Goal: Task Accomplishment & Management: Manage account settings

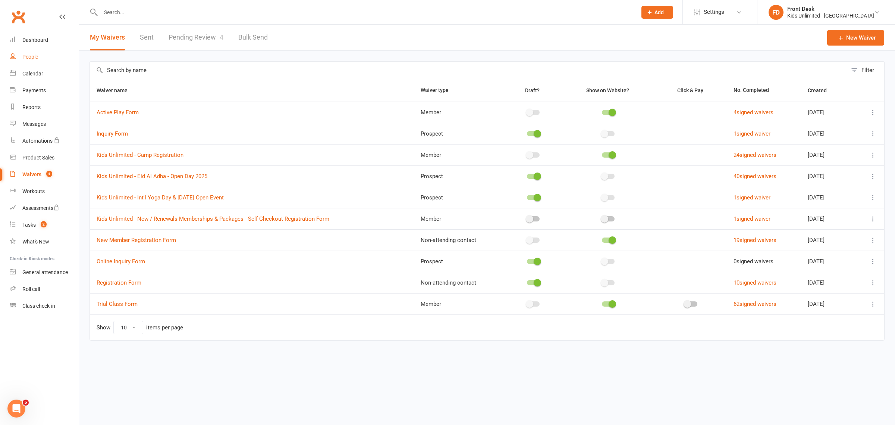
click at [30, 60] on link "People" at bounding box center [44, 57] width 69 height 17
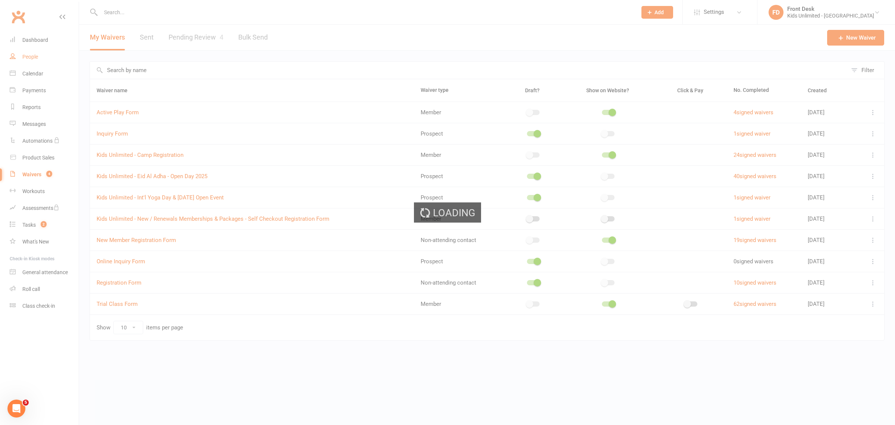
select select "100"
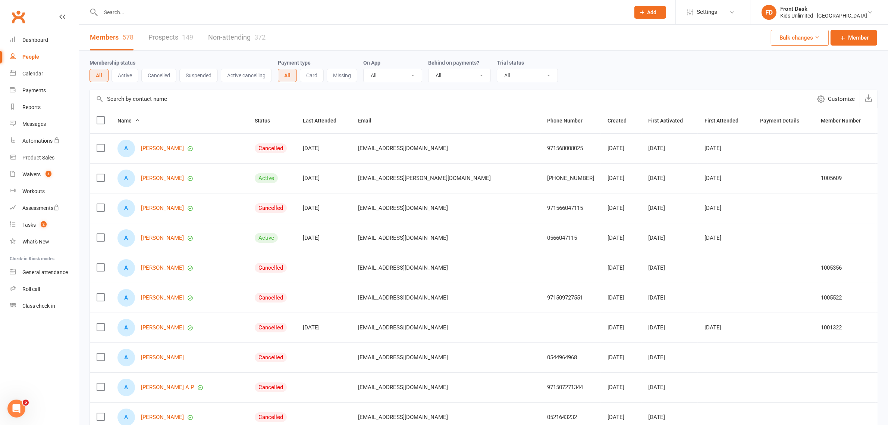
click at [646, 10] on icon at bounding box center [643, 12] width 7 height 7
click at [646, 69] on link "Non-attending contact" at bounding box center [642, 68] width 66 height 17
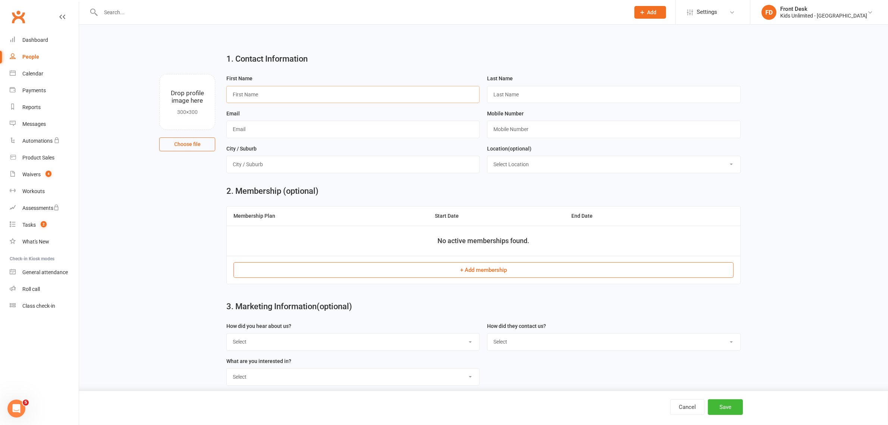
click at [349, 93] on input "text" at bounding box center [352, 94] width 253 height 17
type input "Ness"
type input "Nehi"
click at [361, 129] on input "text" at bounding box center [352, 129] width 253 height 17
type input "[EMAIL_ADDRESS][DOMAIN_NAME]"
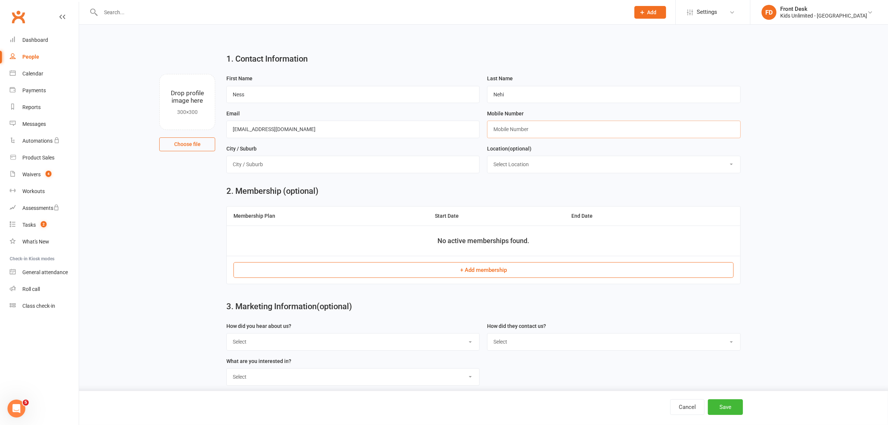
click at [509, 131] on input "text" at bounding box center [613, 129] width 253 height 17
type input "0507692373"
click at [350, 166] on input "text" at bounding box center [352, 164] width 253 height 17
type input "[GEOGRAPHIC_DATA]"
click at [729, 408] on button "Save" at bounding box center [725, 407] width 35 height 16
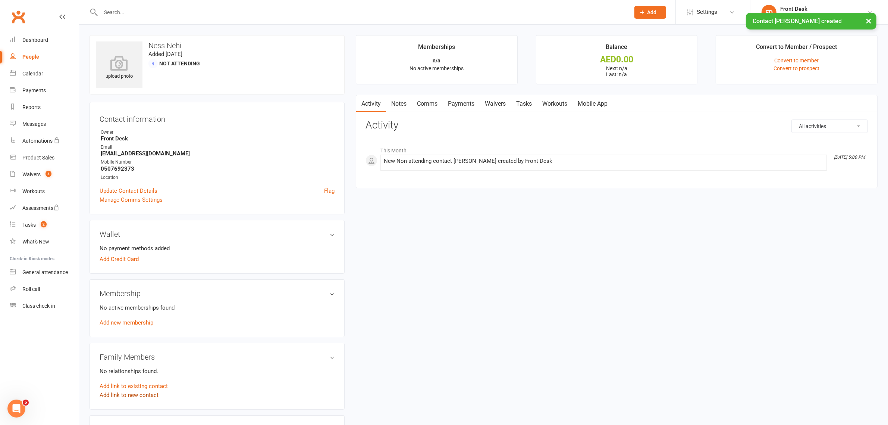
click at [144, 396] on link "Add link to new contact" at bounding box center [129, 394] width 59 height 9
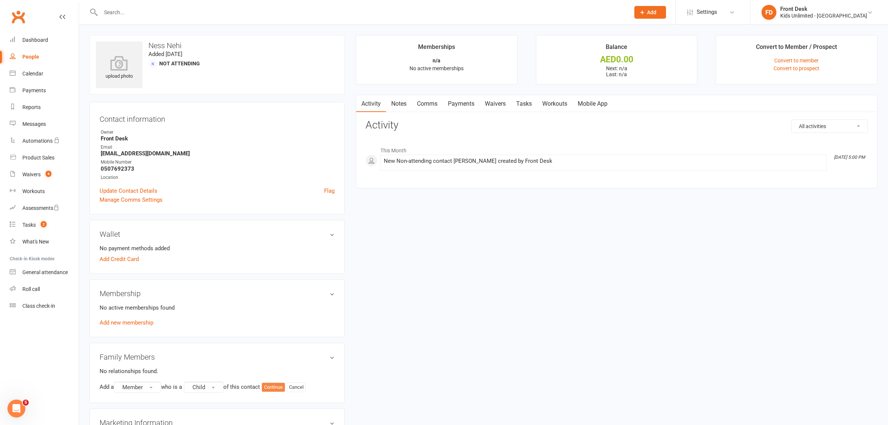
click at [278, 388] on button "Continue" at bounding box center [273, 386] width 23 height 9
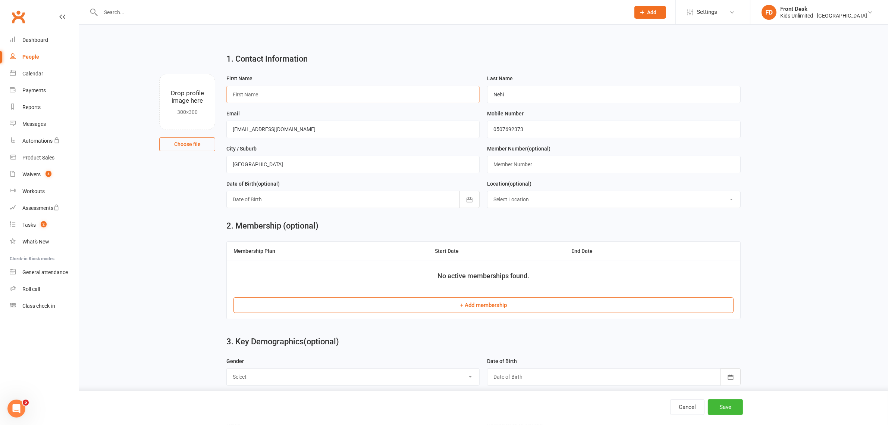
click at [353, 98] on input "text" at bounding box center [352, 94] width 253 height 17
type input "[PERSON_NAME]"
click at [469, 200] on icon "button" at bounding box center [469, 199] width 7 height 7
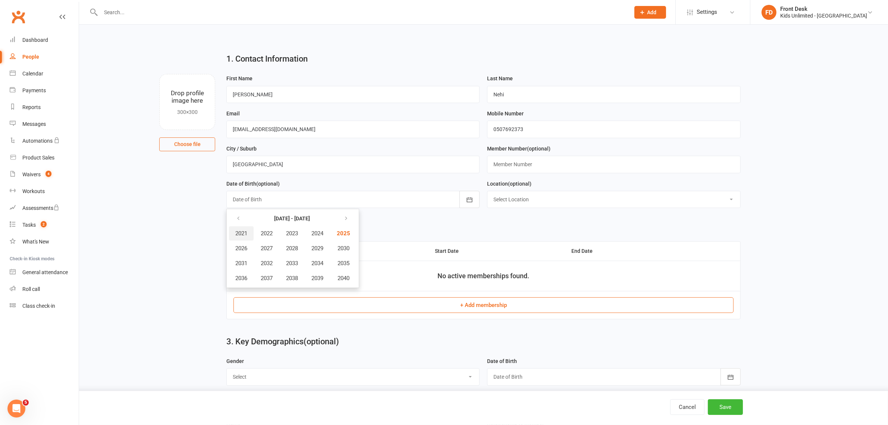
click at [243, 232] on span "2021" at bounding box center [241, 233] width 12 height 7
click at [282, 262] on span "August" at bounding box center [282, 263] width 18 height 7
click at [354, 245] on span "07" at bounding box center [357, 248] width 6 height 6
type input "[DATE]"
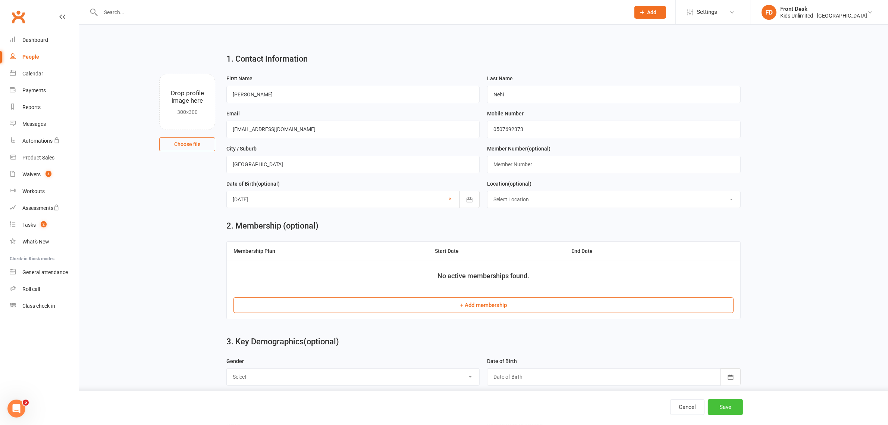
click at [729, 407] on button "Save" at bounding box center [725, 407] width 35 height 16
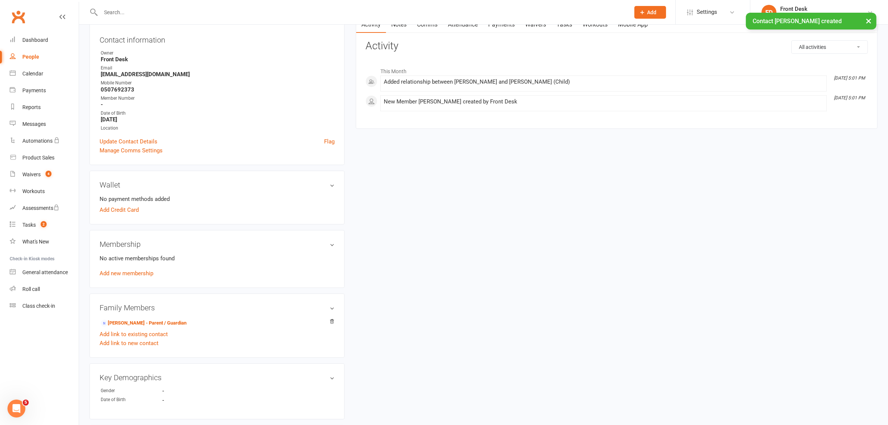
scroll to position [93, 0]
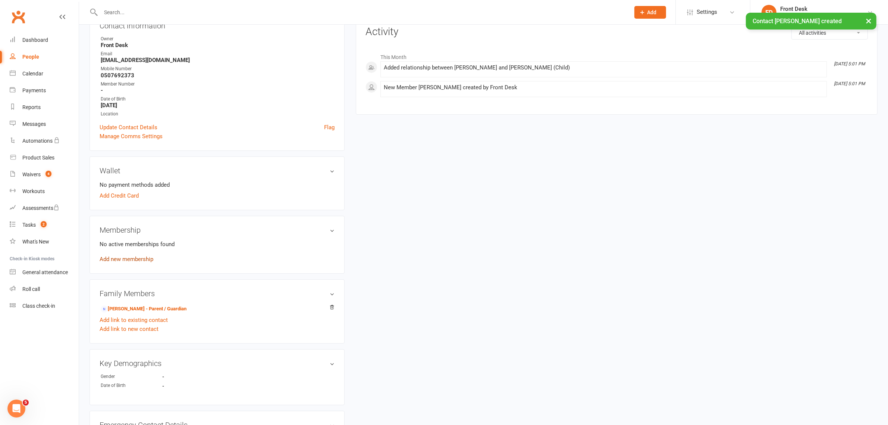
click at [122, 258] on link "Add new membership" at bounding box center [127, 259] width 54 height 7
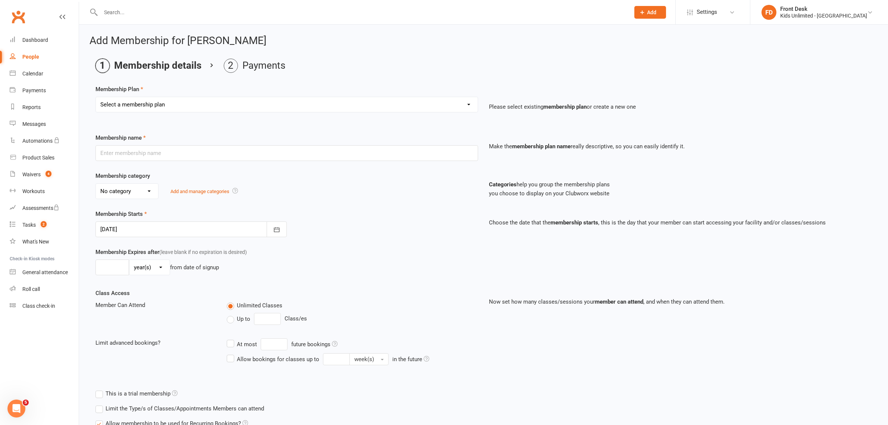
click at [466, 104] on select "Select a membership plan Create new Membership Plan Active Play - Free 1/2 Hour…" at bounding box center [287, 104] width 382 height 15
select select "3"
click at [96, 97] on select "Select a membership plan Create new Membership Plan Active Play - Free 1/2 Hour…" at bounding box center [287, 104] width 382 height 15
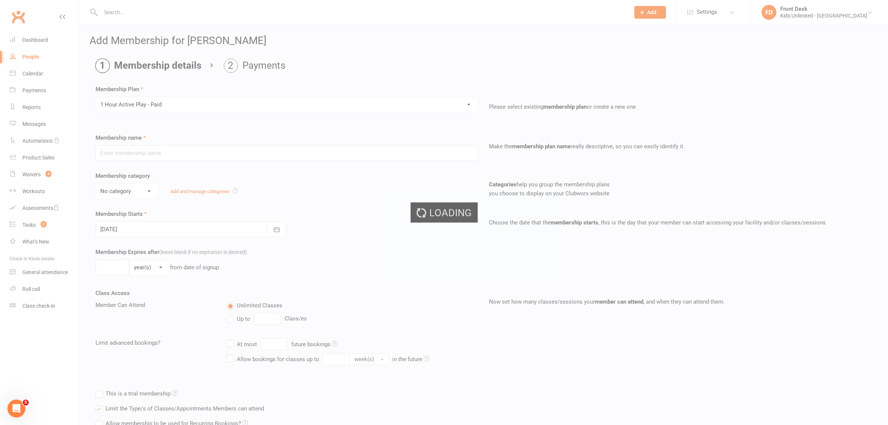
type input "1 Hour Active Play - Paid"
select select "7"
type input "1"
select select "0"
type input "1"
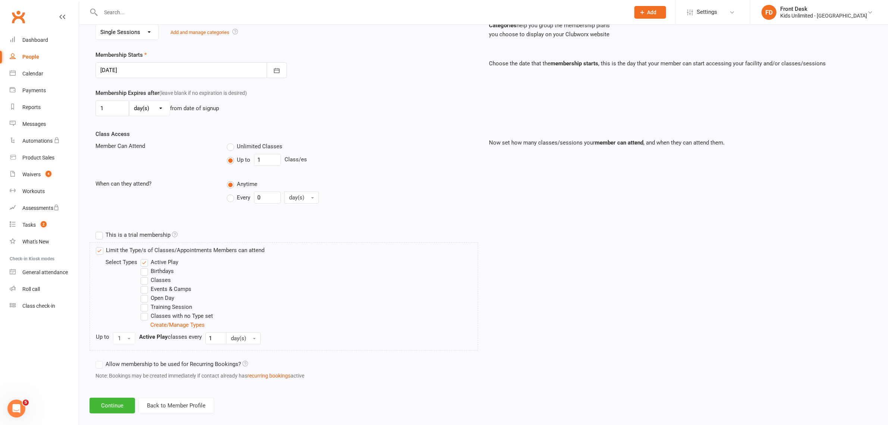
scroll to position [169, 0]
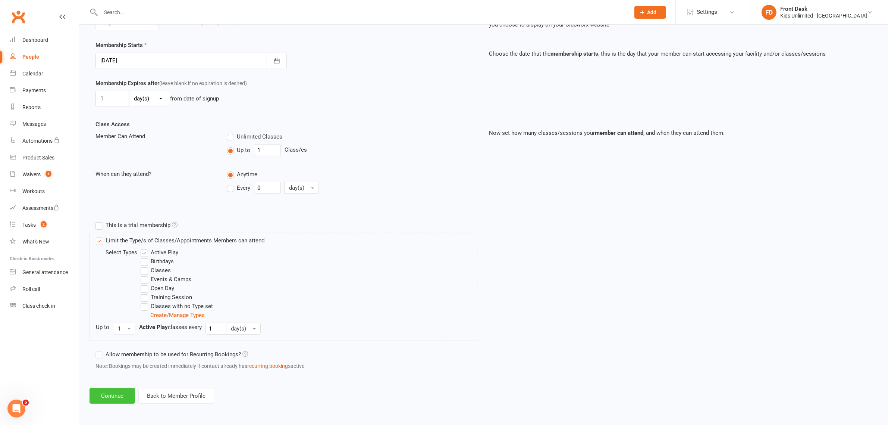
click at [101, 397] on button "Continue" at bounding box center [113, 396] width 46 height 16
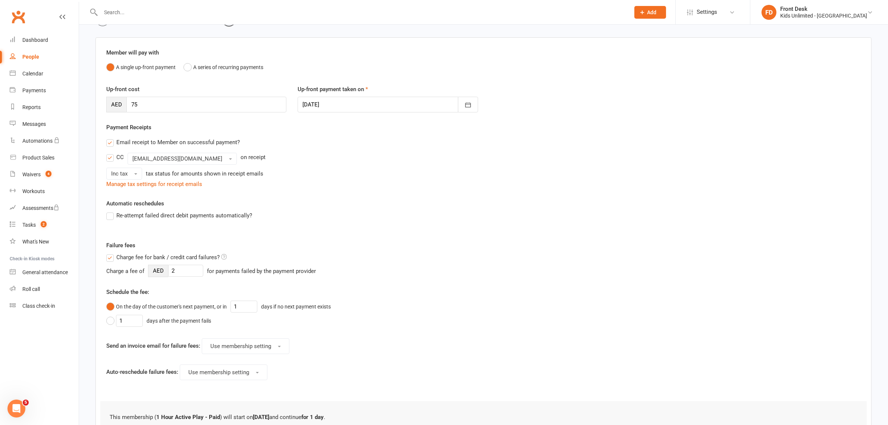
scroll to position [141, 0]
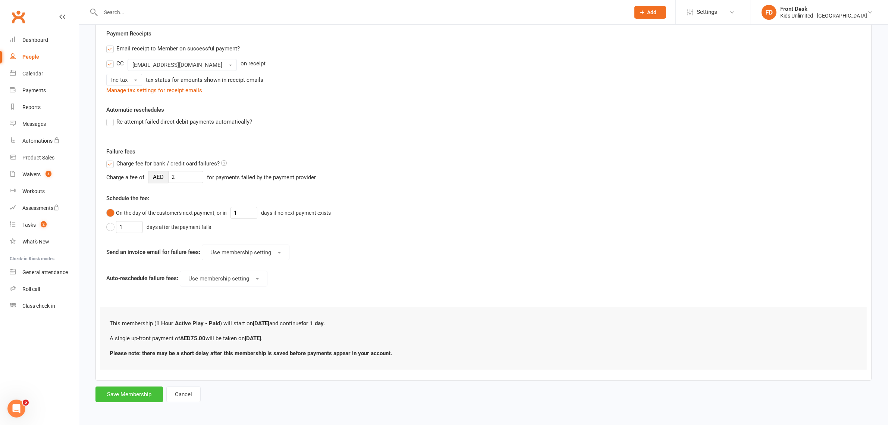
click at [125, 395] on button "Save Membership" at bounding box center [130, 394] width 68 height 16
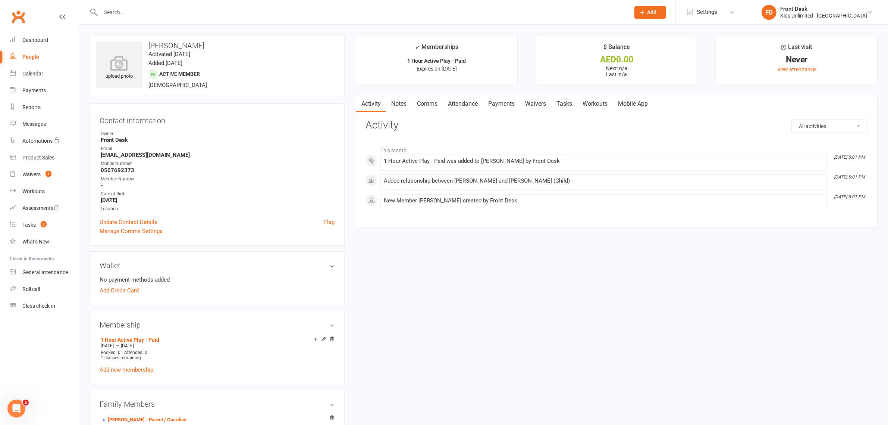
click at [464, 105] on link "Attendance" at bounding box center [463, 103] width 40 height 17
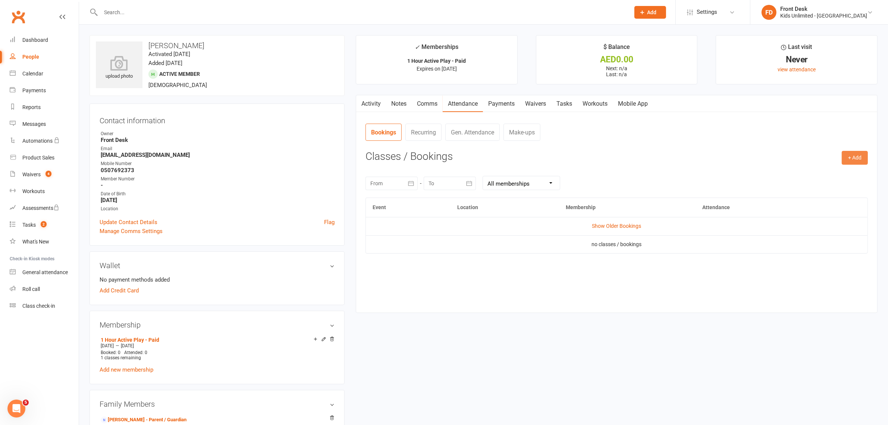
click at [851, 155] on button "+ Add" at bounding box center [855, 157] width 26 height 13
click at [818, 174] on link "Book Event" at bounding box center [831, 174] width 74 height 15
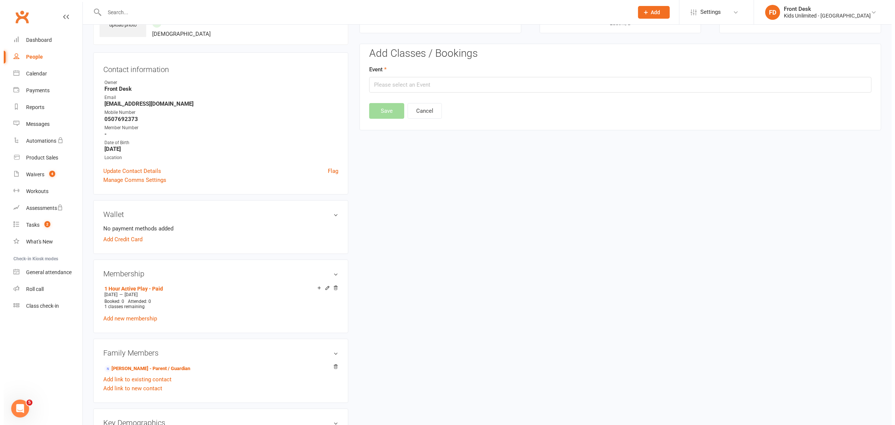
scroll to position [57, 0]
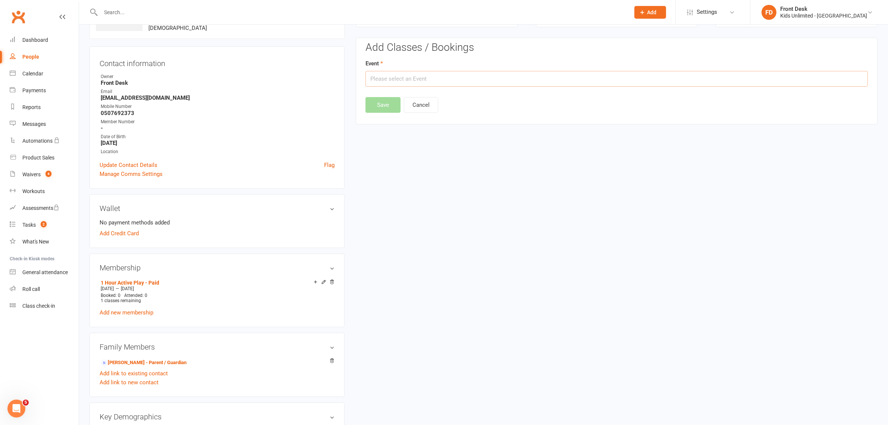
click at [413, 81] on input "text" at bounding box center [617, 79] width 503 height 16
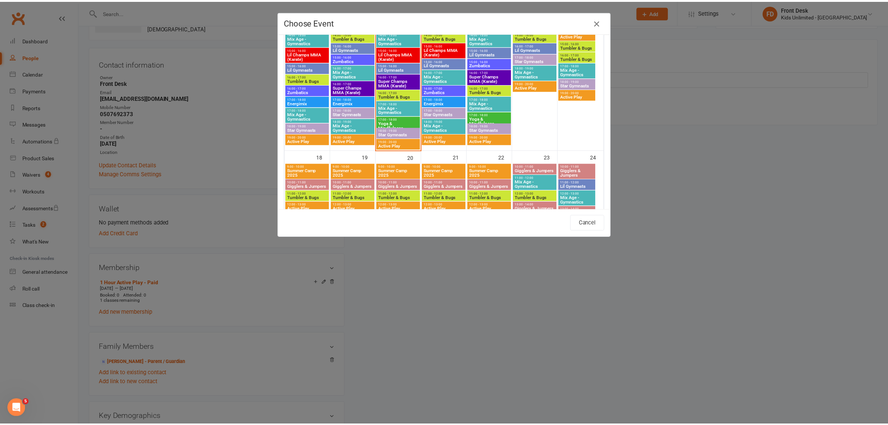
scroll to position [420, 0]
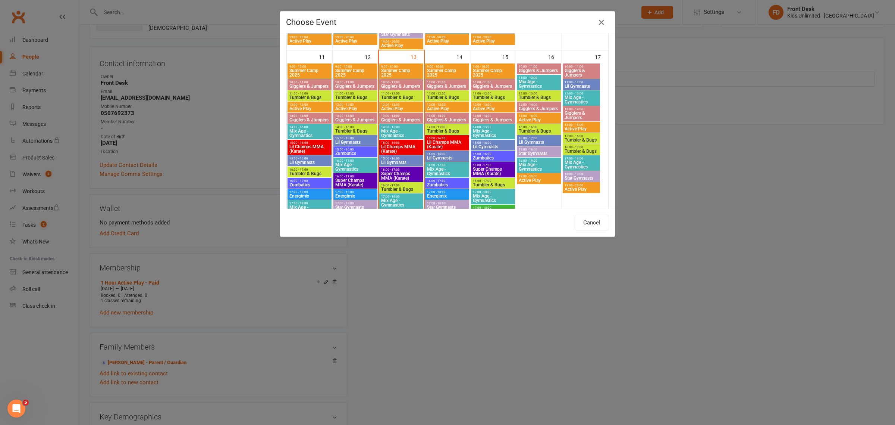
click at [395, 106] on span "Active Play" at bounding box center [401, 108] width 41 height 4
type input "Active Play - [DATE] 12:00:00 PM"
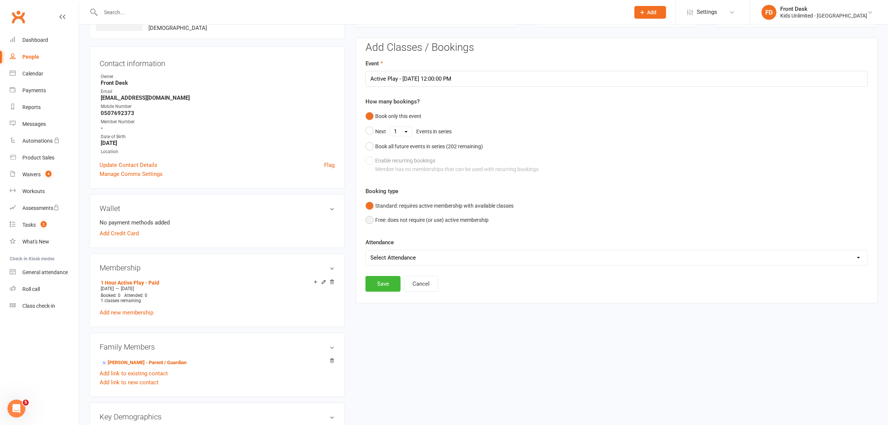
click at [371, 221] on button "Free: does not require (or use) active membership" at bounding box center [427, 220] width 123 height 14
click at [401, 260] on select "Select Attendance Attended Absent" at bounding box center [617, 257] width 502 height 15
select select "0"
click at [366, 250] on select "Select Attendance Attended Absent" at bounding box center [617, 257] width 502 height 15
click at [383, 287] on button "Save" at bounding box center [383, 284] width 35 height 16
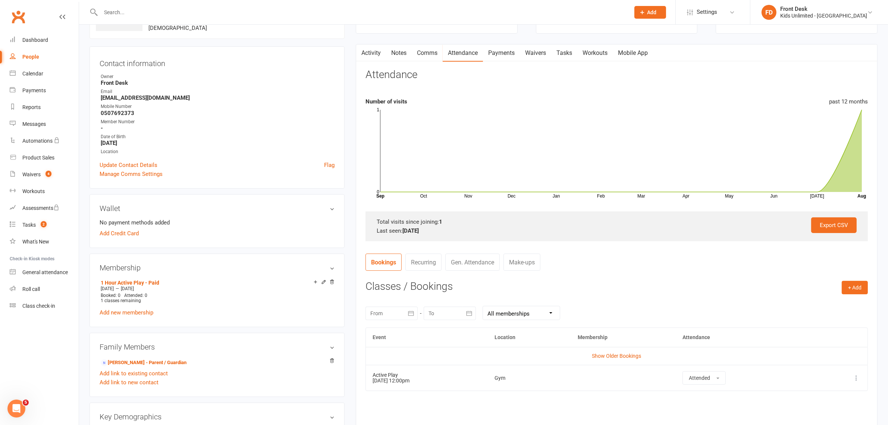
click at [503, 53] on link "Payments" at bounding box center [501, 52] width 37 height 17
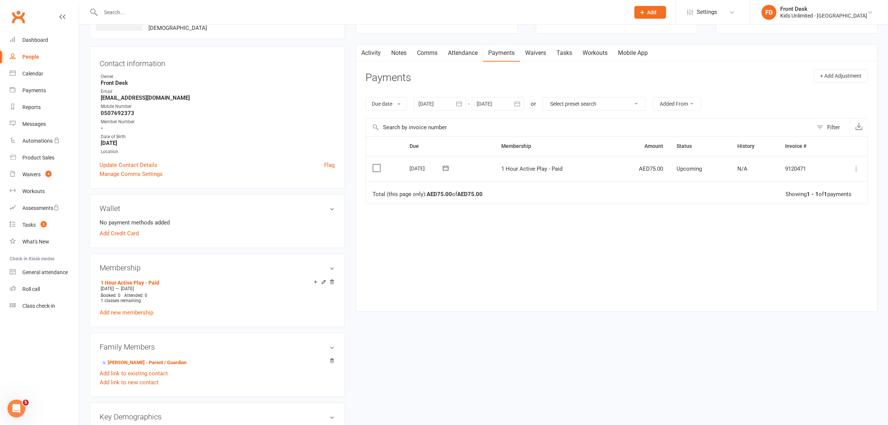
click at [377, 170] on label at bounding box center [378, 167] width 10 height 7
click at [377, 164] on input "checkbox" at bounding box center [375, 164] width 5 height 0
click at [865, 404] on icon "button" at bounding box center [867, 407] width 6 height 6
click at [827, 351] on link "Paid (POS)" at bounding box center [841, 357] width 74 height 15
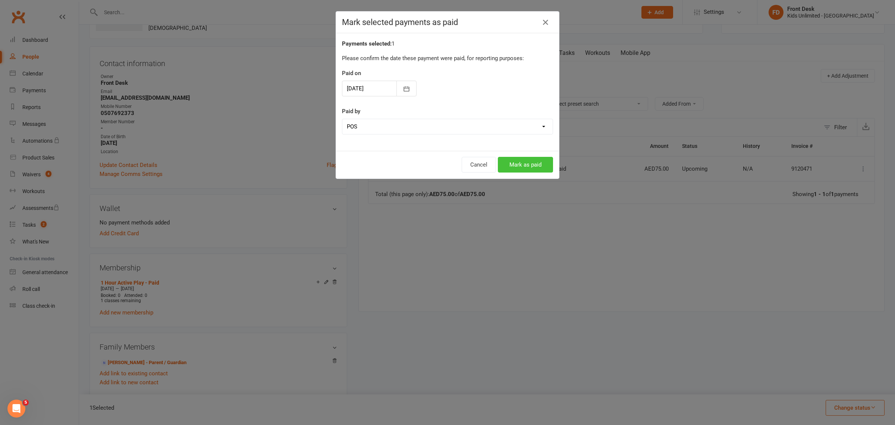
click at [535, 166] on button "Mark as paid" at bounding box center [525, 165] width 55 height 16
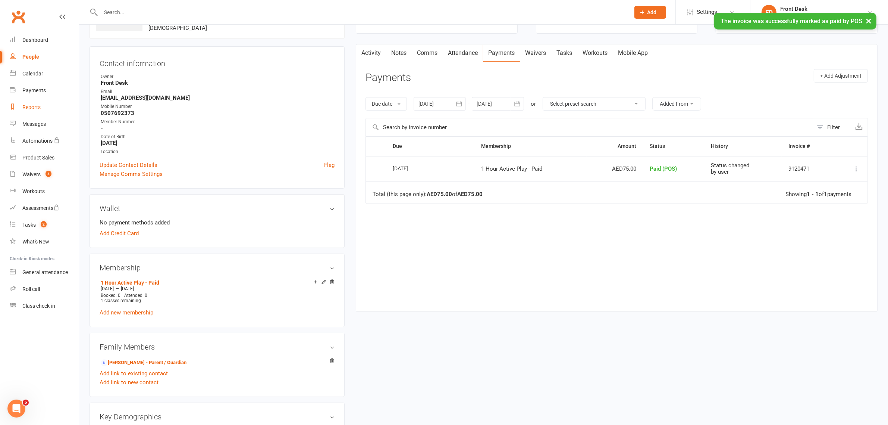
click at [32, 106] on div "Reports" at bounding box center [31, 107] width 18 height 6
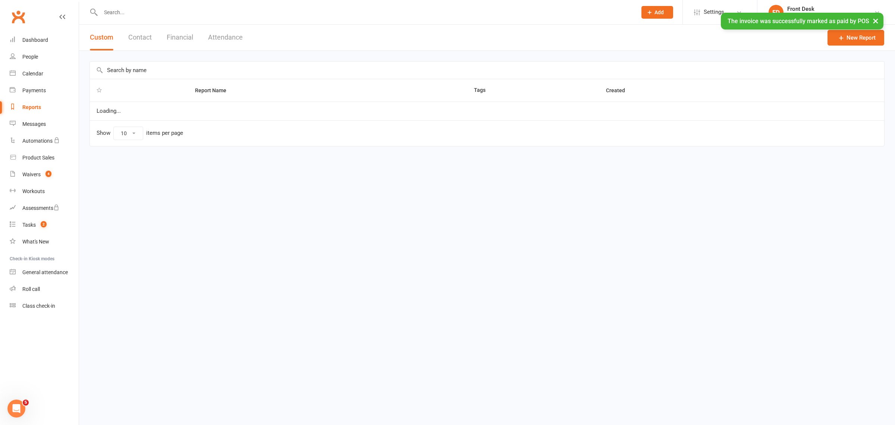
select select "100"
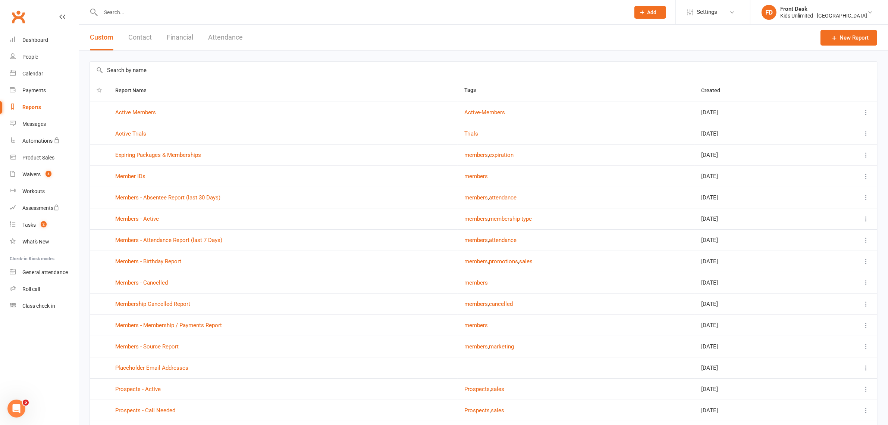
click at [185, 34] on button "Financial" at bounding box center [180, 38] width 26 height 26
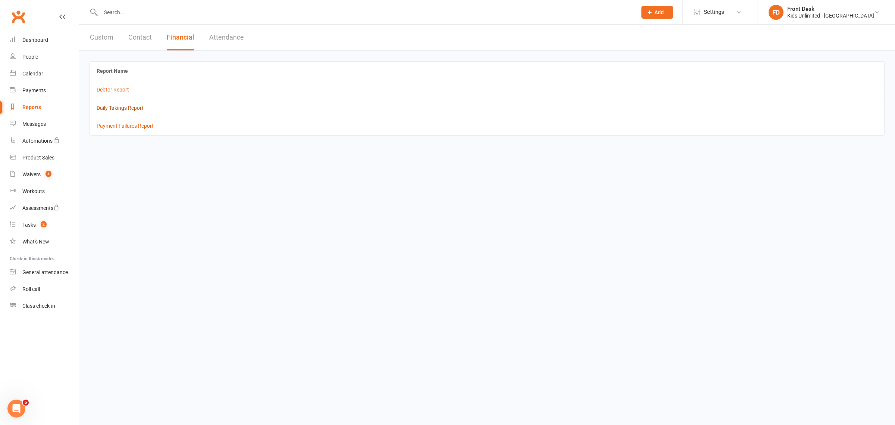
click at [116, 108] on link "Daily Takings Report" at bounding box center [120, 108] width 47 height 6
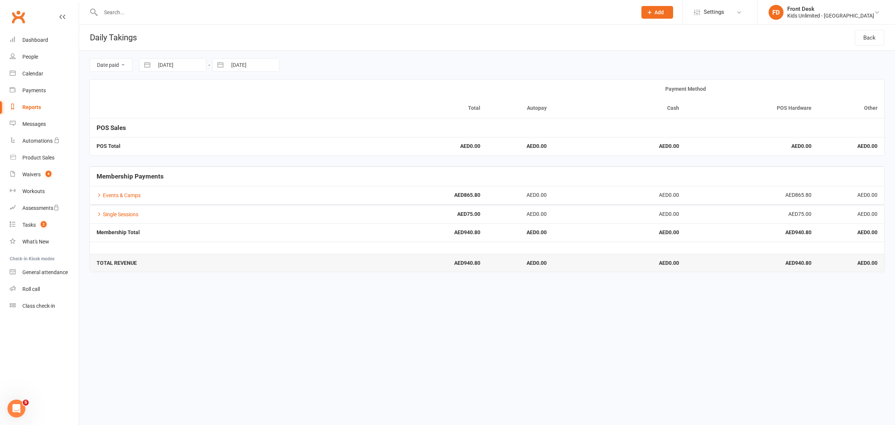
click at [30, 107] on div "Reports" at bounding box center [31, 107] width 19 height 6
select select "100"
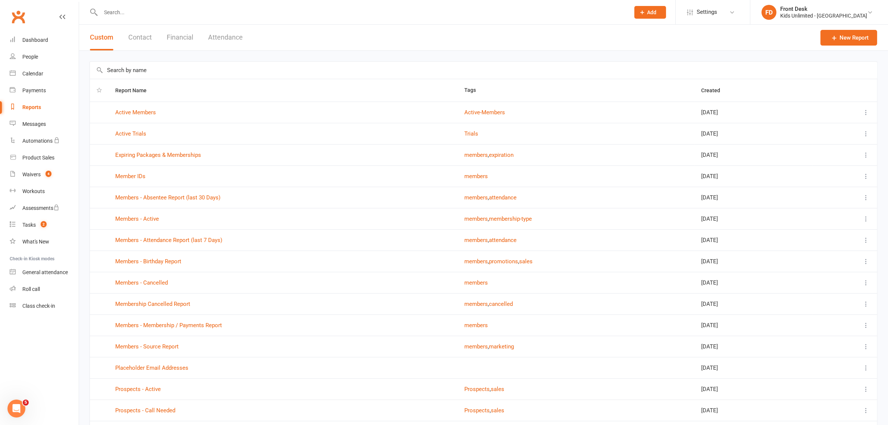
click at [223, 38] on button "Attendance" at bounding box center [225, 38] width 35 height 26
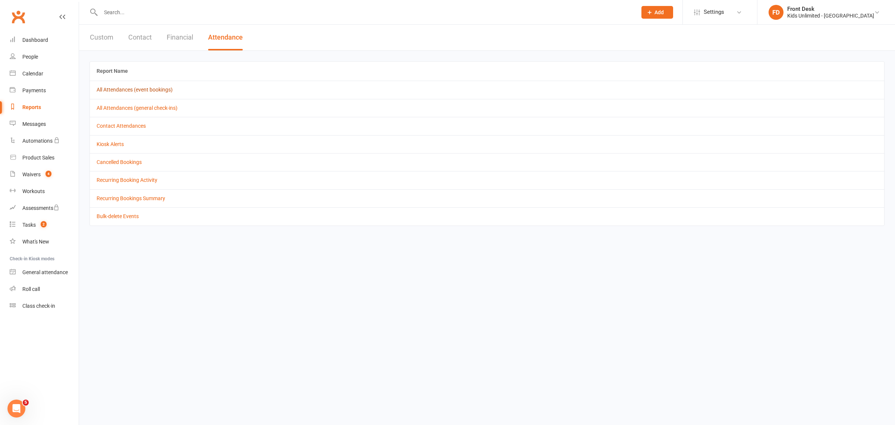
click at [116, 90] on link "All Attendances (event bookings)" at bounding box center [135, 90] width 76 height 6
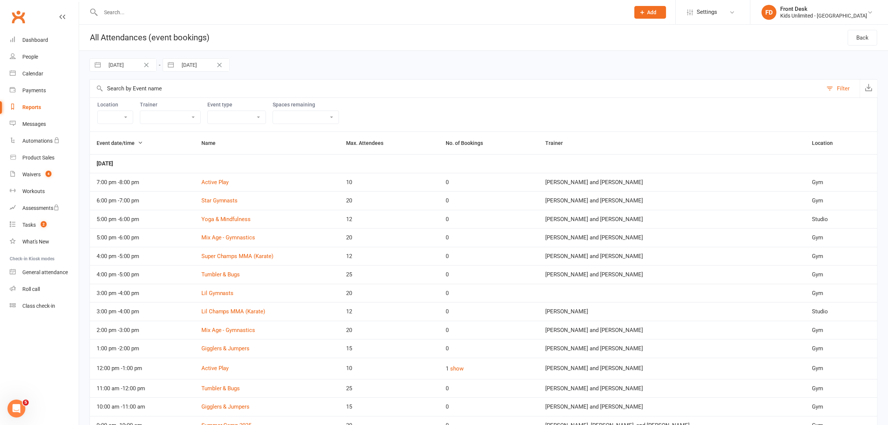
scroll to position [187, 0]
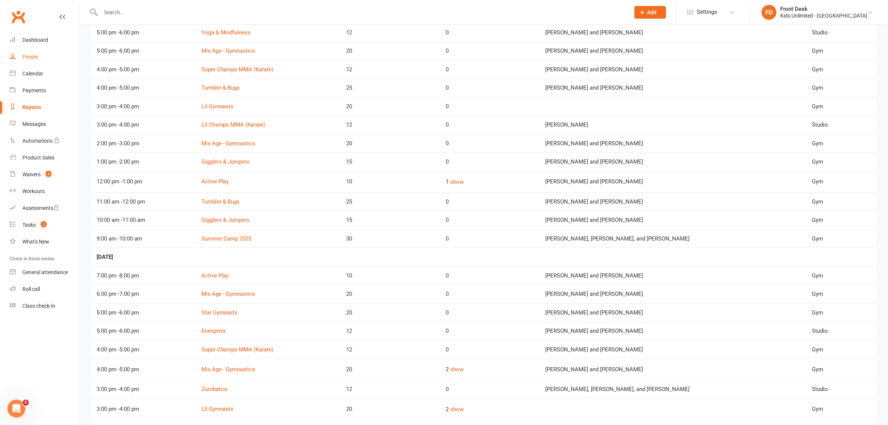
click div "People"
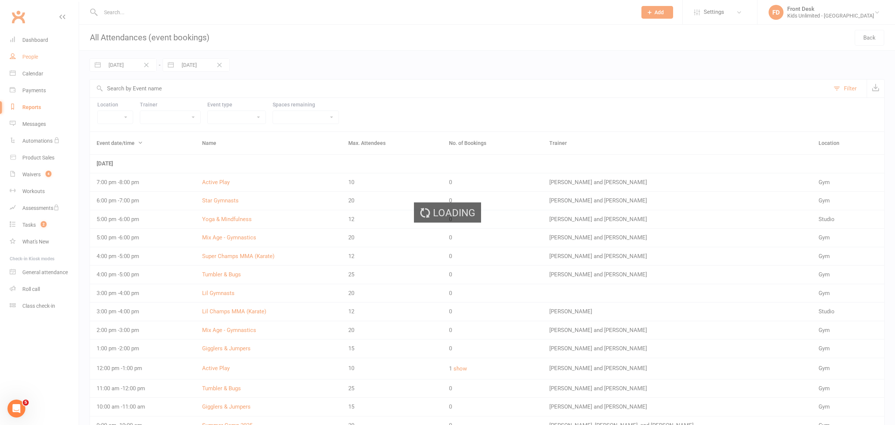
select select "100"
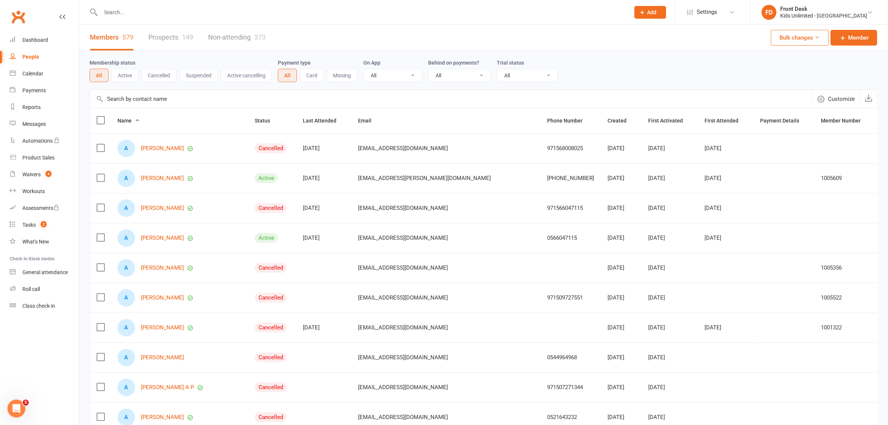
click input "text"
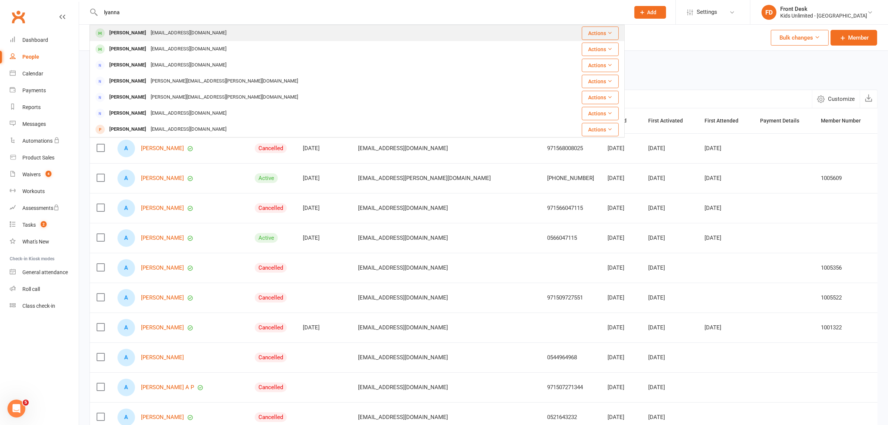
type input "lyanna"
click div "[PERSON_NAME]"
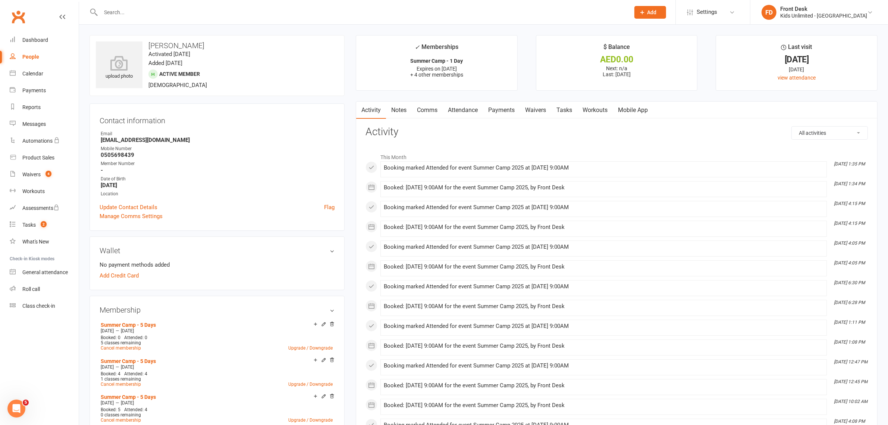
click link "Attendance"
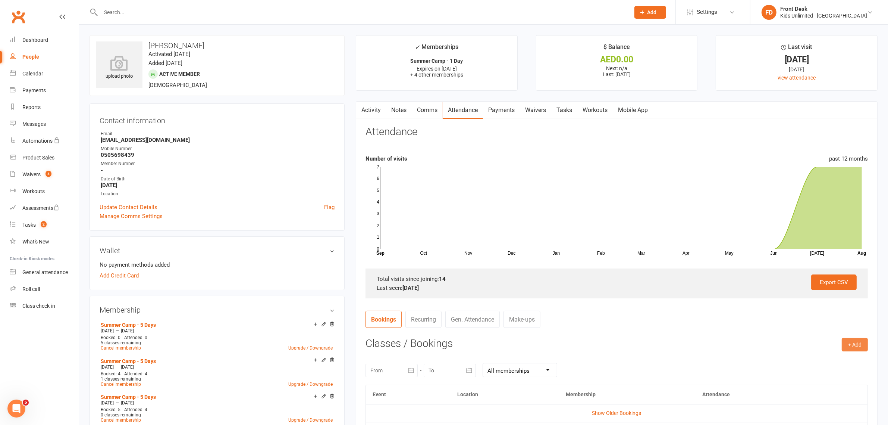
click button "+ Add"
click link "Book Event"
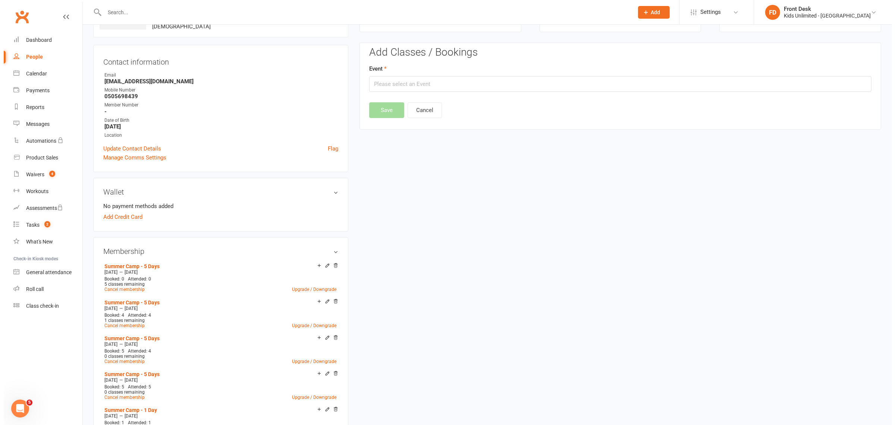
scroll to position [64, 0]
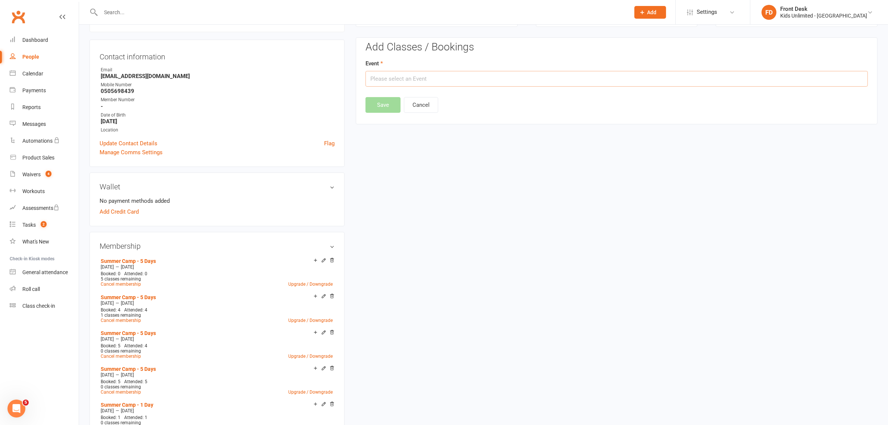
click input "text"
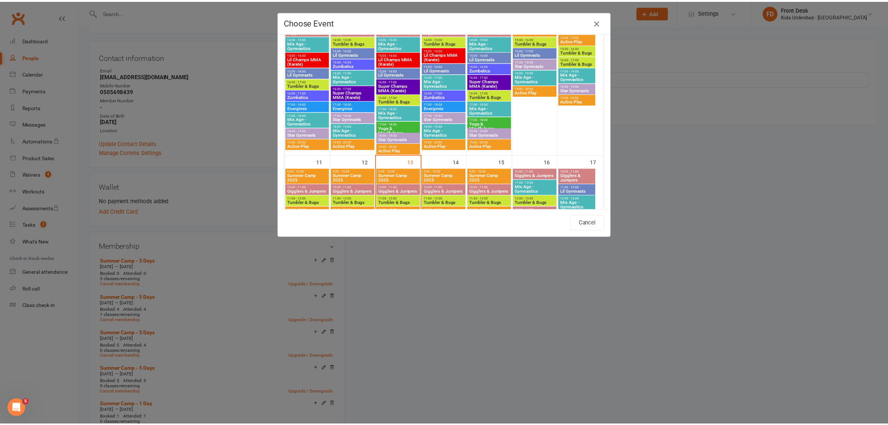
scroll to position [317, 0]
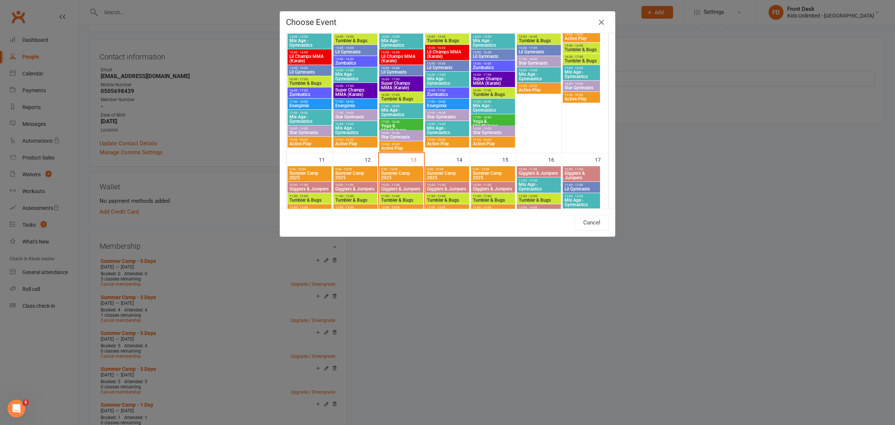
click span "Summer Camp 2025"
type input "Summer Camp 2025 - [DATE] 9:00:00 AM"
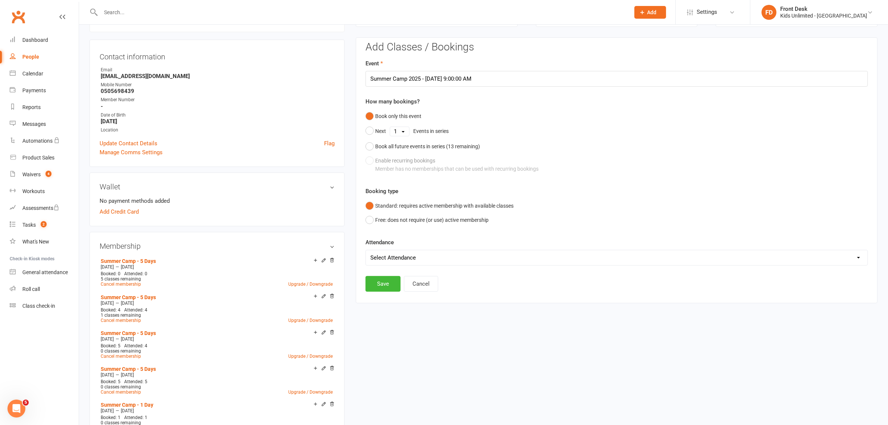
click select "Select Attendance Attended Absent"
select select "0"
click select "Select Attendance Attended Absent"
click div "Add Classes / Bookings Event Summer Camp 2025 - [DATE] 9:00:00 AM How many book…"
click button "Save"
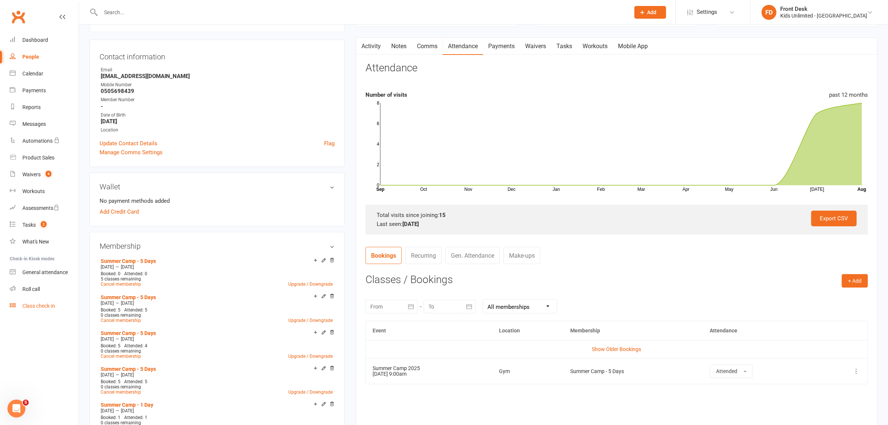
click div "Class check-in"
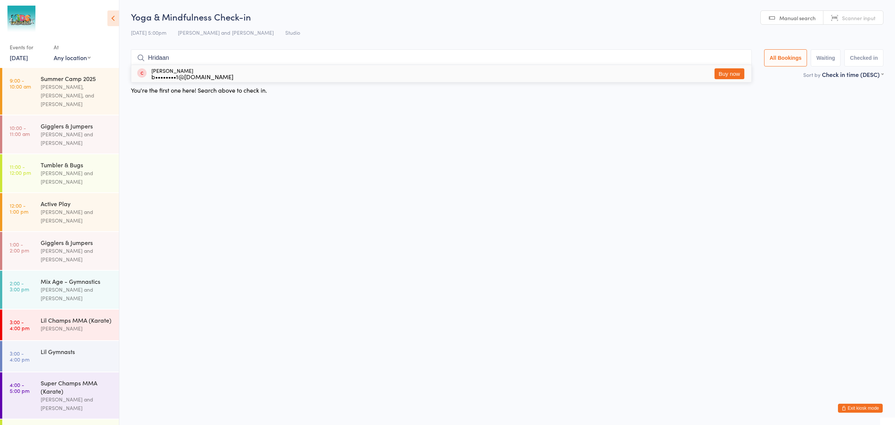
type input "Hridaan"
click at [233, 76] on div "[PERSON_NAME] b••••••••1@[DOMAIN_NAME] Buy now" at bounding box center [441, 73] width 620 height 17
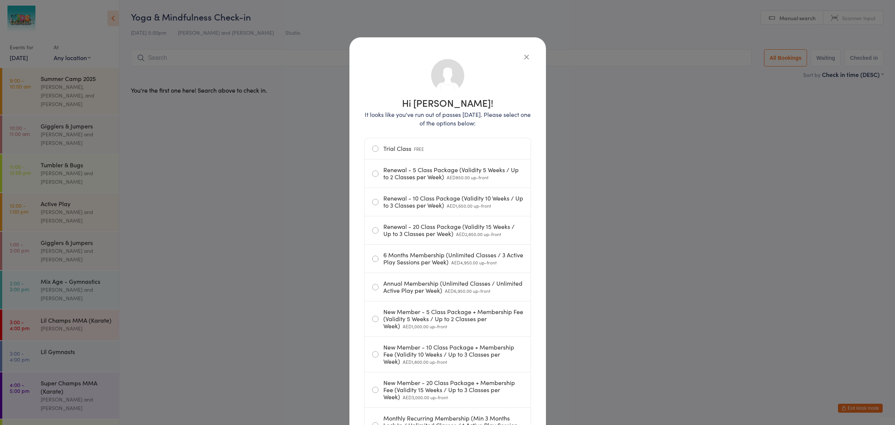
click at [645, 271] on div "Hi Hridaan! It looks like you've run out of passes today. Please select one of …" at bounding box center [447, 212] width 895 height 425
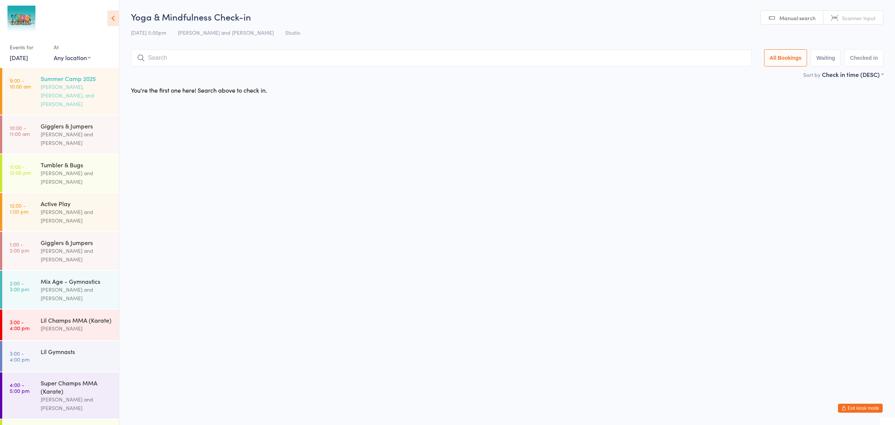
click at [60, 87] on div "[PERSON_NAME], [PERSON_NAME], and [PERSON_NAME]" at bounding box center [77, 95] width 72 height 26
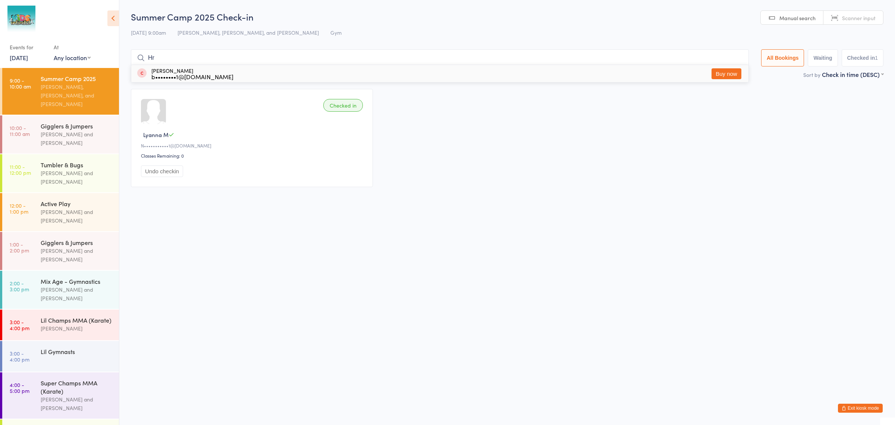
type input "H"
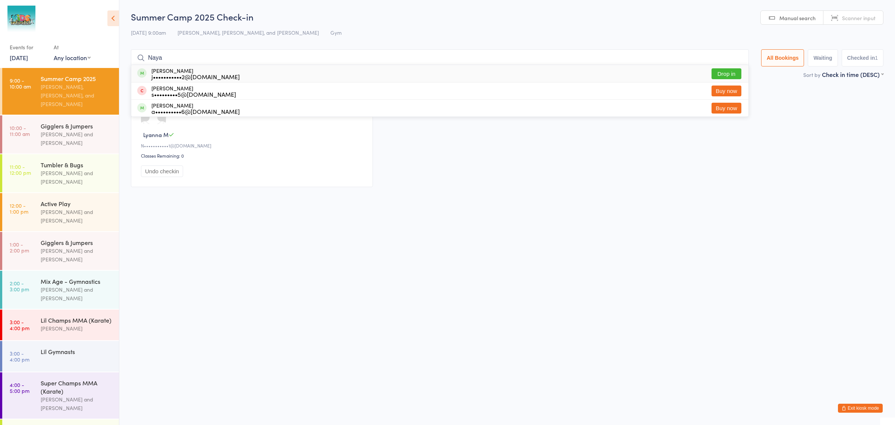
type input "Naya"
click at [179, 75] on div "j•••••••••••2@gmail.com" at bounding box center [195, 77] width 88 height 6
type input "jida"
click at [193, 79] on div "j•••••••••••2@gmail.com" at bounding box center [195, 77] width 88 height 6
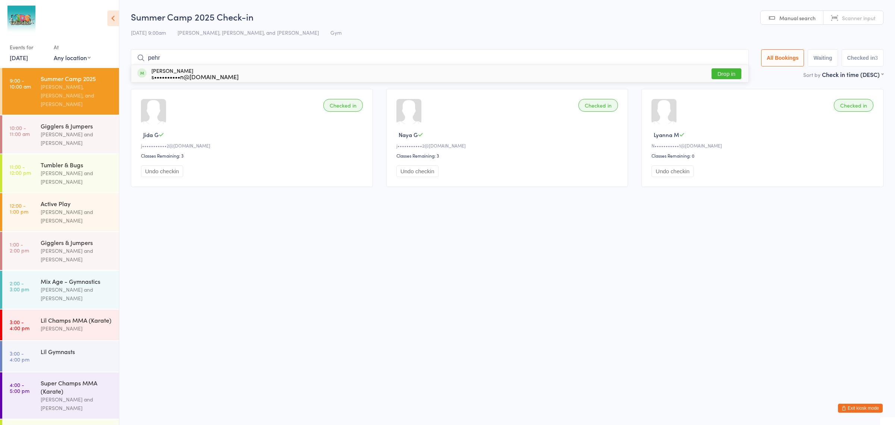
type input "pehr"
click at [726, 73] on button "Drop in" at bounding box center [727, 73] width 30 height 11
type input "joel"
click at [446, 94] on div "Joel Denjean-Massia m••••••••b@gmail.com Drop in" at bounding box center [440, 90] width 618 height 17
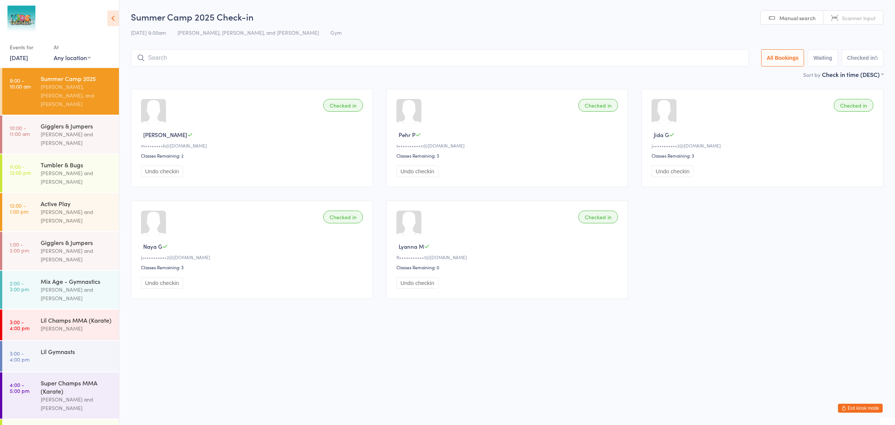
click at [859, 407] on button "Exit kiosk mode" at bounding box center [860, 407] width 45 height 9
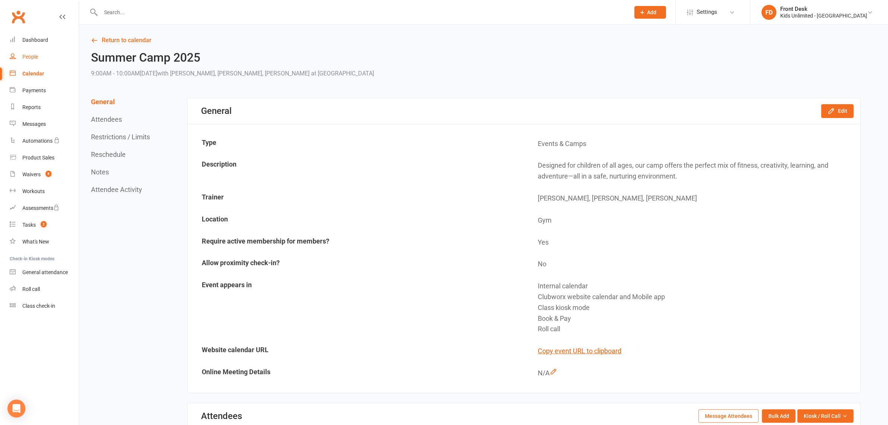
click at [30, 59] on div "People" at bounding box center [30, 57] width 16 height 6
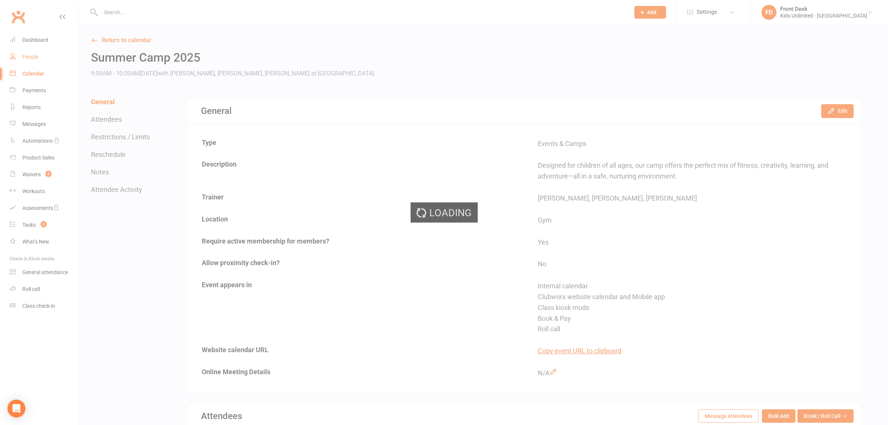
select select "100"
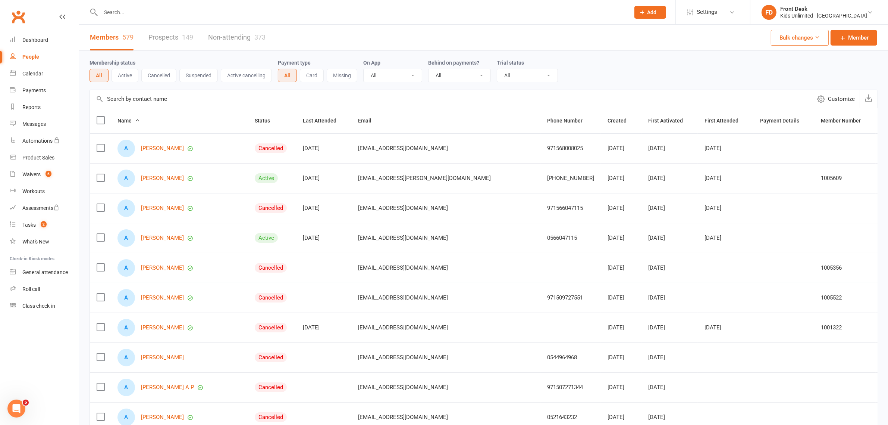
click at [142, 13] on input "text" at bounding box center [362, 12] width 526 height 10
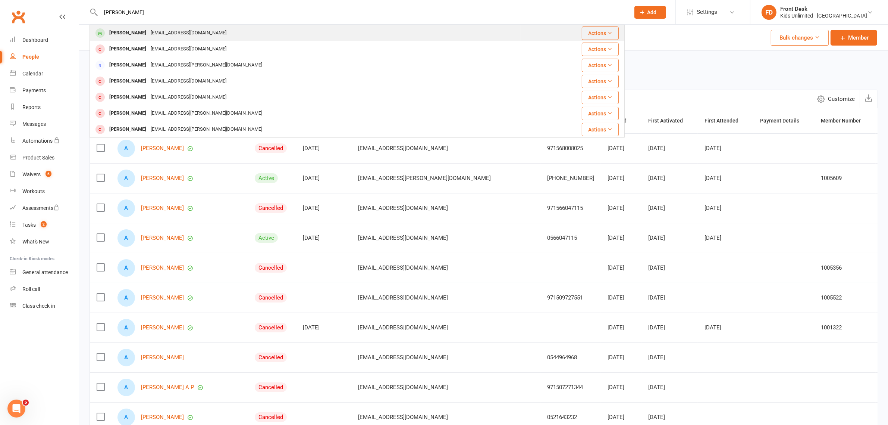
type input "trush"
click at [134, 32] on div "Trushika Mohanty" at bounding box center [127, 33] width 41 height 11
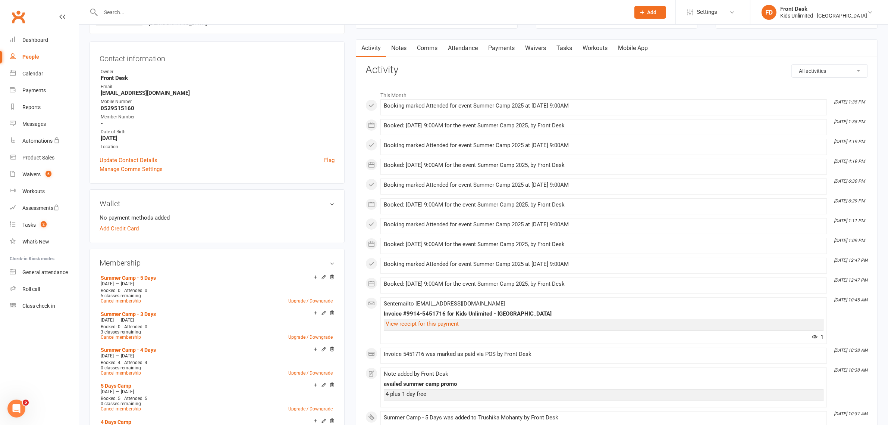
scroll to position [47, 0]
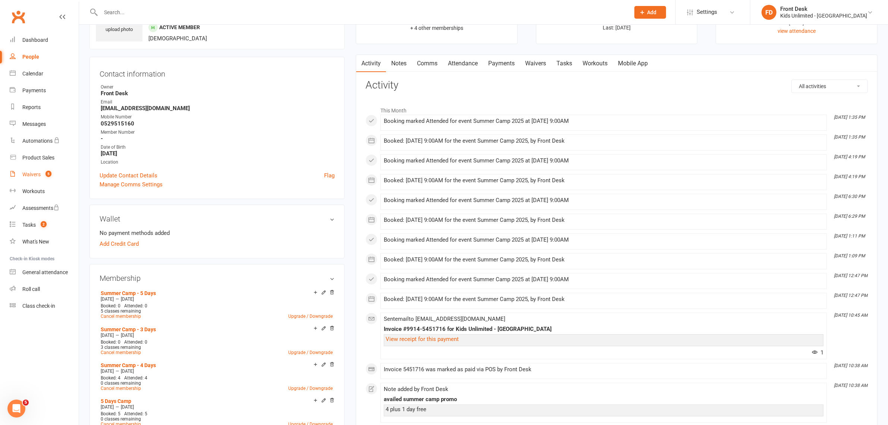
drag, startPoint x: 32, startPoint y: 176, endPoint x: 44, endPoint y: 176, distance: 11.6
click at [32, 176] on div "Waivers" at bounding box center [31, 174] width 18 height 6
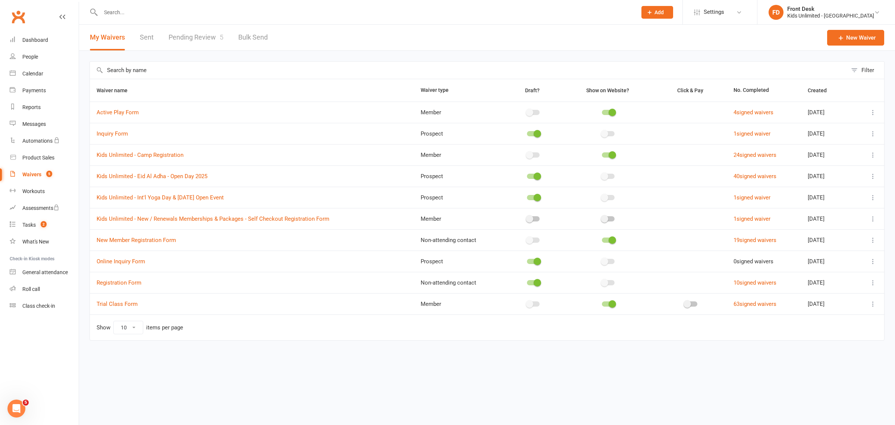
click at [200, 38] on link "Pending Review 5" at bounding box center [196, 38] width 55 height 26
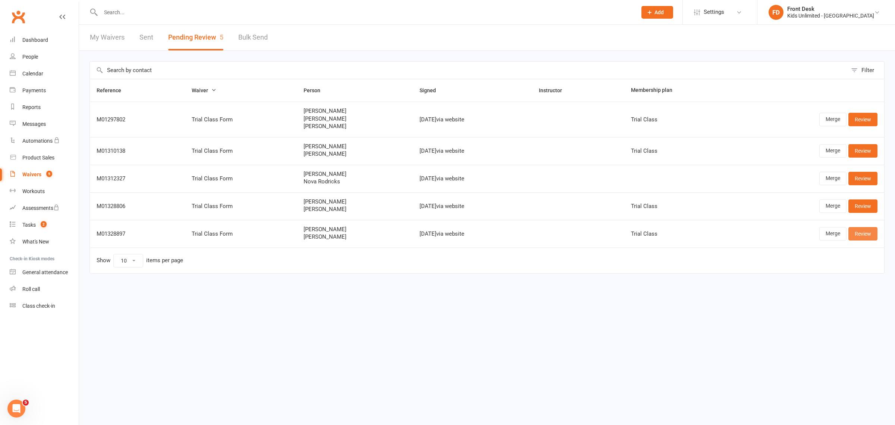
click at [864, 234] on link "Review" at bounding box center [863, 233] width 29 height 13
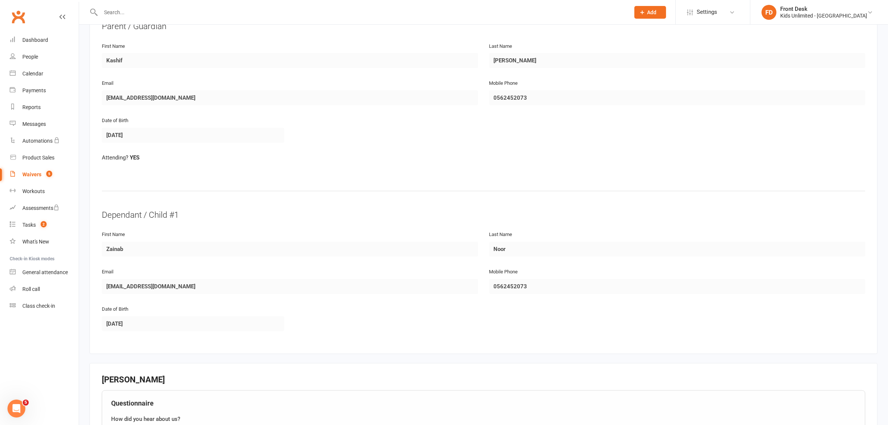
scroll to position [140, 0]
click at [34, 57] on div "People" at bounding box center [30, 57] width 16 height 6
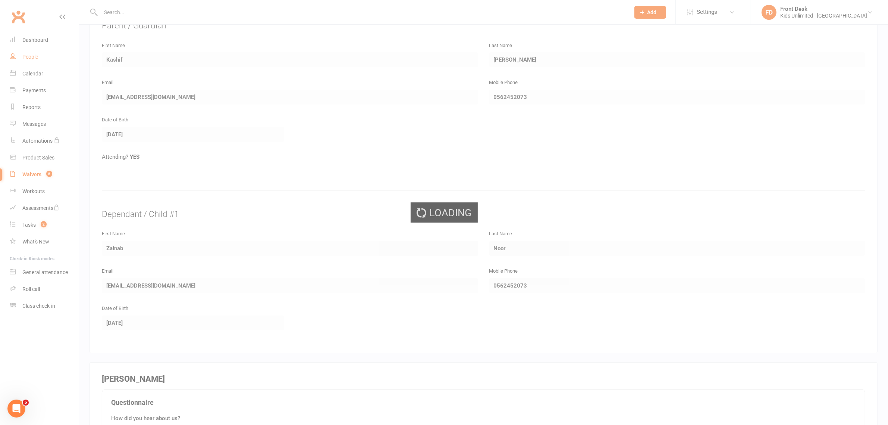
select select "100"
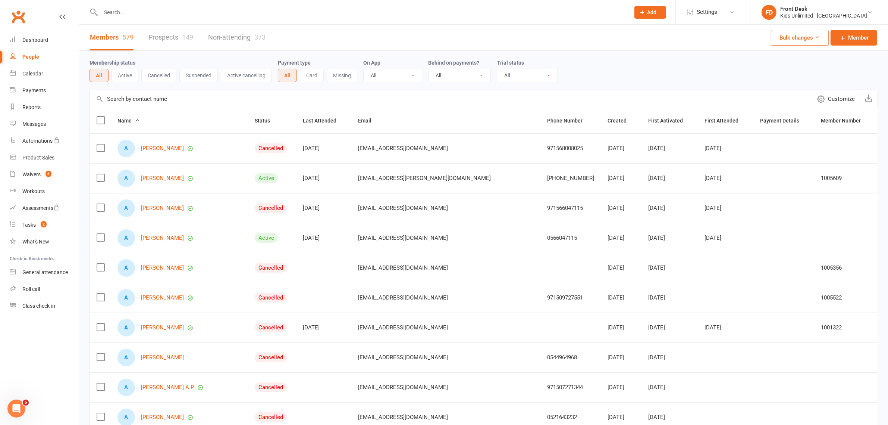
click at [238, 13] on input "text" at bounding box center [362, 12] width 526 height 10
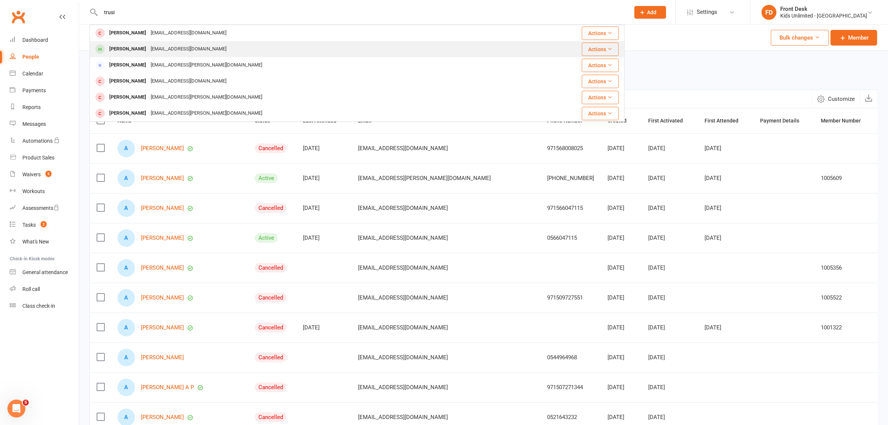
type input "trusi"
click at [147, 50] on div "Trushika Mohanty" at bounding box center [127, 49] width 41 height 11
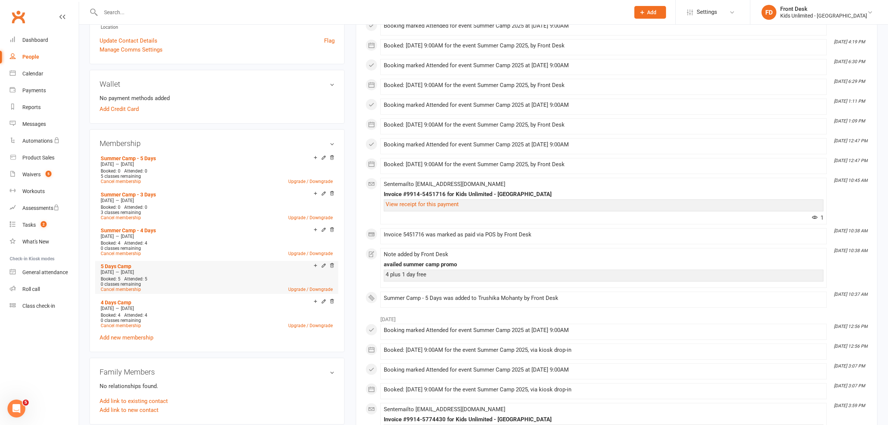
scroll to position [187, 0]
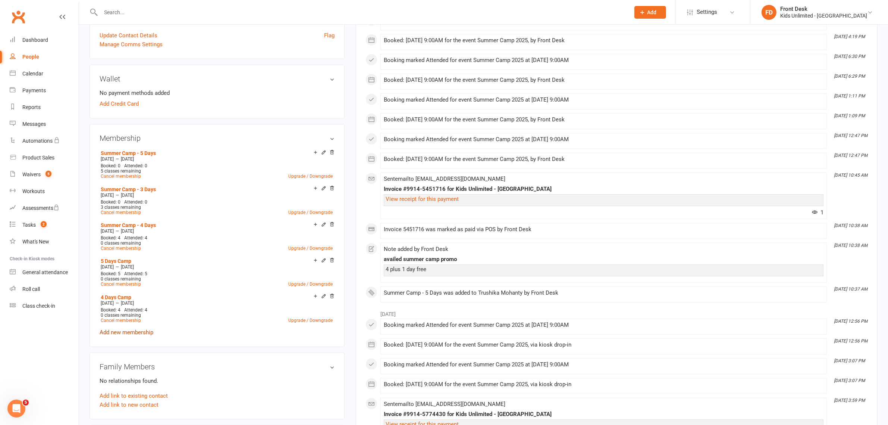
click at [133, 331] on link "Add new membership" at bounding box center [127, 332] width 54 height 7
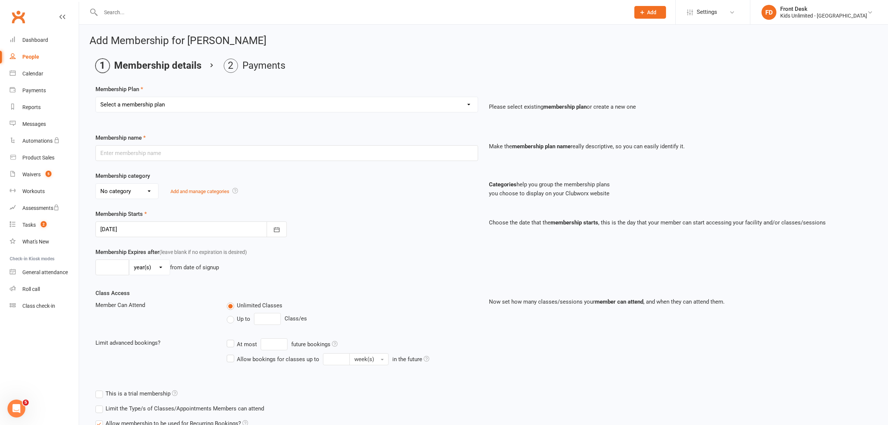
click at [467, 104] on select "Select a membership plan Create new Membership Plan Active Play - Free 1/2 Hour…" at bounding box center [287, 104] width 382 height 15
select select "16"
click at [96, 97] on select "Select a membership plan Create new Membership Plan Active Play - Free 1/2 Hour…" at bounding box center [287, 104] width 382 height 15
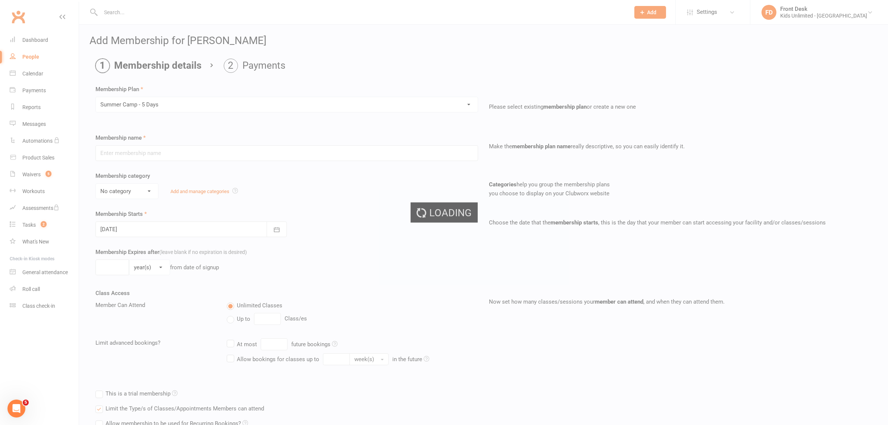
type input "Summer Camp - 5 Days"
select select "1"
type input "60"
select select "0"
type input "5"
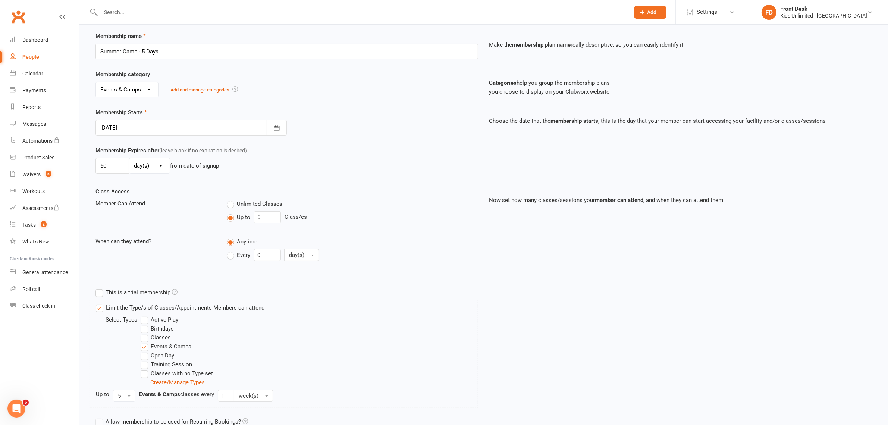
scroll to position [169, 0]
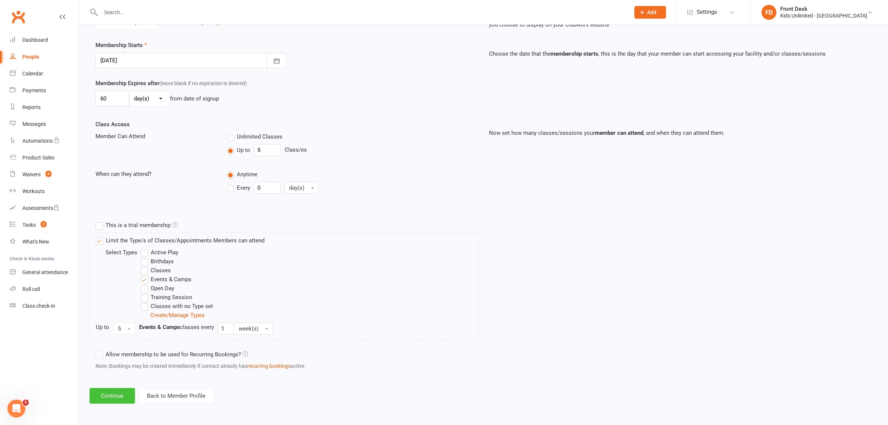
click at [111, 394] on button "Continue" at bounding box center [113, 396] width 46 height 16
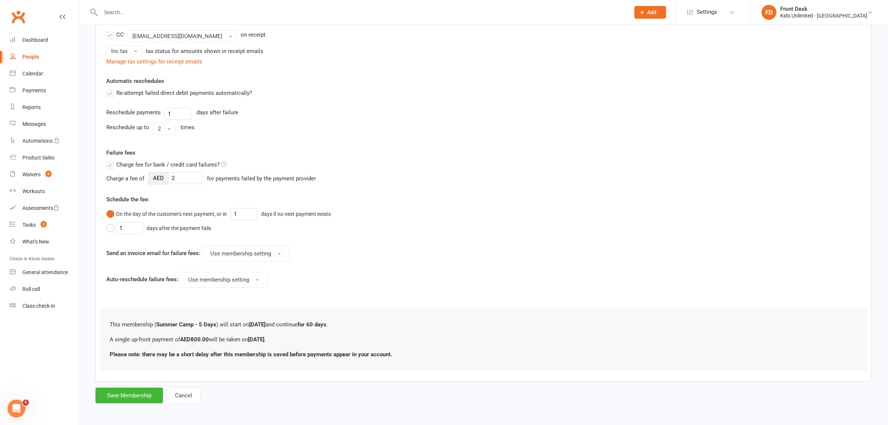
scroll to position [0, 0]
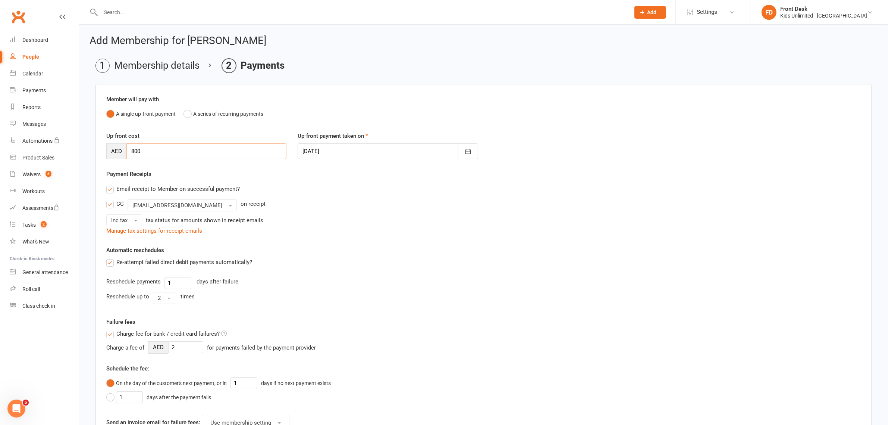
click at [174, 150] on input "800" at bounding box center [206, 151] width 160 height 16
type input "8"
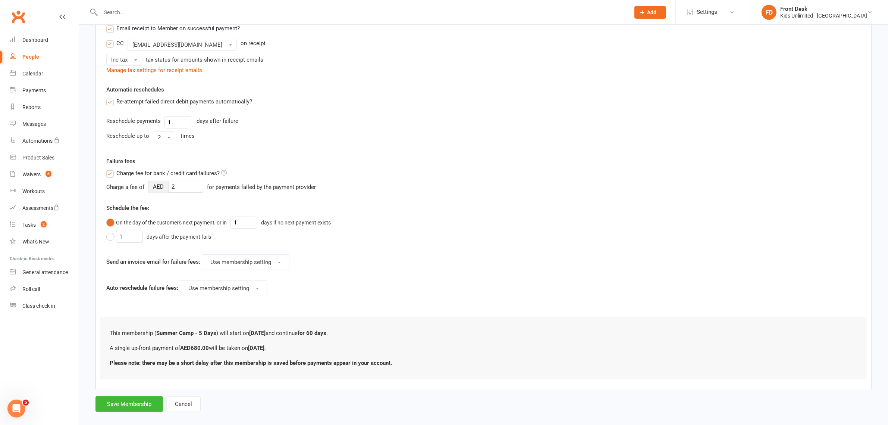
scroll to position [172, 0]
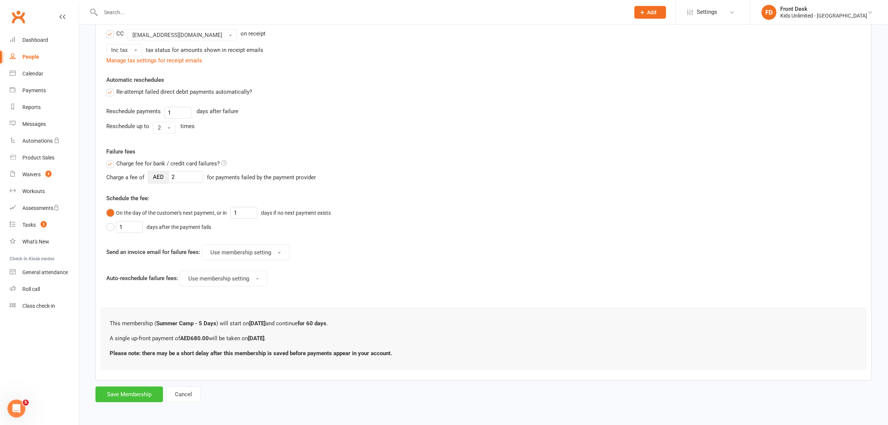
type input "680"
click at [122, 391] on button "Save Membership" at bounding box center [130, 394] width 68 height 16
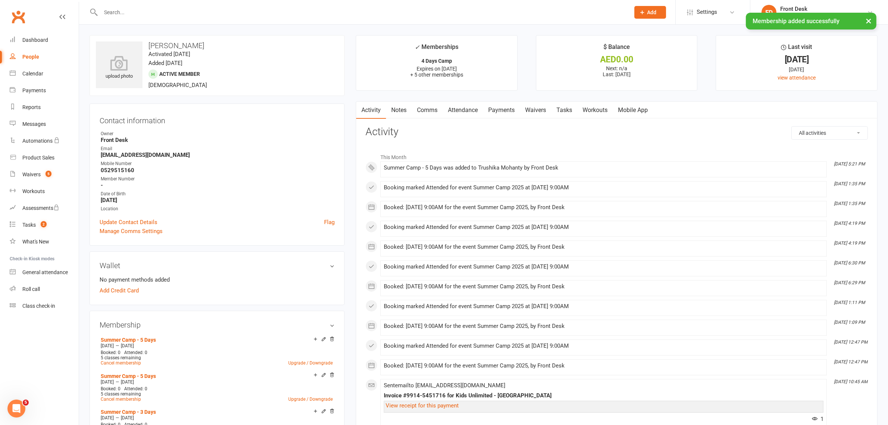
click at [463, 109] on link "Attendance" at bounding box center [463, 109] width 40 height 17
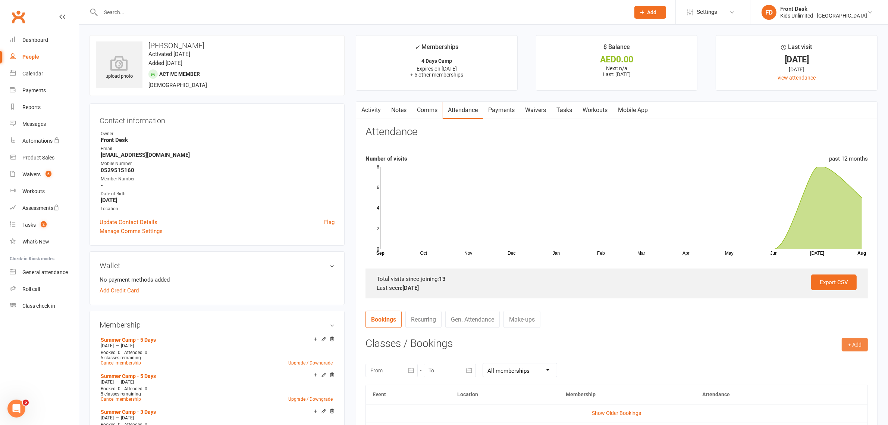
click at [849, 343] on button "+ Add" at bounding box center [855, 344] width 26 height 13
click at [810, 360] on link "Book Event" at bounding box center [831, 361] width 74 height 15
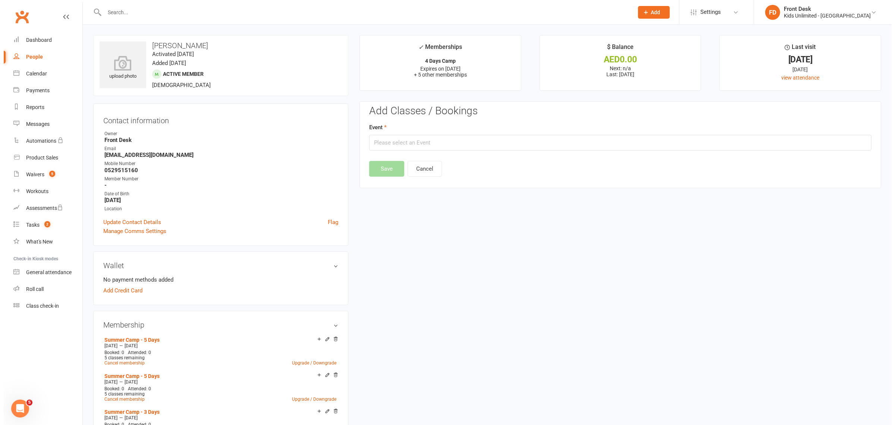
scroll to position [64, 0]
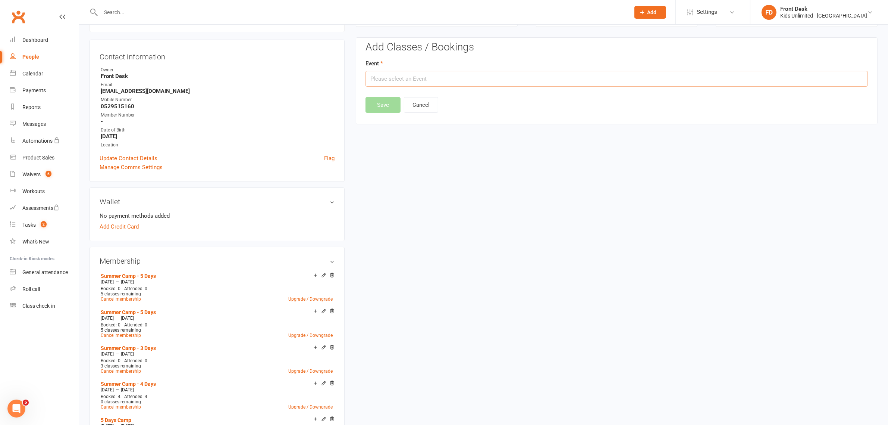
click at [509, 81] on input "text" at bounding box center [617, 79] width 503 height 16
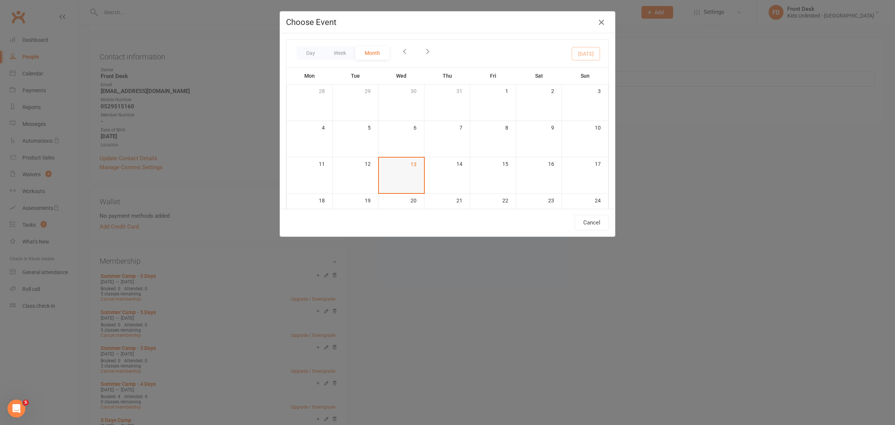
click at [402, 181] on td "13" at bounding box center [402, 175] width 46 height 37
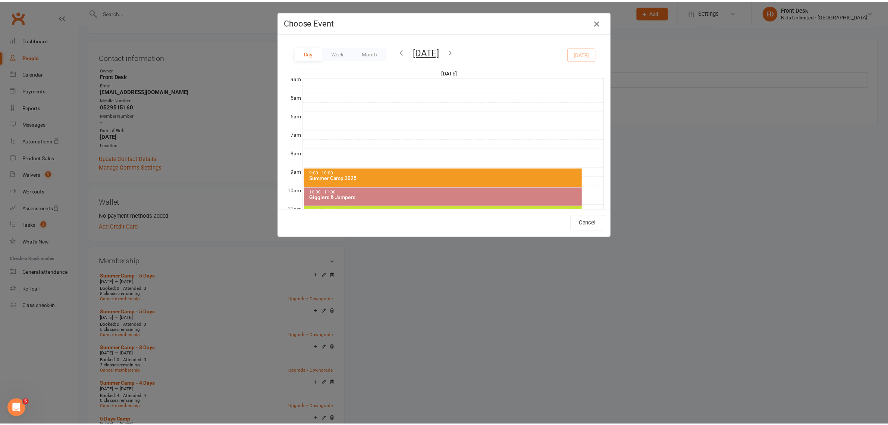
scroll to position [93, 0]
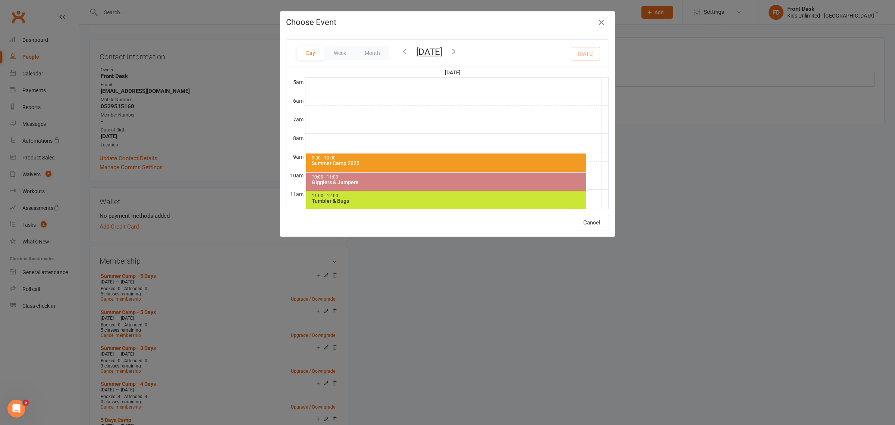
click at [337, 163] on div "Summer Camp 2025" at bounding box center [448, 162] width 273 height 5
type input "Summer Camp 2025 - [DATE] 9:00:00 AM"
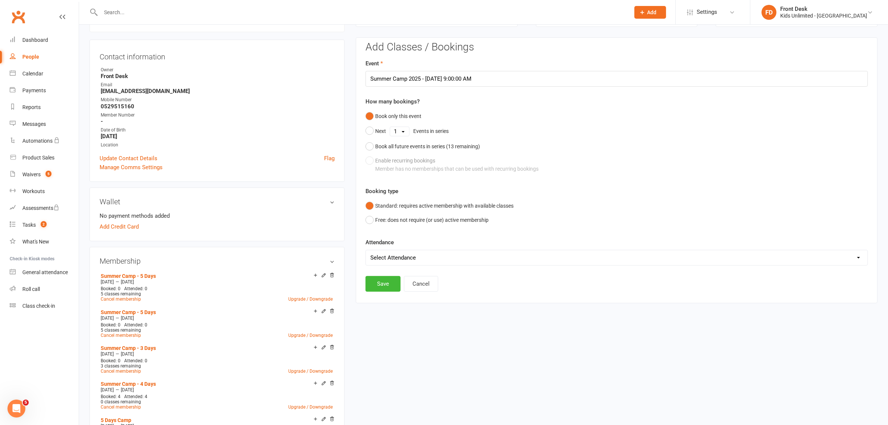
click at [395, 257] on select "Select Attendance Attended Absent" at bounding box center [617, 257] width 502 height 15
select select "0"
click at [366, 250] on select "Select Attendance Attended Absent" at bounding box center [617, 257] width 502 height 15
click at [387, 284] on button "Save" at bounding box center [383, 284] width 35 height 16
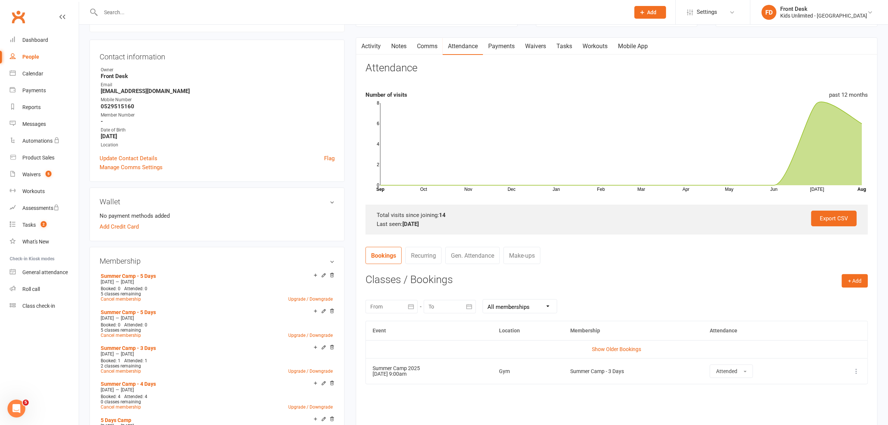
click at [401, 46] on link "Notes" at bounding box center [399, 46] width 26 height 17
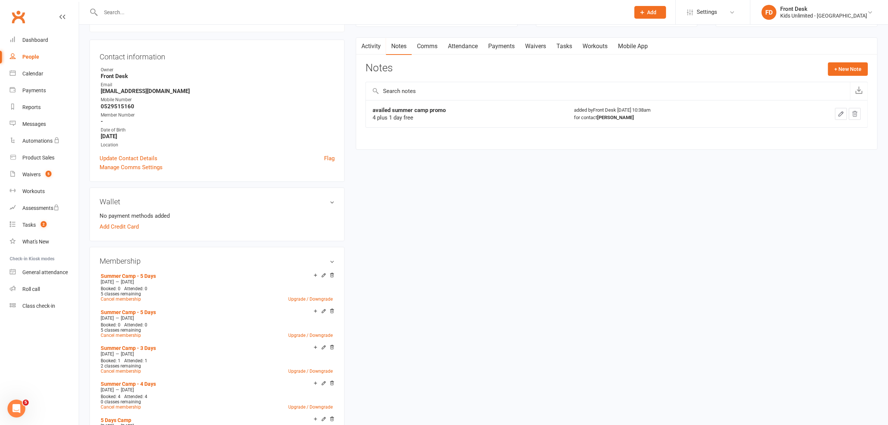
click at [503, 48] on link "Payments" at bounding box center [501, 46] width 37 height 17
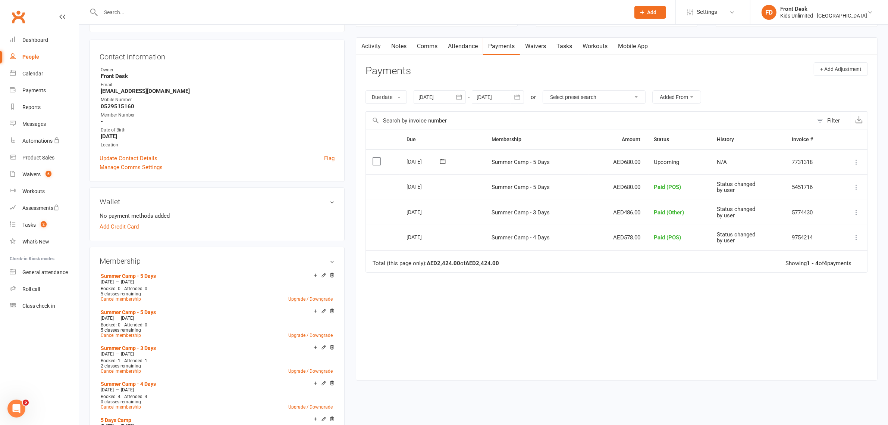
click at [373, 161] on label at bounding box center [378, 160] width 10 height 7
click at [373, 157] on input "checkbox" at bounding box center [375, 157] width 5 height 0
click at [867, 406] on icon "button" at bounding box center [867, 407] width 6 height 6
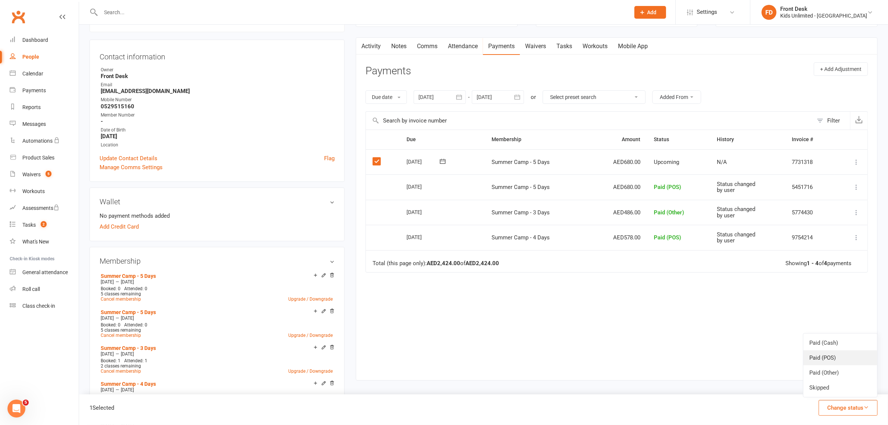
click at [832, 354] on link "Paid (POS)" at bounding box center [841, 357] width 74 height 15
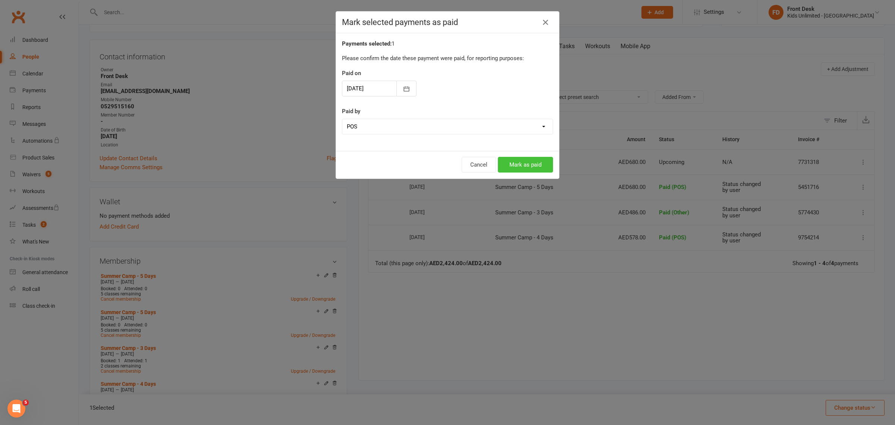
click at [529, 161] on button "Mark as paid" at bounding box center [525, 165] width 55 height 16
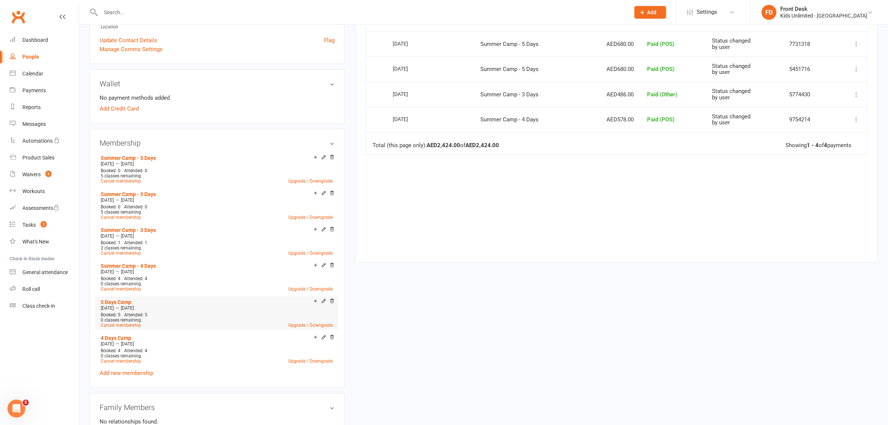
scroll to position [204, 0]
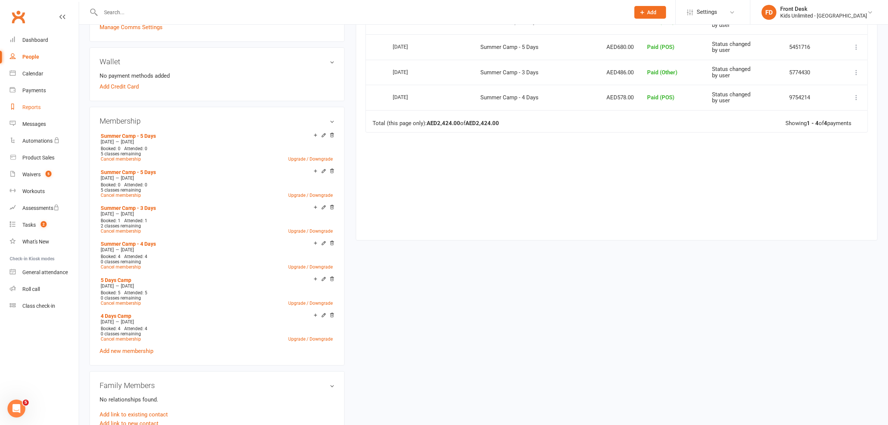
click at [33, 106] on div "Reports" at bounding box center [31, 107] width 18 height 6
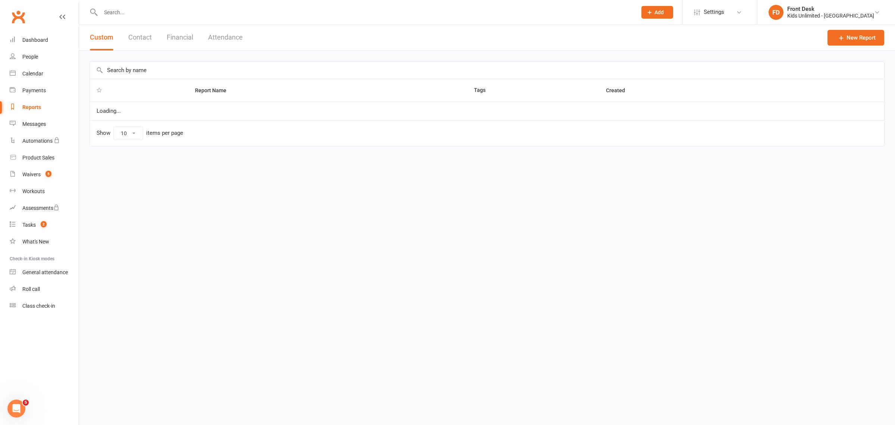
select select "100"
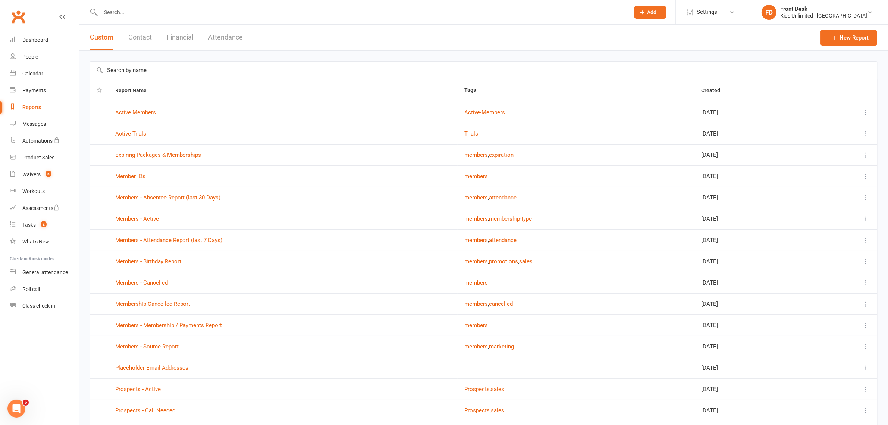
click at [184, 37] on button "Financial" at bounding box center [180, 38] width 26 height 26
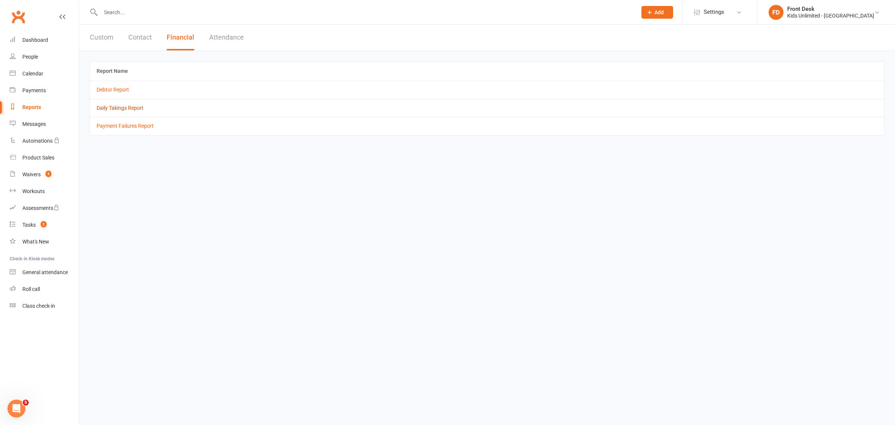
click at [122, 107] on link "Daily Takings Report" at bounding box center [120, 108] width 47 height 6
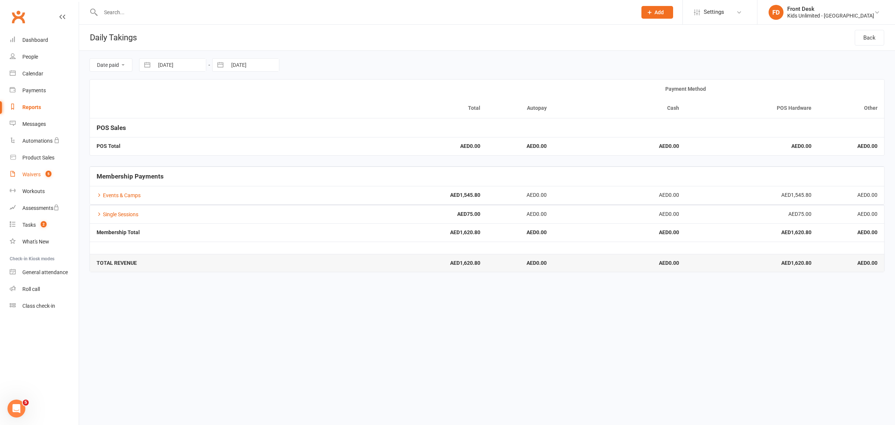
click at [34, 173] on div "Waivers" at bounding box center [31, 174] width 18 height 6
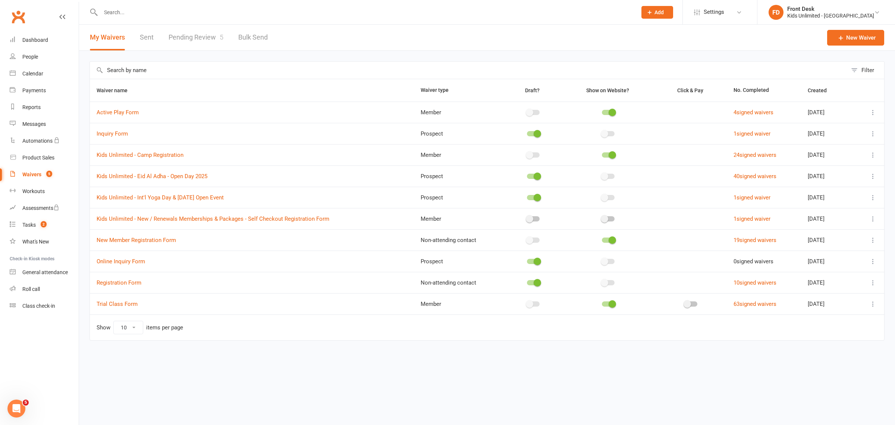
click at [174, 36] on link "Pending Review 5" at bounding box center [196, 38] width 55 height 26
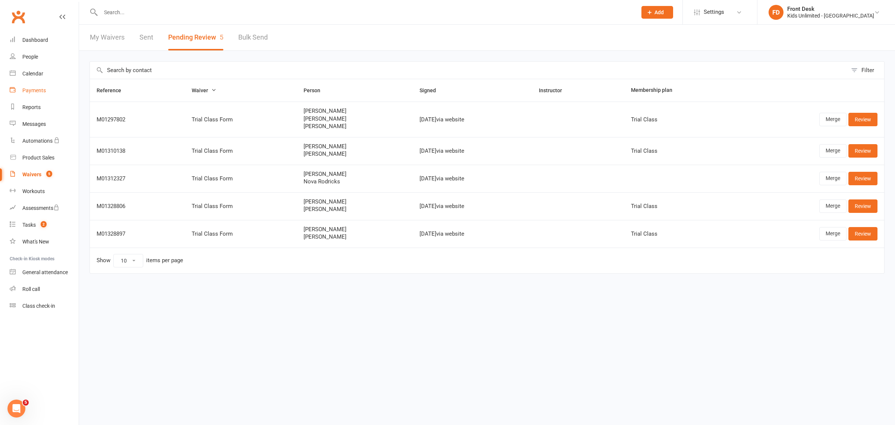
click at [36, 88] on div "Payments" at bounding box center [34, 90] width 24 height 6
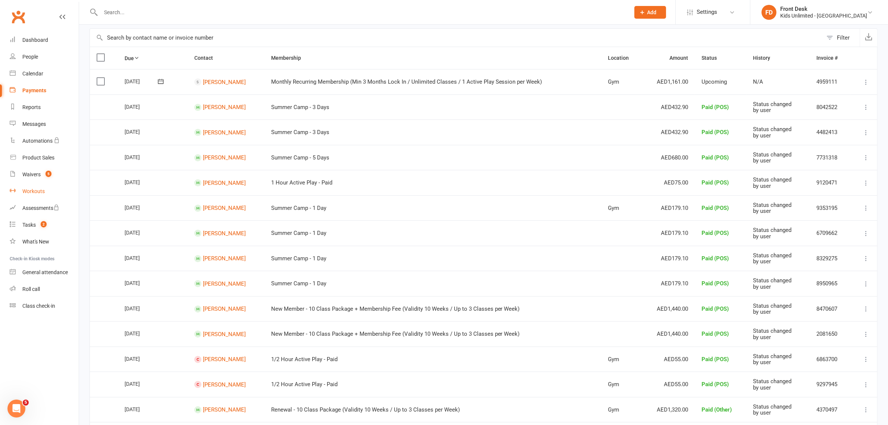
scroll to position [47, 0]
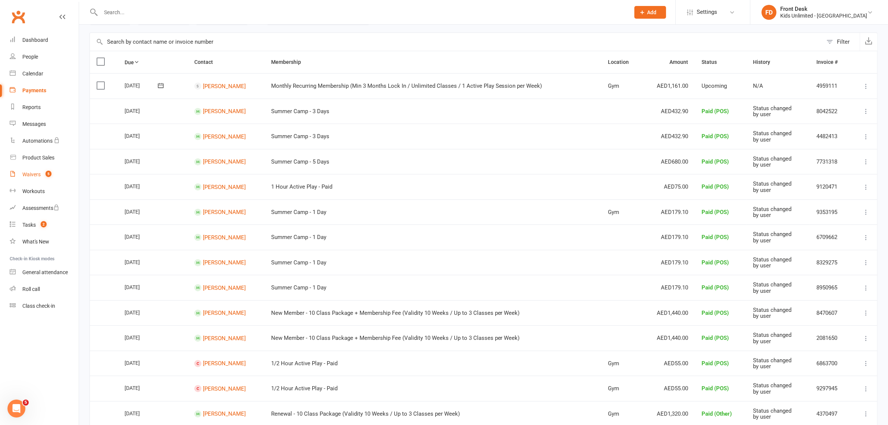
click at [46, 176] on count-badge "5" at bounding box center [47, 174] width 10 height 6
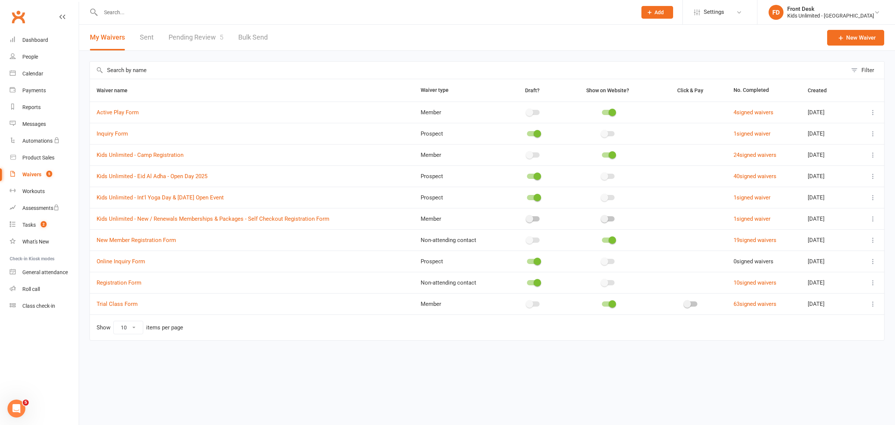
click at [189, 37] on link "Pending Review 5" at bounding box center [196, 38] width 55 height 26
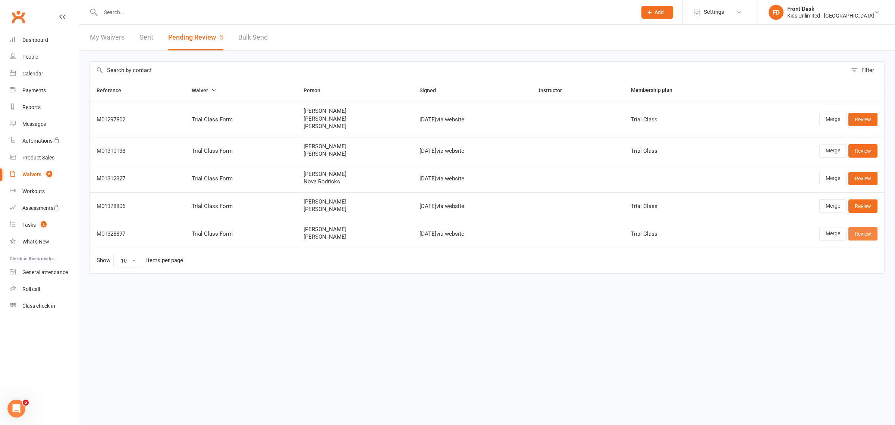
click at [856, 236] on link "Review" at bounding box center [863, 233] width 29 height 13
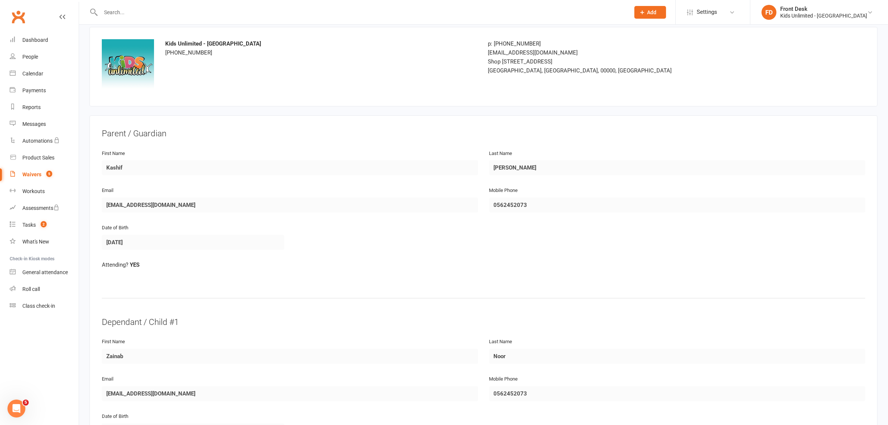
scroll to position [47, 0]
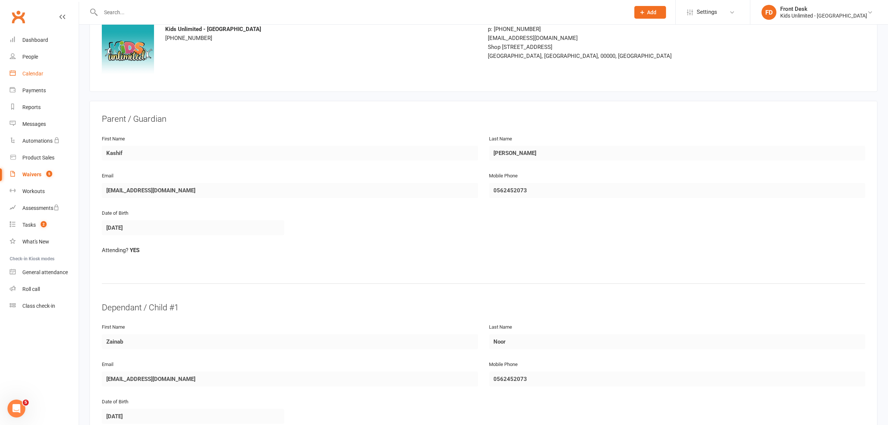
click at [45, 72] on link "Calendar" at bounding box center [44, 73] width 69 height 17
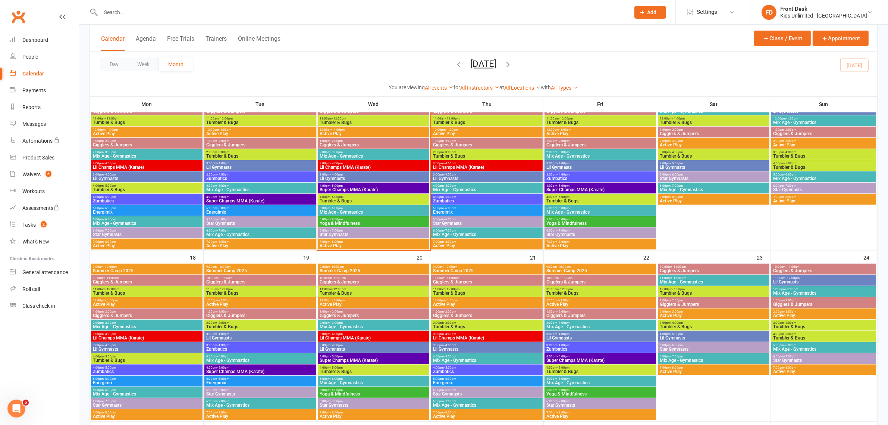
scroll to position [373, 0]
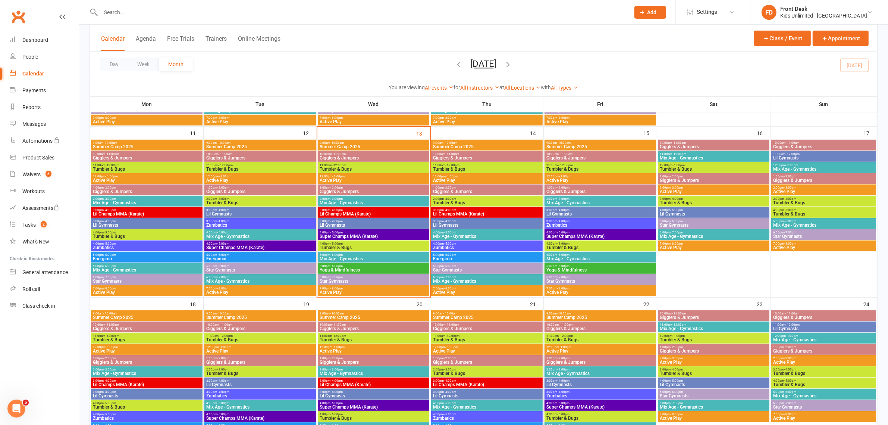
click at [340, 156] on span "Gigglers & Jumpers" at bounding box center [373, 158] width 109 height 4
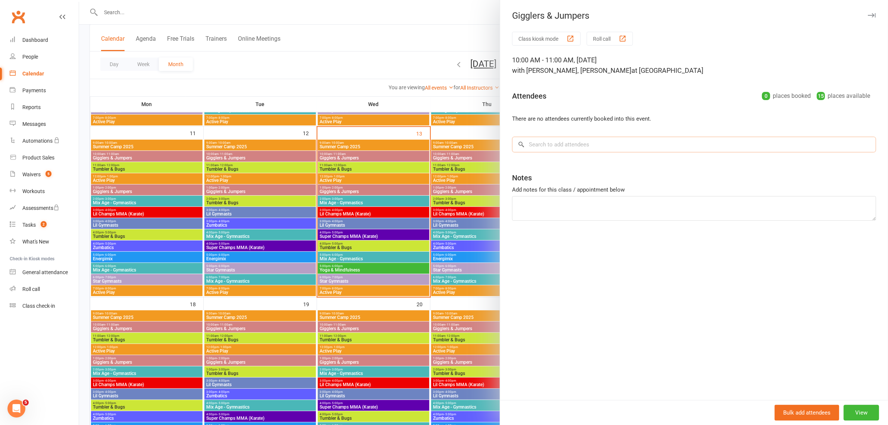
click at [562, 147] on input "search" at bounding box center [694, 145] width 364 height 16
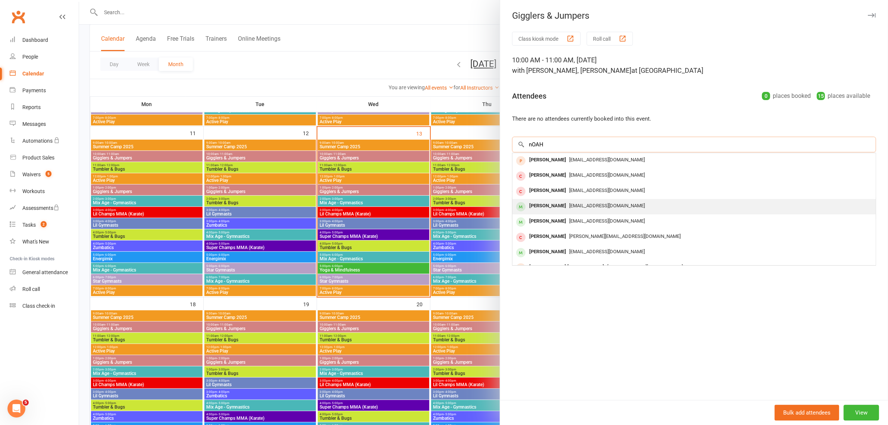
type input "nOAH"
click at [536, 206] on div "Noah Cooper" at bounding box center [547, 205] width 43 height 11
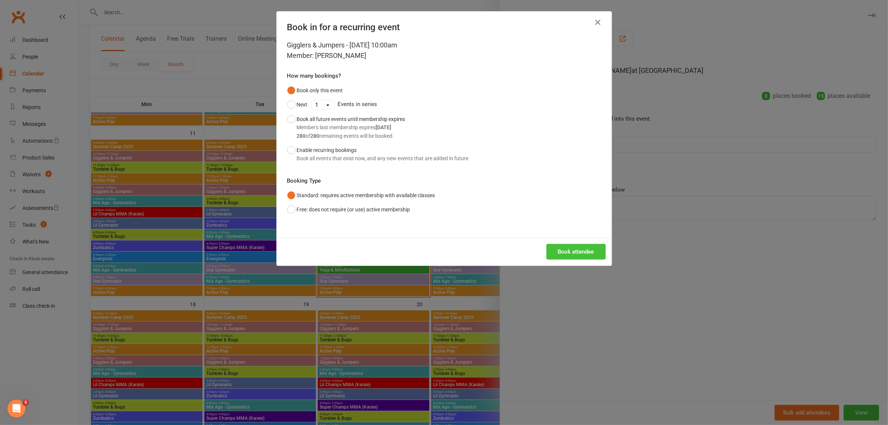
click at [569, 247] on button "Book attendee" at bounding box center [576, 252] width 59 height 16
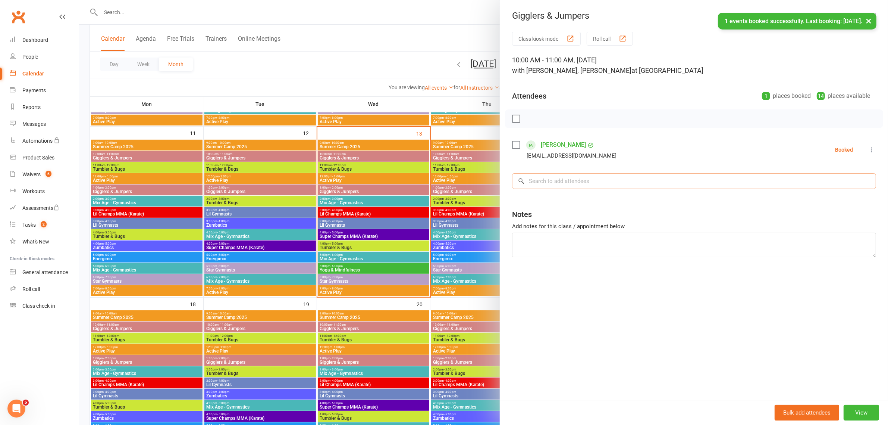
click at [572, 179] on input "search" at bounding box center [694, 181] width 364 height 16
type input "nitya"
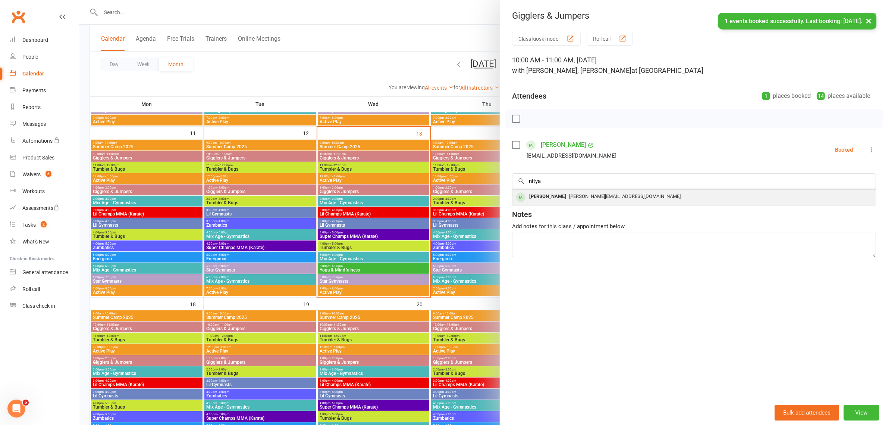
click at [569, 196] on span "jay@vajanis.com" at bounding box center [625, 196] width 112 height 6
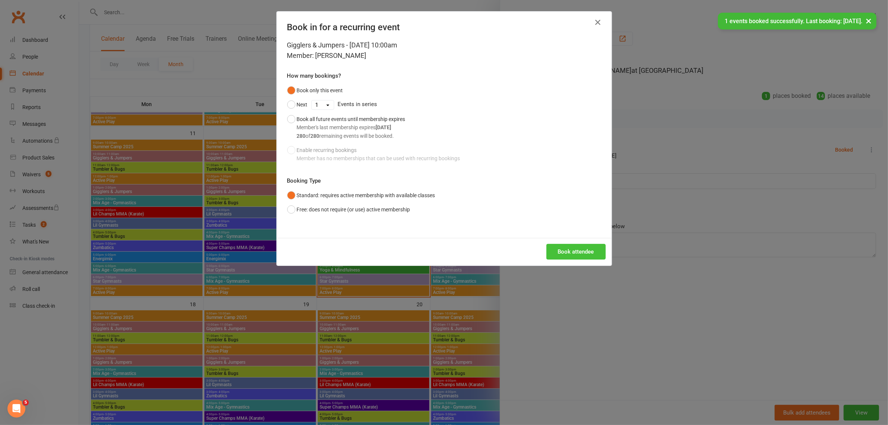
click at [574, 250] on button "Book attendee" at bounding box center [576, 252] width 59 height 16
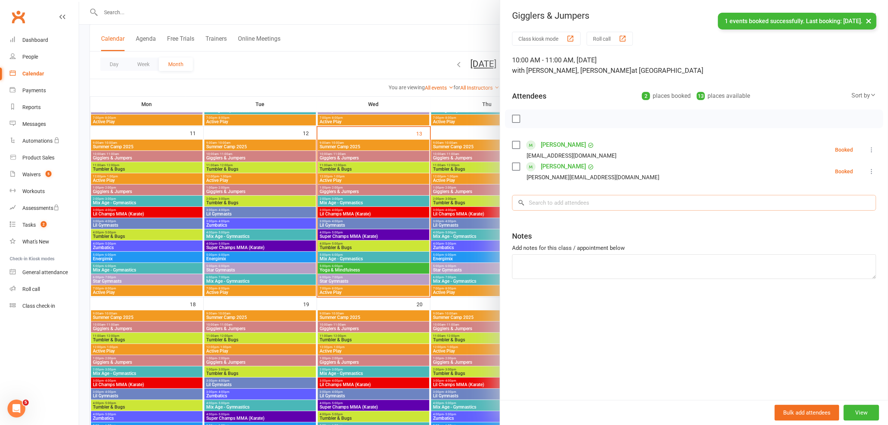
click at [575, 207] on input "search" at bounding box center [694, 203] width 364 height 16
type input "Yuvraj"
click at [569, 217] on span "jay@vajanis.com" at bounding box center [625, 218] width 112 height 6
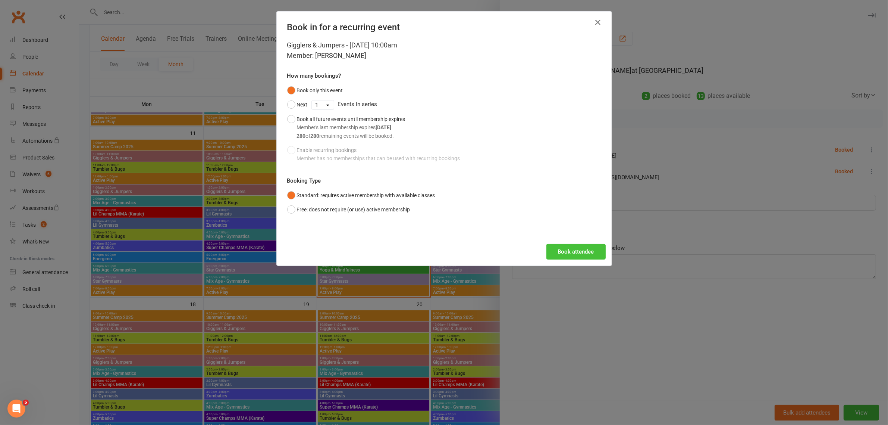
click at [560, 251] on button "Book attendee" at bounding box center [576, 252] width 59 height 16
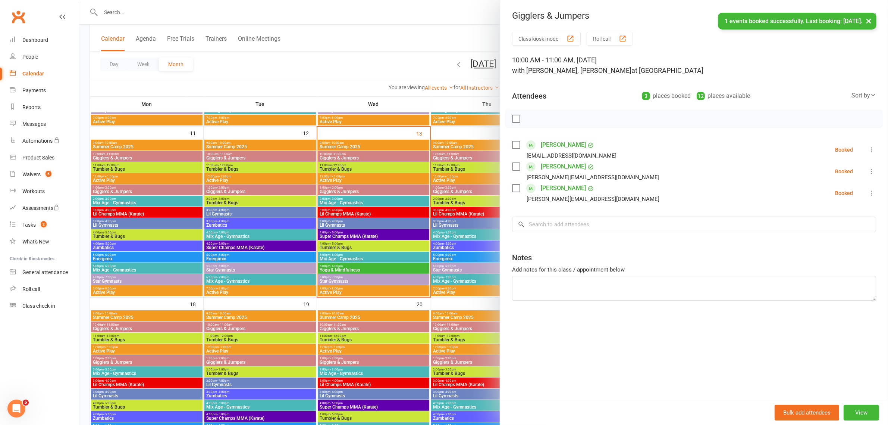
click at [512, 120] on label at bounding box center [515, 118] width 7 height 7
click at [529, 121] on icon "button" at bounding box center [533, 119] width 8 height 8
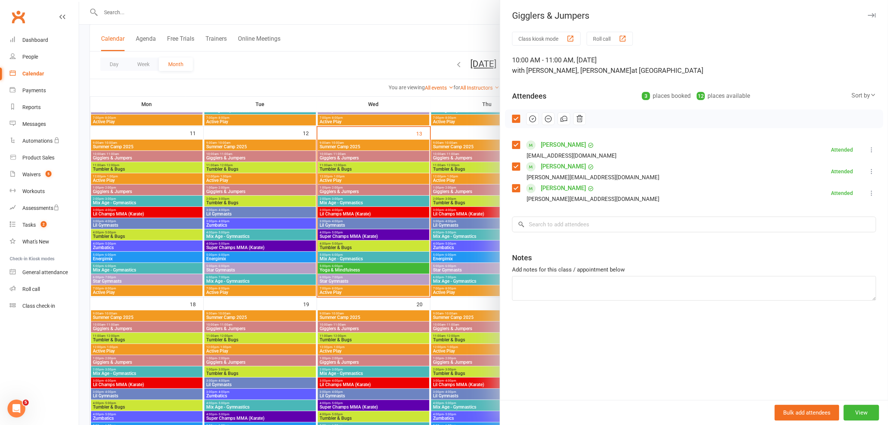
click at [370, 144] on div at bounding box center [483, 212] width 809 height 425
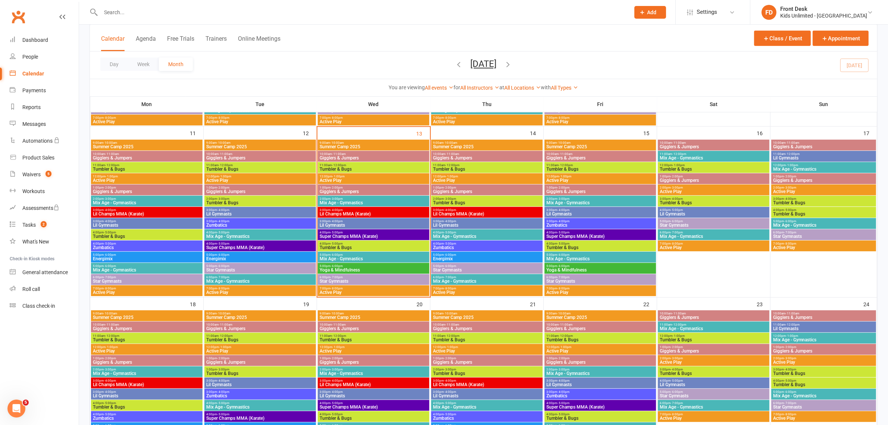
click at [370, 144] on span "Summer Camp 2025" at bounding box center [373, 146] width 109 height 4
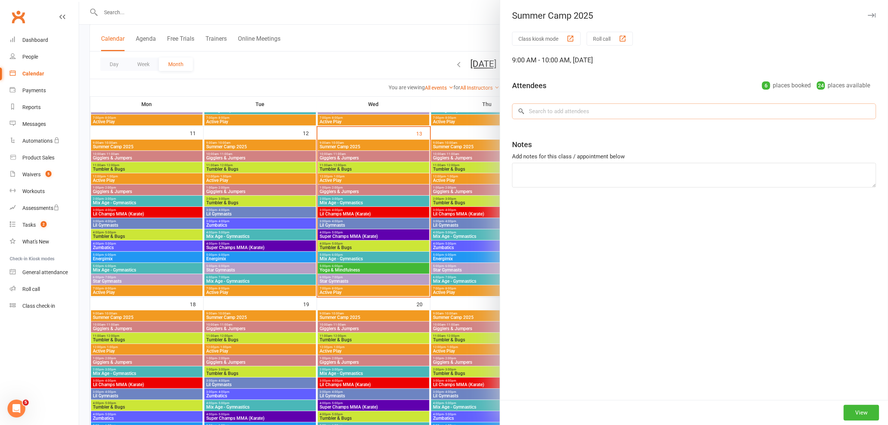
click at [548, 116] on input "search" at bounding box center [694, 111] width 364 height 16
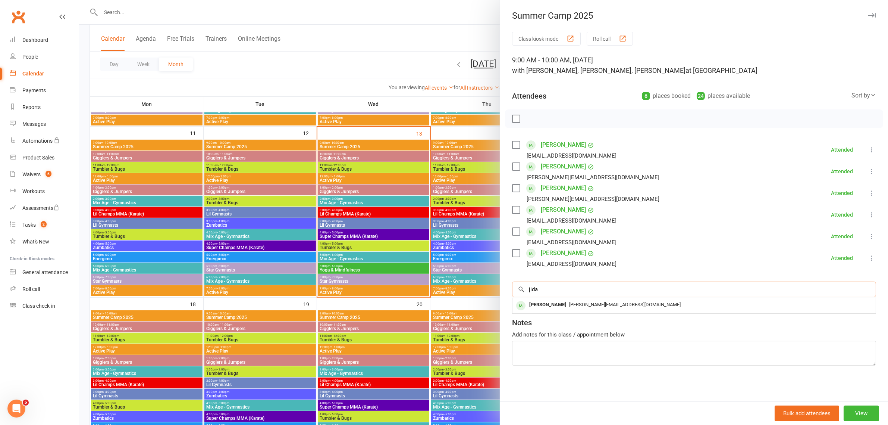
drag, startPoint x: 545, startPoint y: 288, endPoint x: 480, endPoint y: 286, distance: 65.0
click at [480, 0] on div "Summer Camp 2025 Class kiosk mode Roll call 9:00 AM - 10:00 AM, Wednesday, Augu…" at bounding box center [483, 0] width 809 height 0
type input "eva"
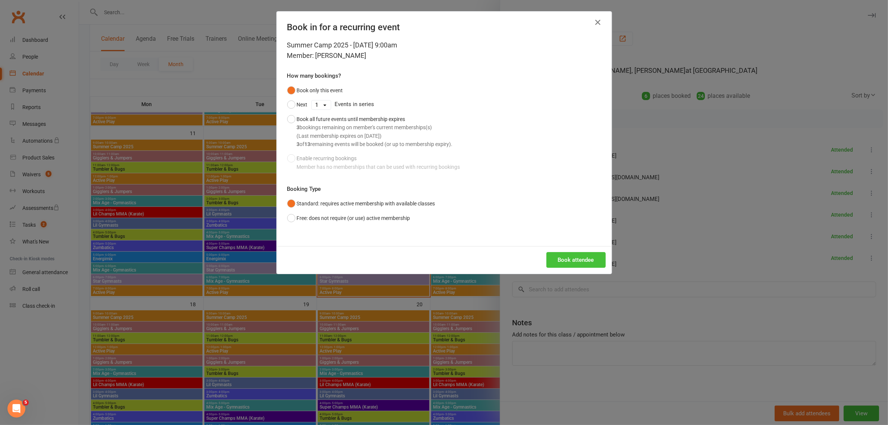
click at [594, 256] on button "Book attendee" at bounding box center [576, 260] width 59 height 16
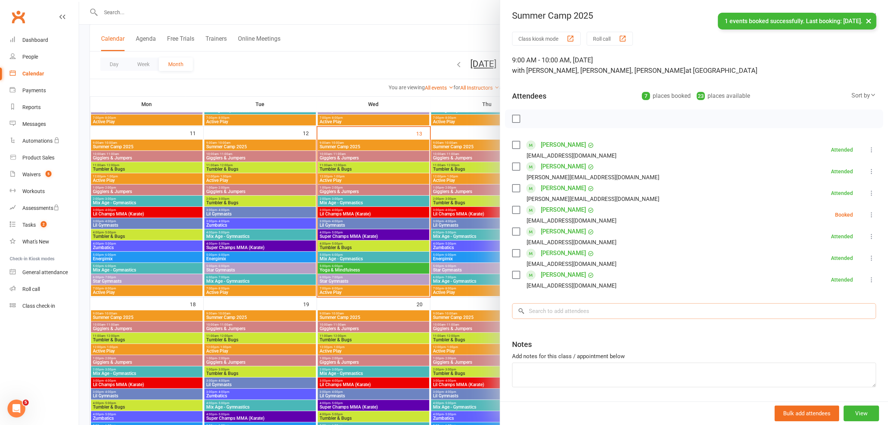
click at [581, 310] on input "search" at bounding box center [694, 311] width 364 height 16
type input "nora"
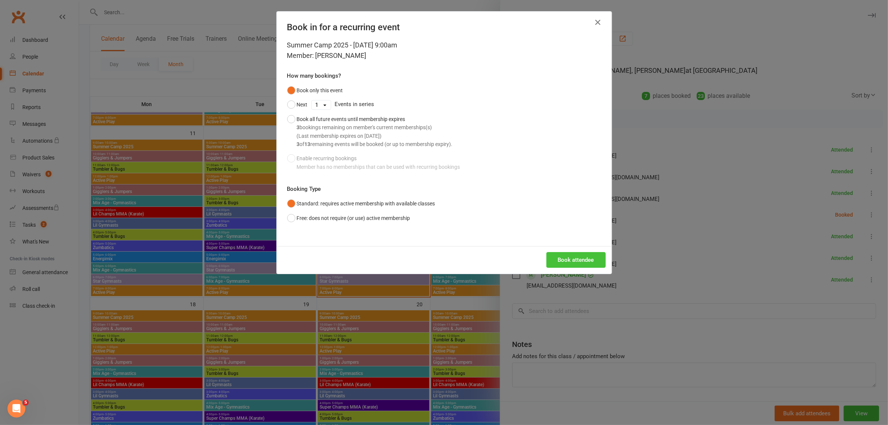
click at [578, 262] on button "Book attendee" at bounding box center [576, 260] width 59 height 16
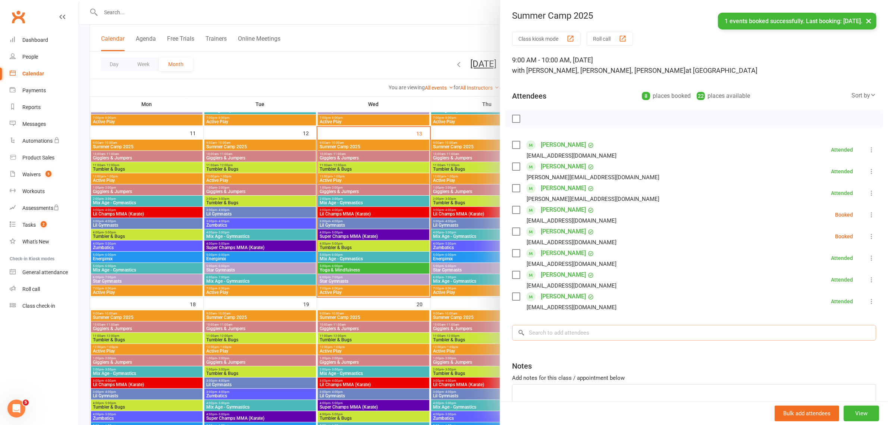
click at [573, 337] on input "search" at bounding box center [694, 333] width 364 height 16
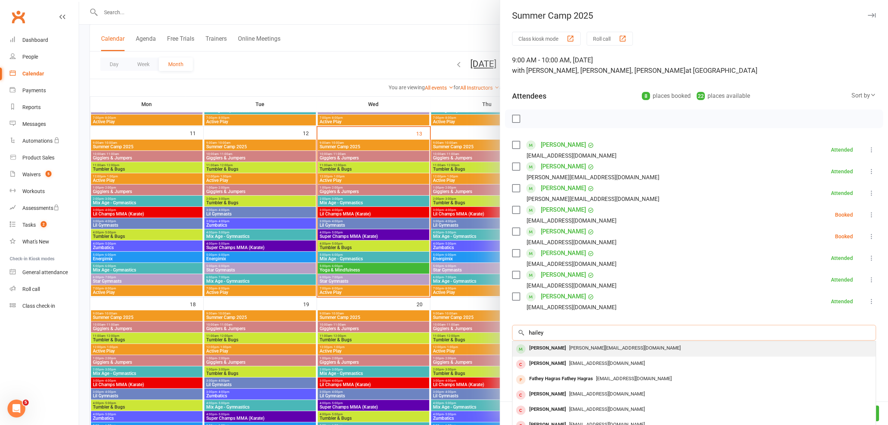
type input "hailey"
click at [546, 345] on div "Hailey Pinto" at bounding box center [547, 348] width 43 height 11
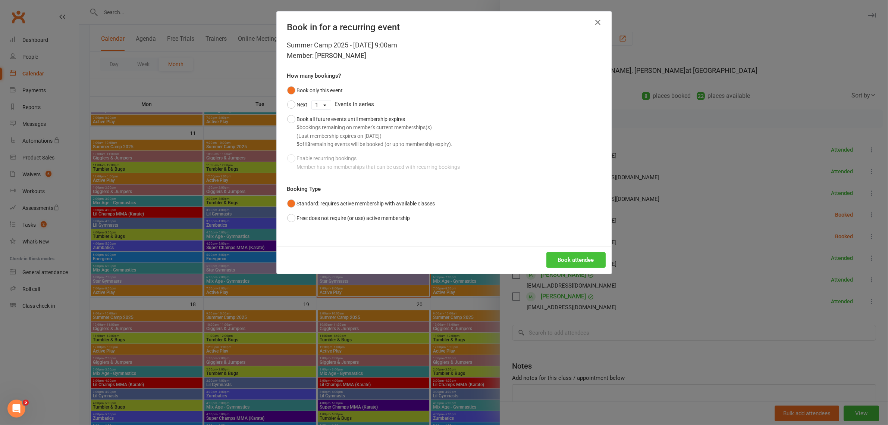
click at [571, 256] on button "Book attendee" at bounding box center [576, 260] width 59 height 16
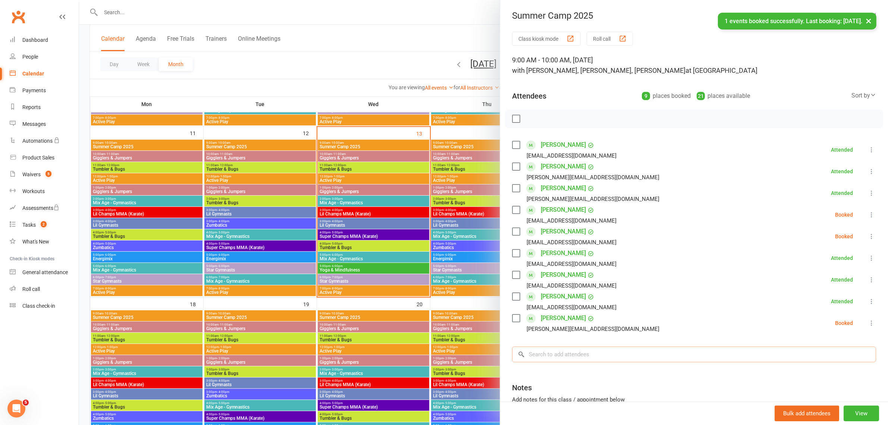
click at [565, 358] on input "search" at bounding box center [694, 354] width 364 height 16
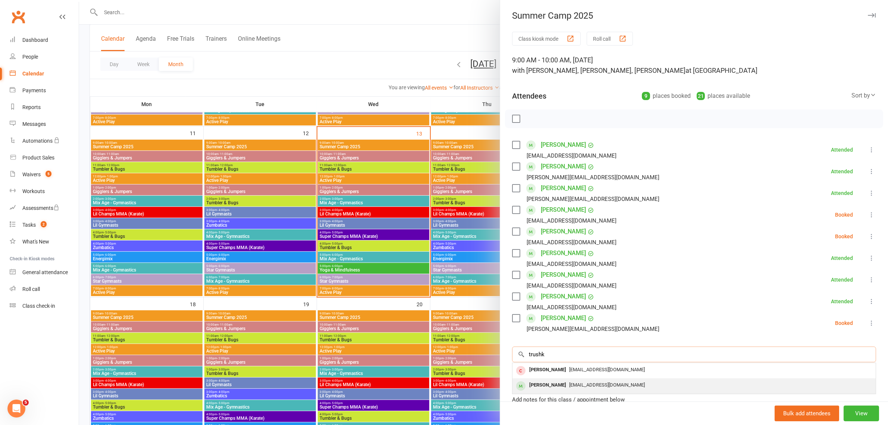
type input "trushk"
click at [556, 380] on div "Trushika Mohanty" at bounding box center [547, 384] width 43 height 11
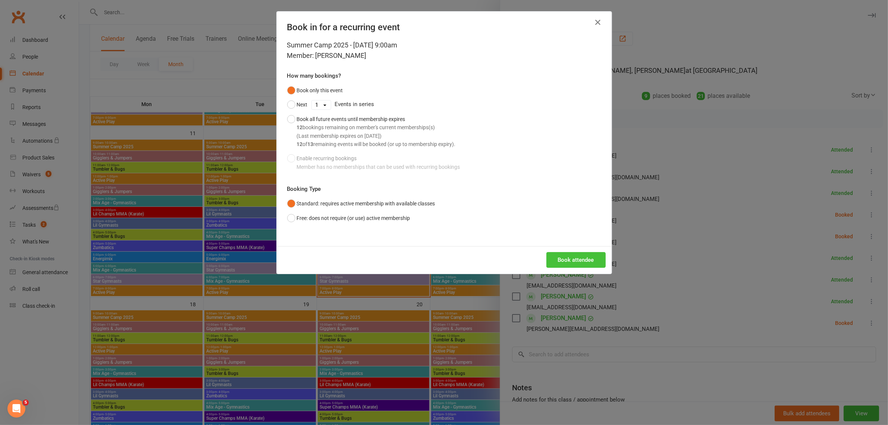
click at [572, 262] on button "Book attendee" at bounding box center [576, 260] width 59 height 16
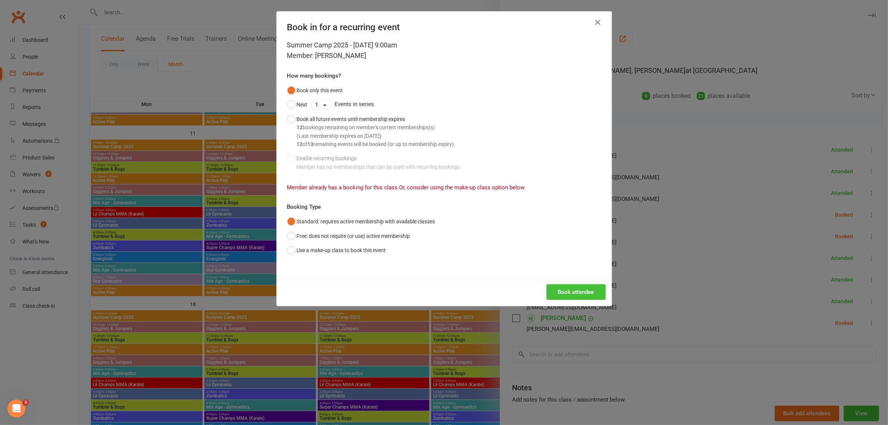
click at [573, 294] on button "Book attendee" at bounding box center [576, 292] width 59 height 16
click at [575, 296] on button "Book attendee" at bounding box center [576, 292] width 59 height 16
click at [290, 251] on button "Use a make-up class to book this event" at bounding box center [336, 250] width 99 height 14
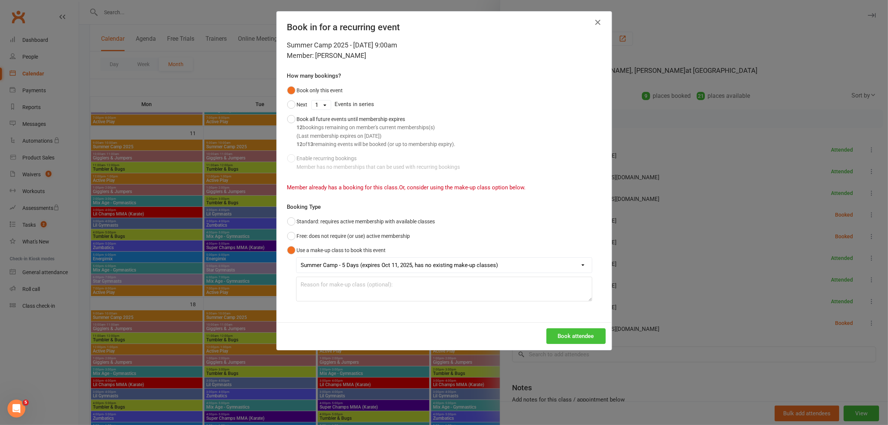
click at [559, 338] on button "Book attendee" at bounding box center [576, 336] width 59 height 16
click at [596, 24] on icon "button" at bounding box center [598, 22] width 9 height 9
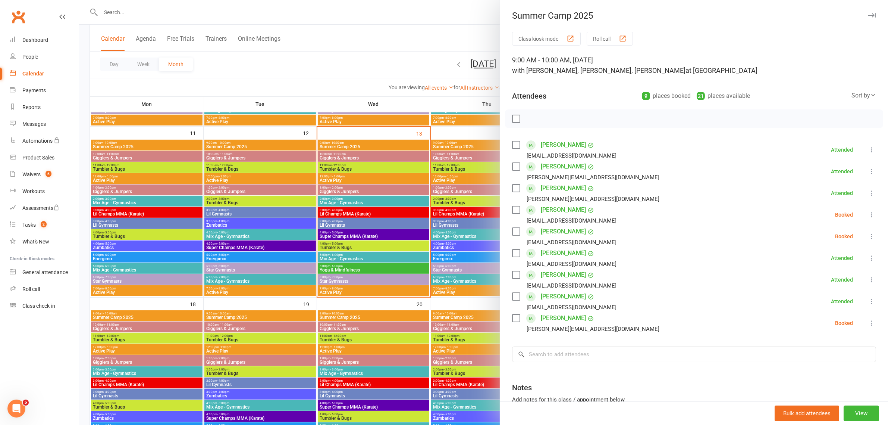
click at [175, 10] on div at bounding box center [483, 212] width 809 height 425
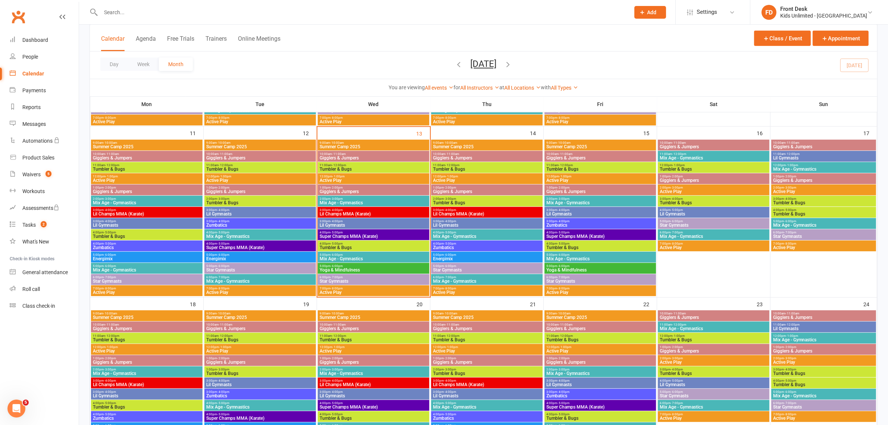
click at [175, 10] on input "text" at bounding box center [362, 12] width 526 height 10
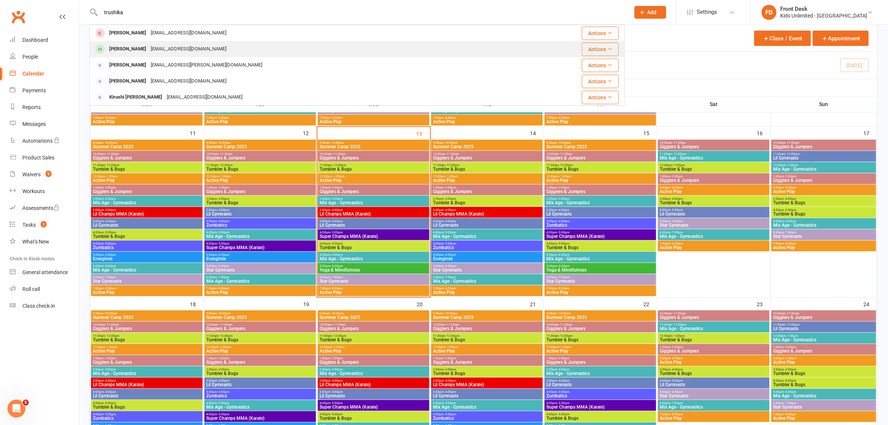
type input "trushika"
click at [157, 44] on div "[EMAIL_ADDRESS][DOMAIN_NAME]" at bounding box center [189, 49] width 80 height 11
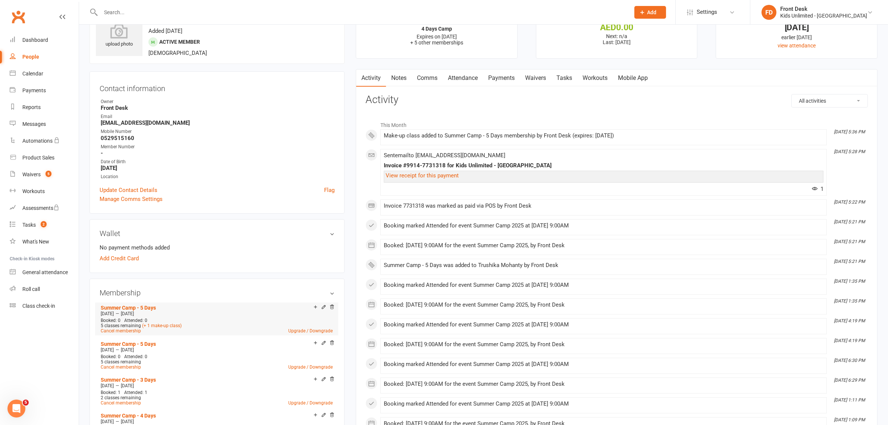
scroll to position [47, 0]
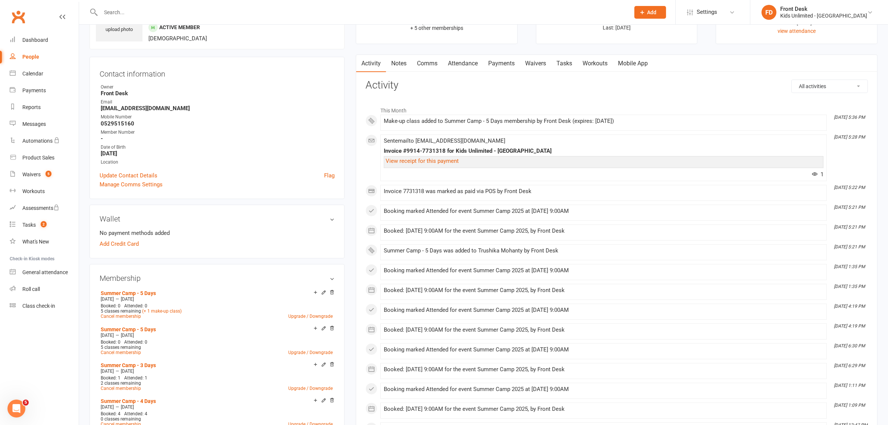
click at [477, 65] on link "Attendance" at bounding box center [463, 63] width 40 height 17
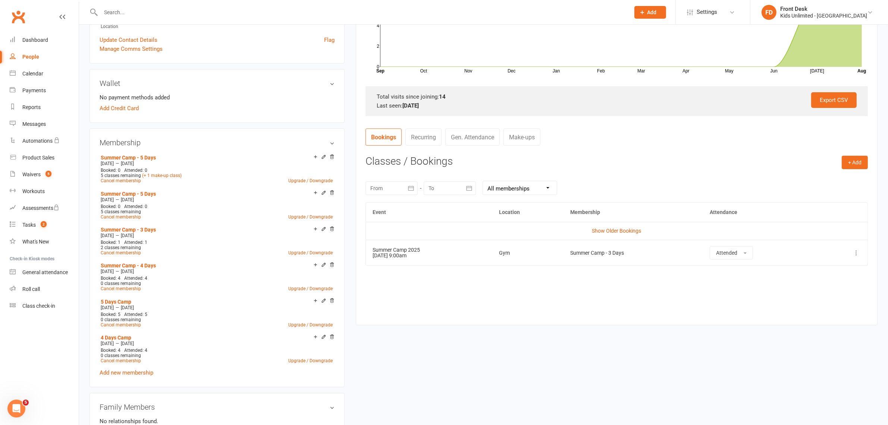
scroll to position [187, 0]
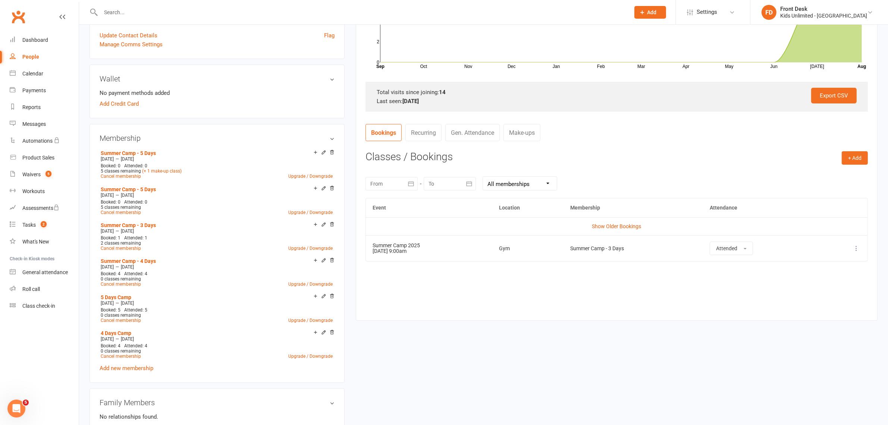
click at [549, 178] on select "All memberships From other Members Summer Camp - 5 Days Summer Camp - 5 Days Su…" at bounding box center [520, 182] width 74 height 13
click at [483, 176] on select "All memberships From other Members Summer Camp - 5 Days Summer Camp - 5 Days Su…" at bounding box center [520, 182] width 74 height 13
click at [593, 225] on link "Show Older Bookings" at bounding box center [617, 226] width 49 height 6
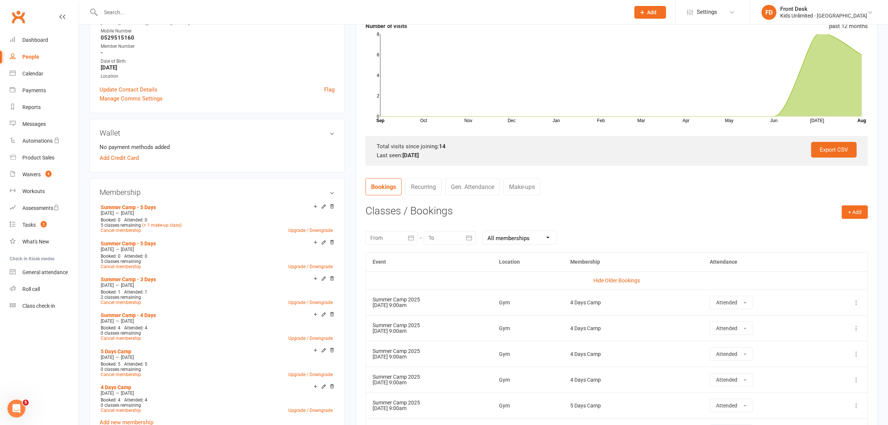
scroll to position [66, 0]
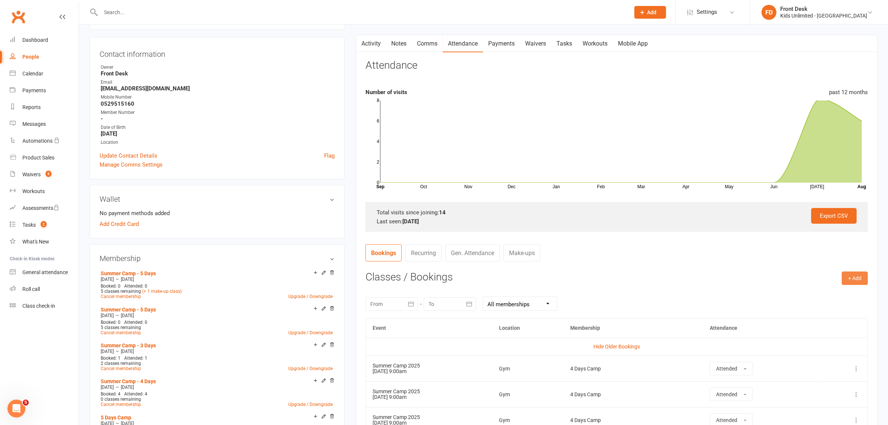
click at [857, 280] on button "+ Add" at bounding box center [855, 277] width 26 height 13
click at [843, 291] on link "Book Event" at bounding box center [831, 294] width 74 height 15
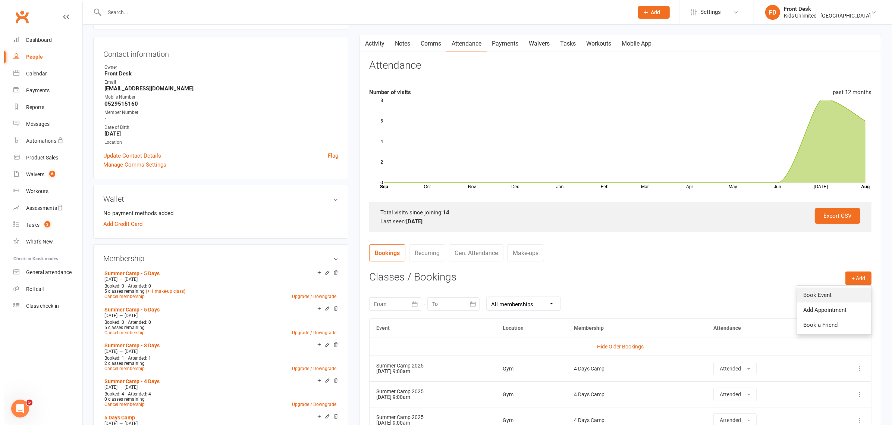
scroll to position [64, 0]
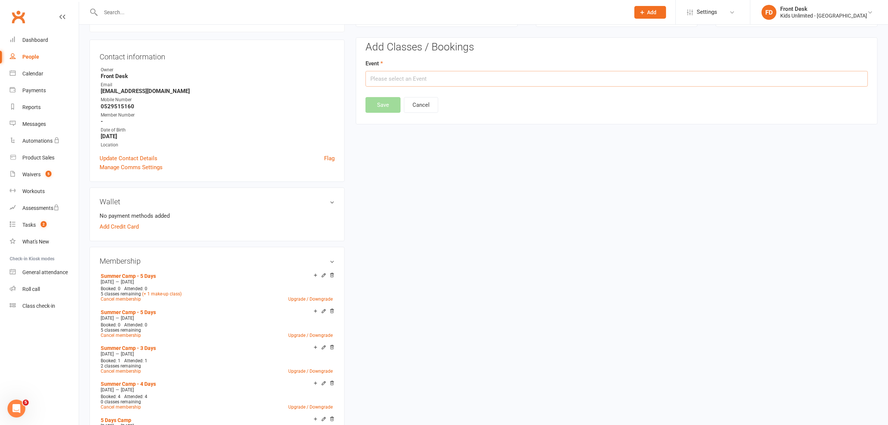
click at [450, 84] on input "text" at bounding box center [617, 79] width 503 height 16
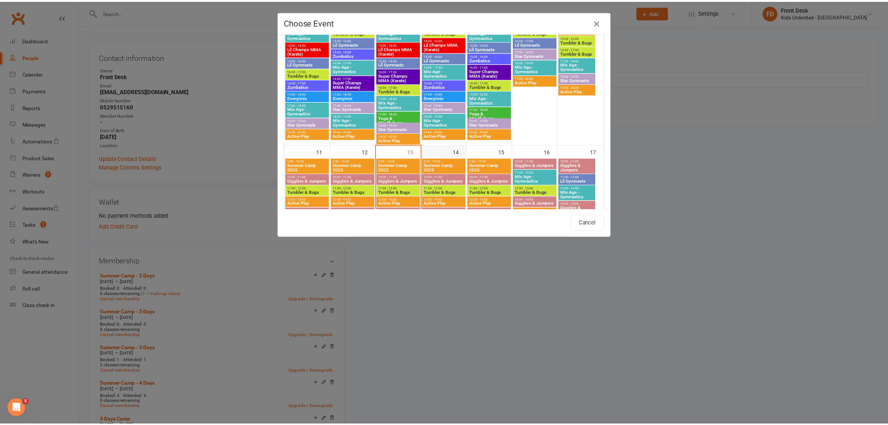
scroll to position [326, 0]
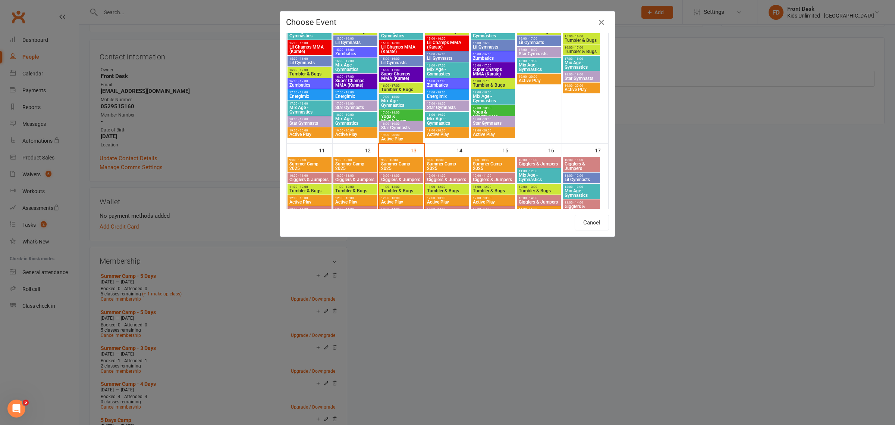
click at [414, 160] on span "9:00 - 10:00" at bounding box center [401, 159] width 41 height 3
type input "Summer Camp 2025 - [DATE] 9:00:00 AM"
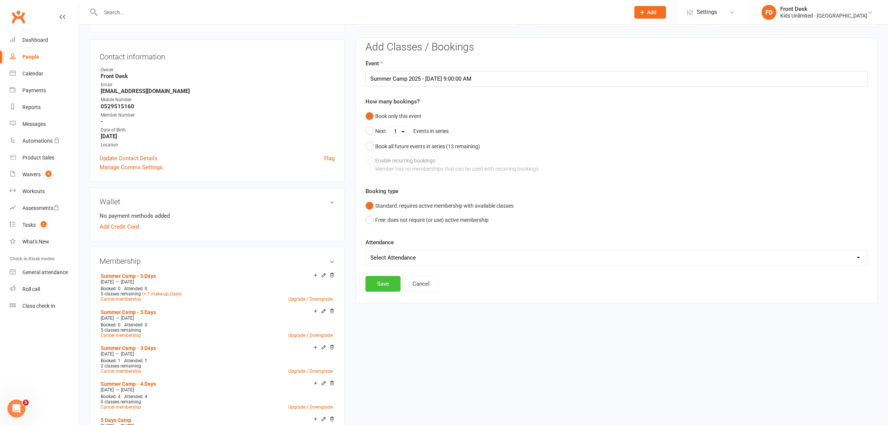
click at [384, 284] on button "Save" at bounding box center [383, 284] width 35 height 16
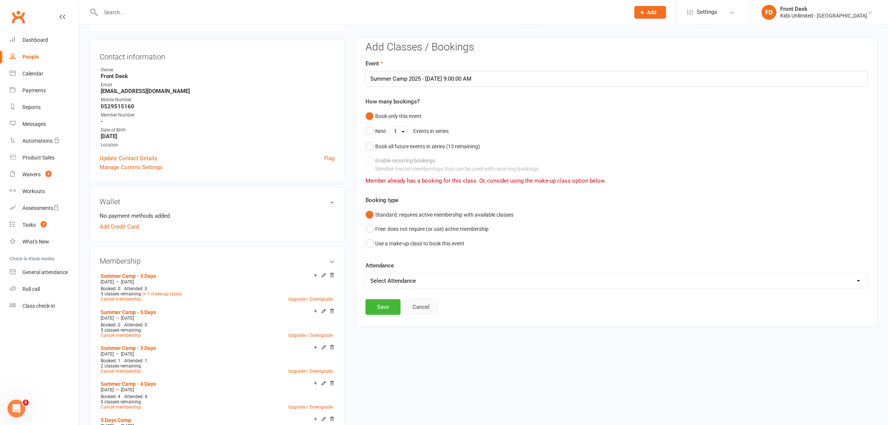
click at [426, 307] on button "Cancel" at bounding box center [421, 307] width 34 height 16
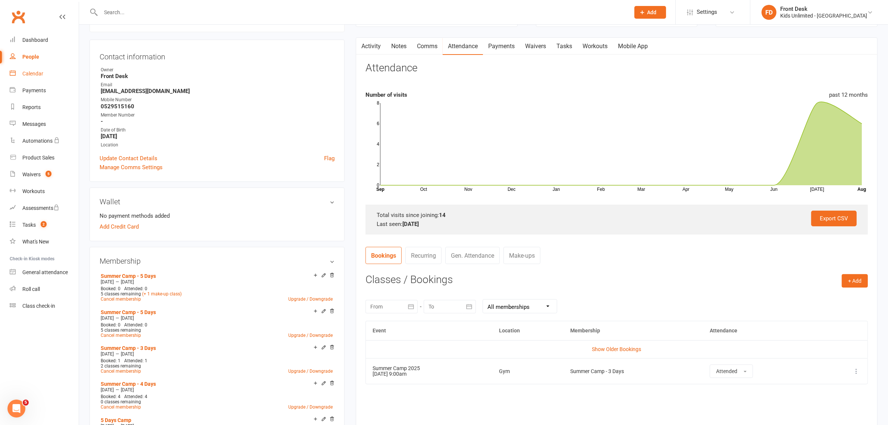
click at [32, 74] on div "Calendar" at bounding box center [32, 74] width 21 height 6
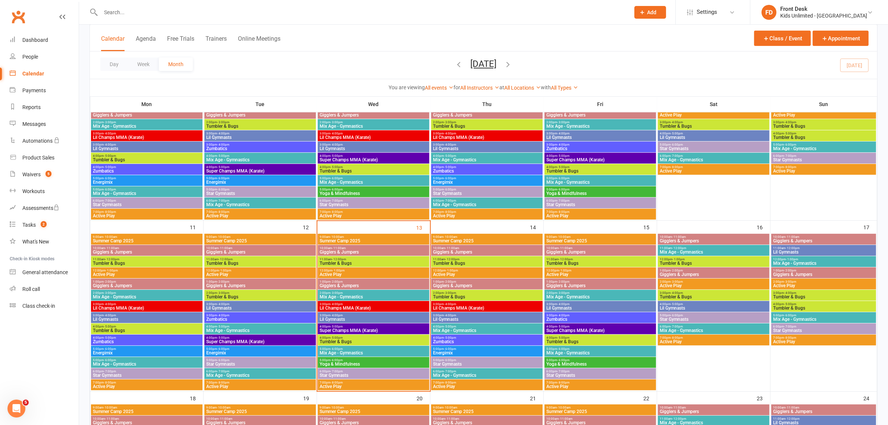
scroll to position [280, 0]
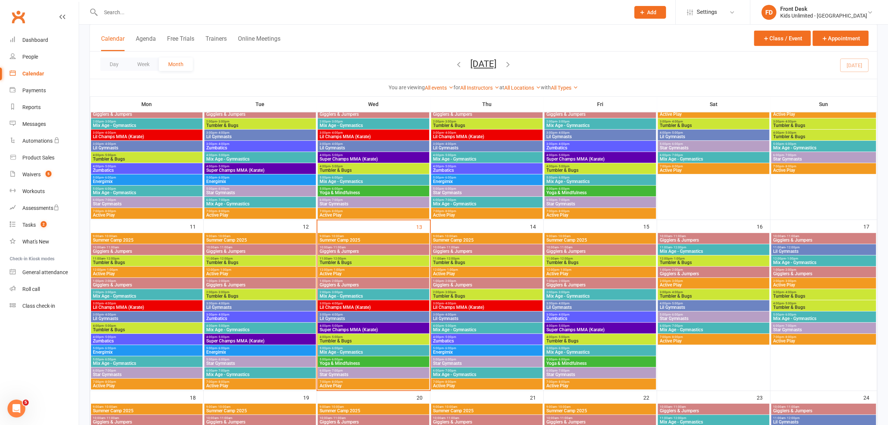
click at [379, 237] on span "9:00am - 10:00am" at bounding box center [373, 235] width 109 height 3
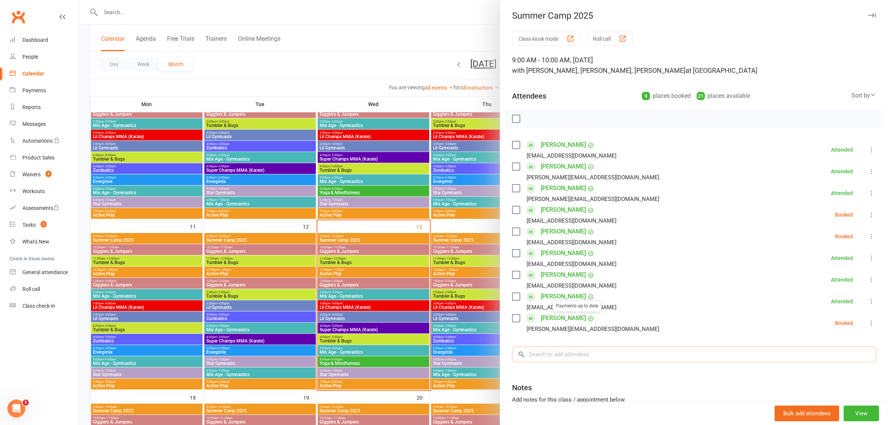
click at [579, 353] on input "search" at bounding box center [694, 354] width 364 height 16
type input "ben"
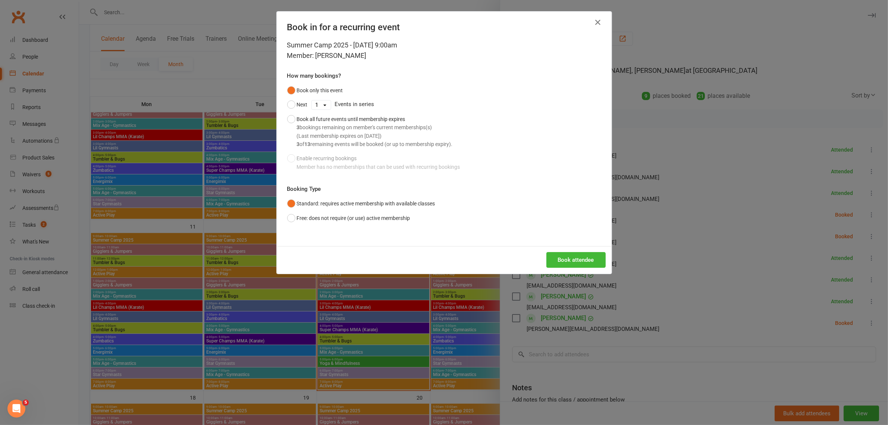
click at [577, 251] on div "Book attendee" at bounding box center [444, 260] width 335 height 28
click at [576, 258] on button "Book attendee" at bounding box center [576, 260] width 59 height 16
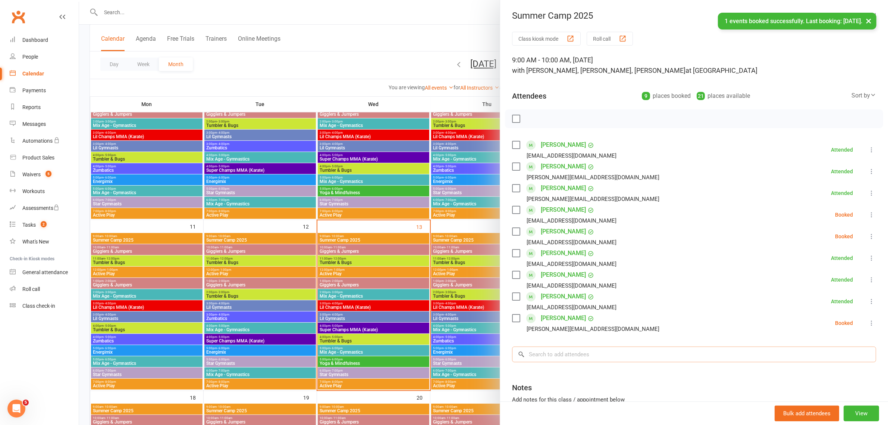
click at [583, 356] on div "Class kiosk mode Roll call 9:00 AM - 10:00 AM, Wednesday, August, 13, 2025 with…" at bounding box center [694, 250] width 388 height 436
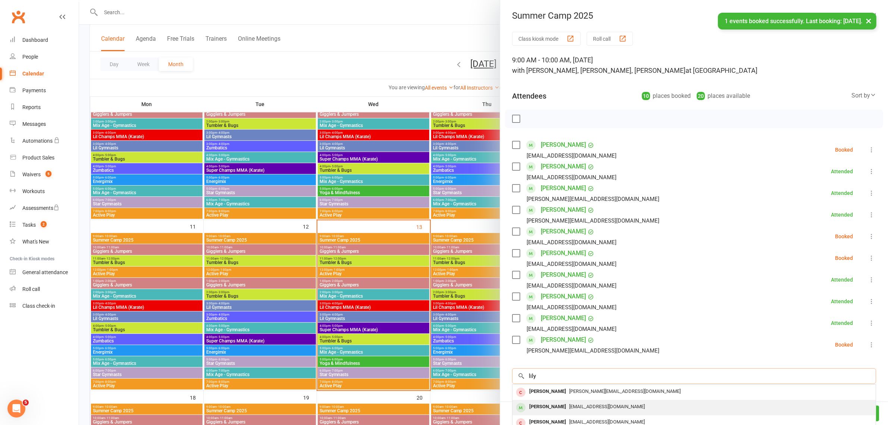
type input "lily"
click at [569, 407] on span "barboradendis@gmail.com" at bounding box center [607, 406] width 76 height 6
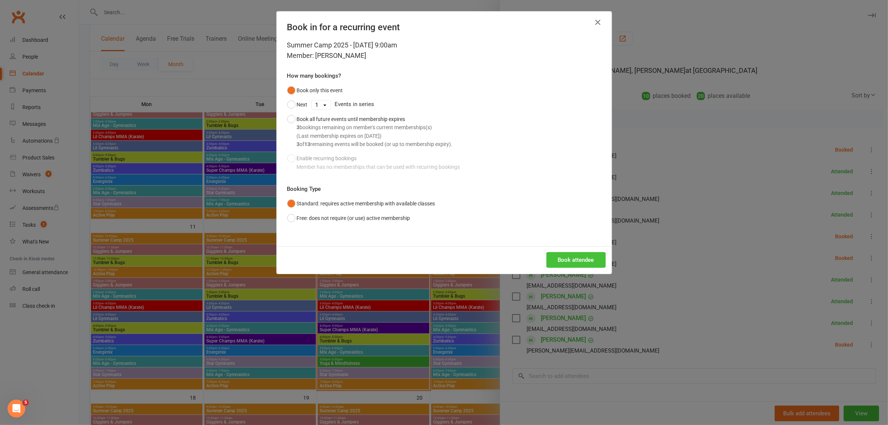
click at [562, 262] on button "Book attendee" at bounding box center [576, 260] width 59 height 16
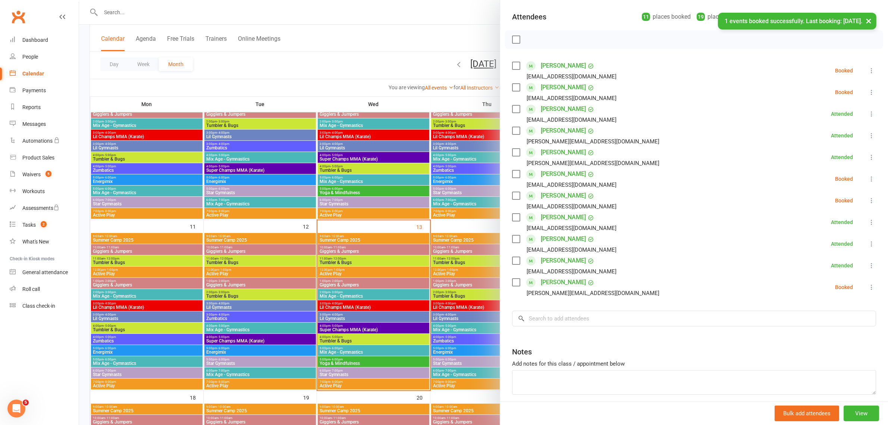
scroll to position [93, 0]
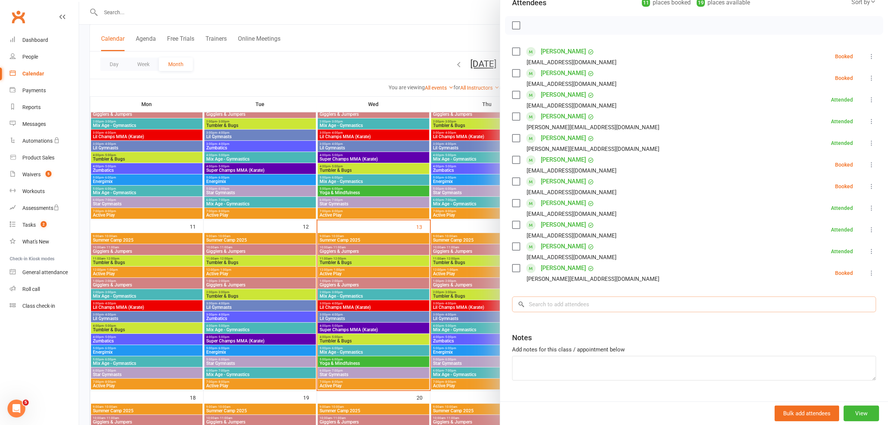
click at [590, 303] on input "search" at bounding box center [694, 304] width 364 height 16
type input "alfie"
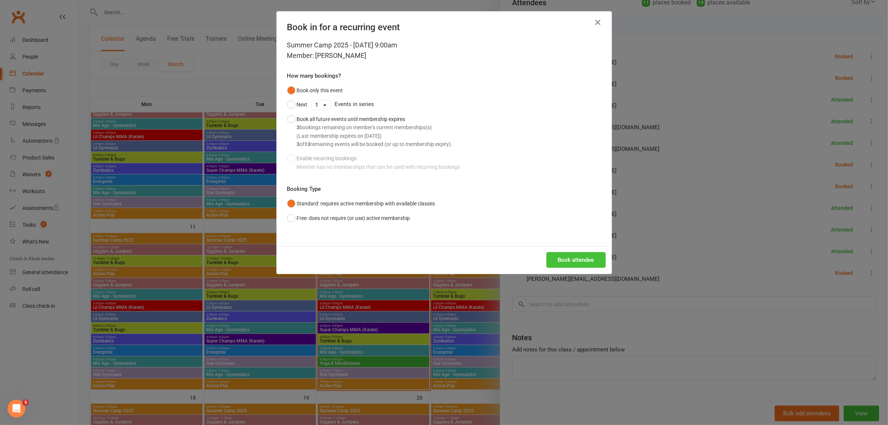
click at [550, 252] on button "Book attendee" at bounding box center [576, 260] width 59 height 16
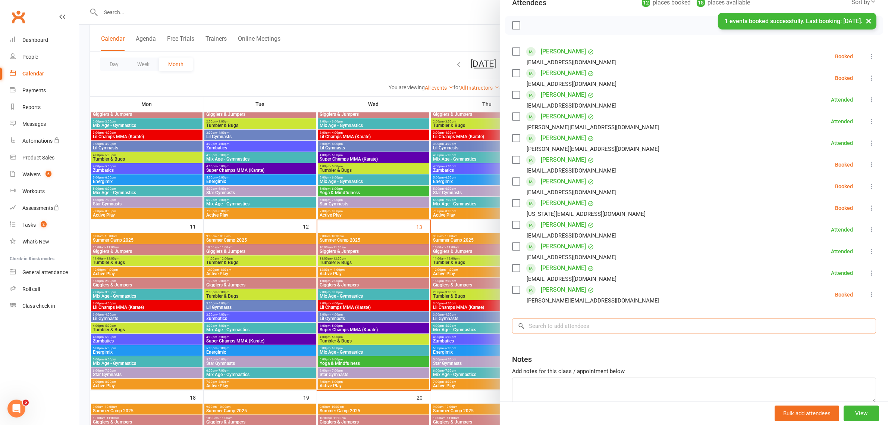
click at [563, 331] on input "search" at bounding box center [694, 326] width 364 height 16
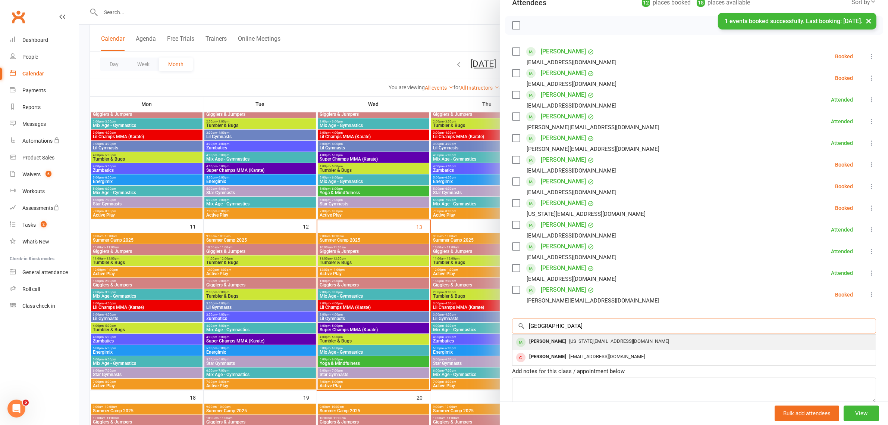
type input "florence"
click at [557, 338] on div "Florence Kidney" at bounding box center [547, 341] width 43 height 11
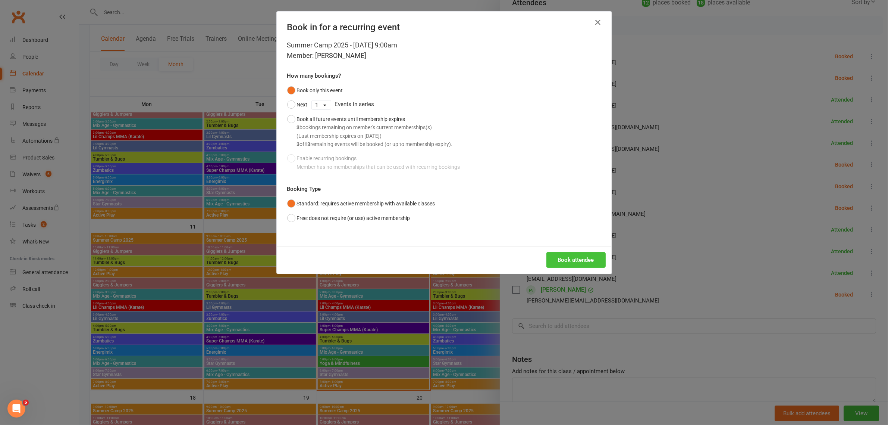
click at [577, 255] on button "Book attendee" at bounding box center [576, 260] width 59 height 16
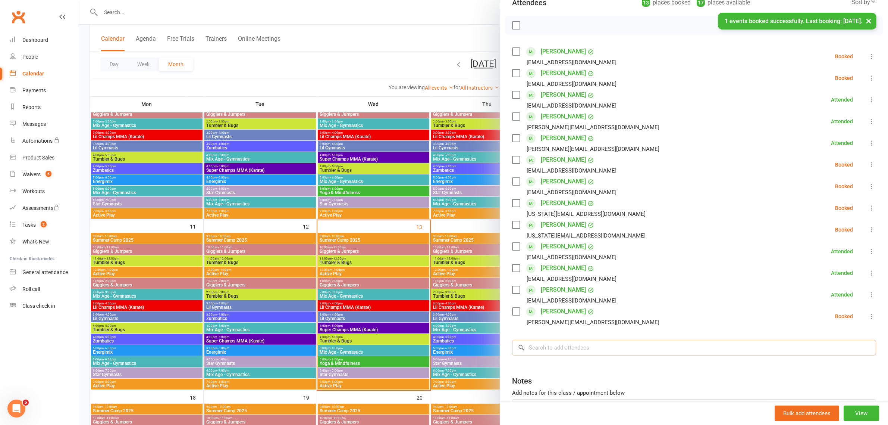
click at [565, 346] on input "search" at bounding box center [694, 348] width 364 height 16
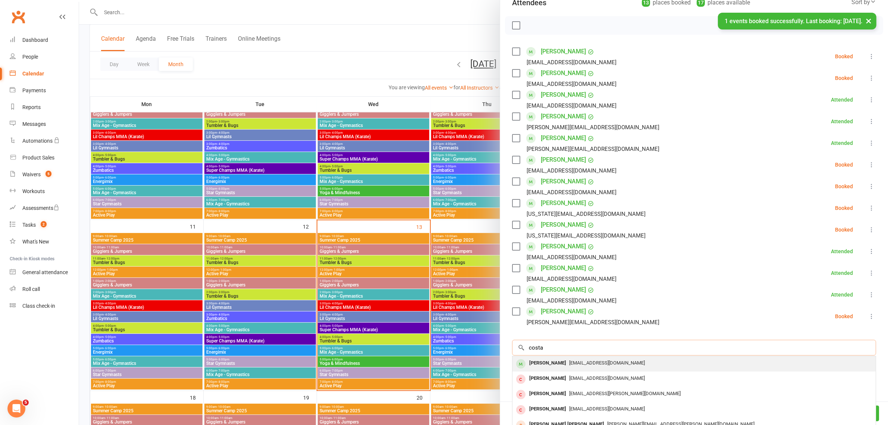
type input "costa"
click at [552, 359] on div "Yousif Costa" at bounding box center [547, 362] width 43 height 11
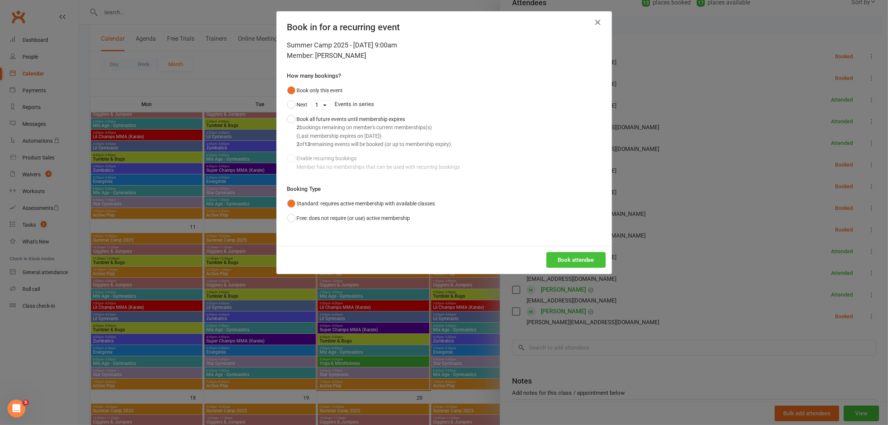
click at [578, 261] on button "Book attendee" at bounding box center [576, 260] width 59 height 16
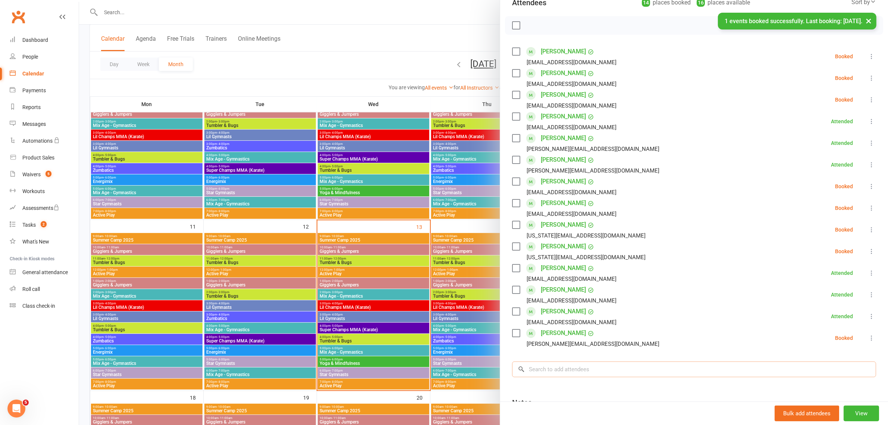
click at [536, 366] on input "search" at bounding box center [694, 369] width 364 height 16
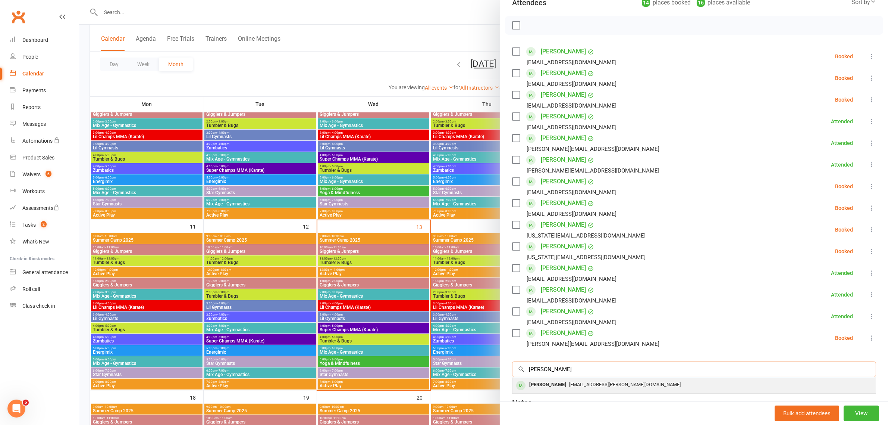
type input "aakarsh"
click at [552, 379] on div "[PERSON_NAME]" at bounding box center [547, 384] width 43 height 11
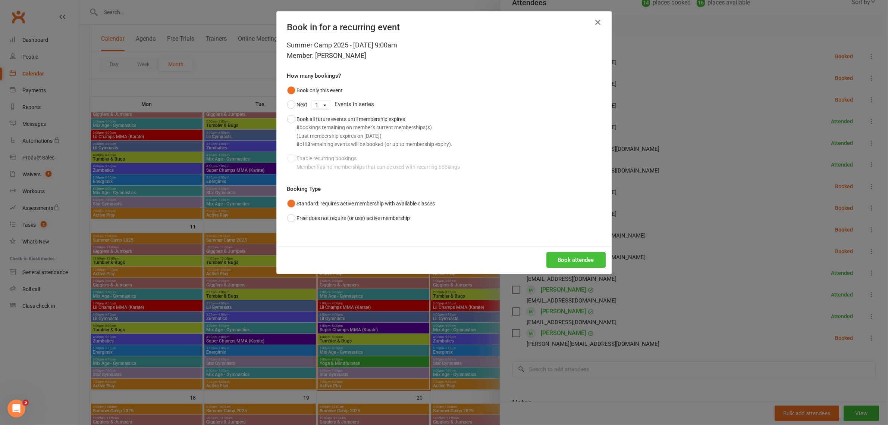
click at [570, 260] on button "Book attendee" at bounding box center [576, 260] width 59 height 16
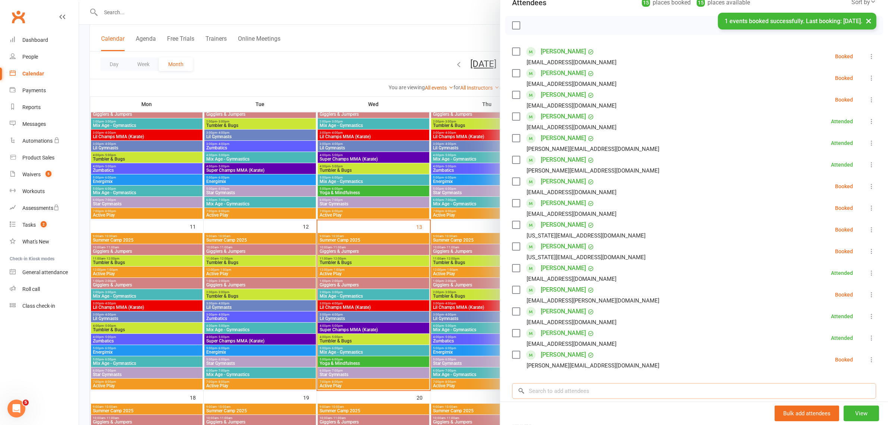
click at [573, 392] on input "search" at bounding box center [694, 391] width 364 height 16
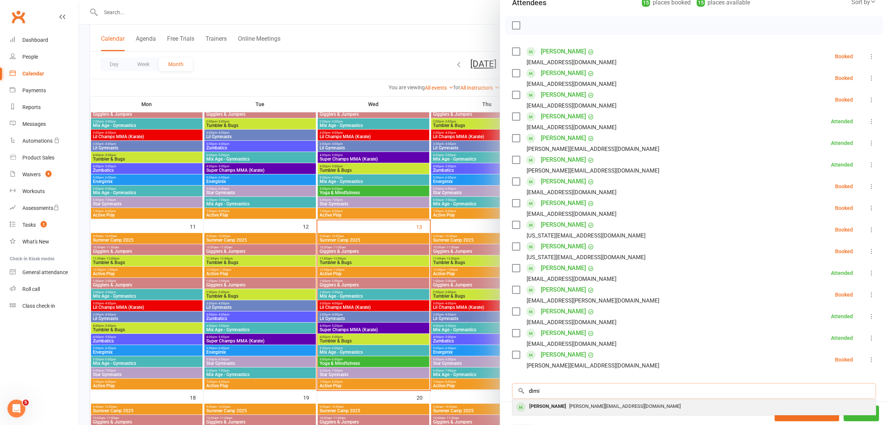
type input "dimi"
click at [569, 407] on span "simona.hapciuc@gmail.com" at bounding box center [625, 406] width 112 height 6
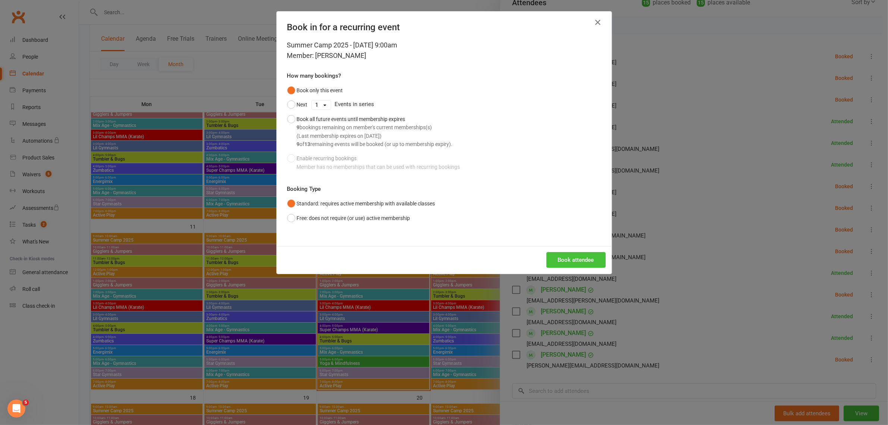
click at [568, 257] on button "Book attendee" at bounding box center [576, 260] width 59 height 16
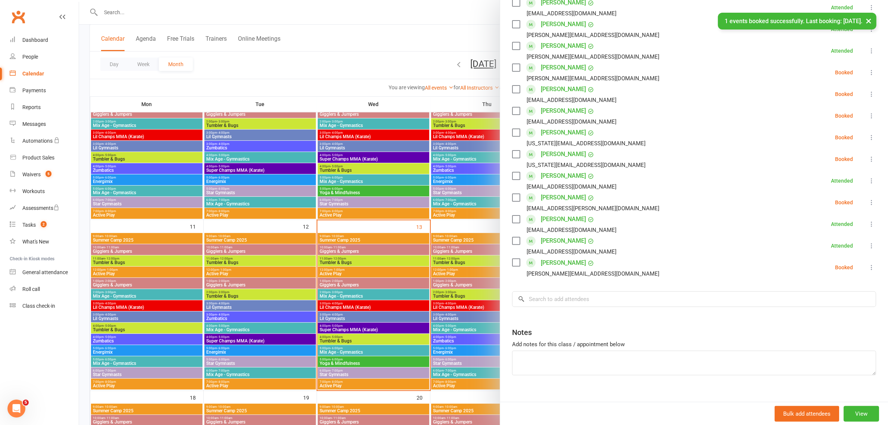
scroll to position [219, 0]
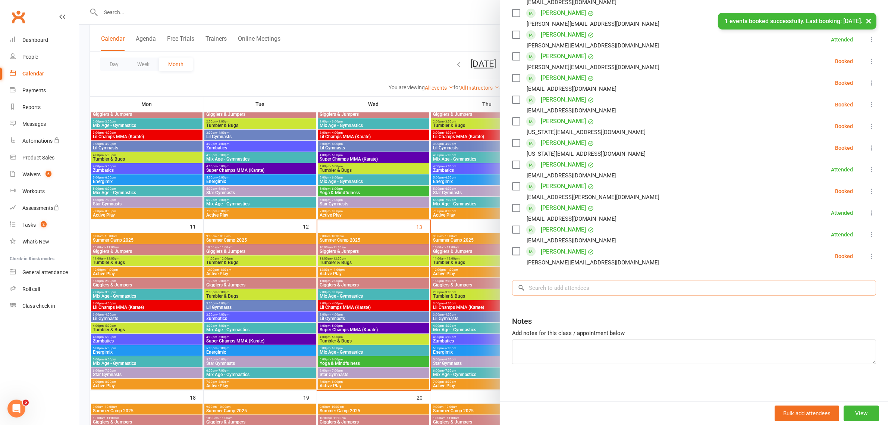
click at [565, 288] on input "search" at bounding box center [694, 288] width 364 height 16
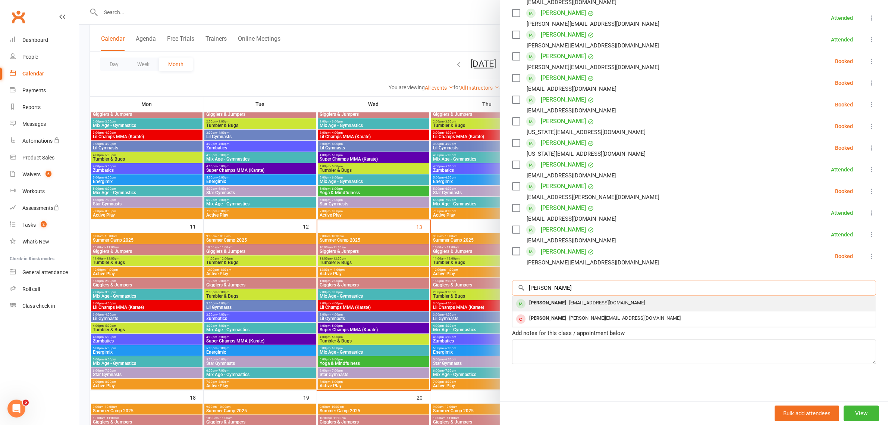
type input "matthew"
click at [562, 303] on div "Matthew Nahhas" at bounding box center [547, 302] width 43 height 11
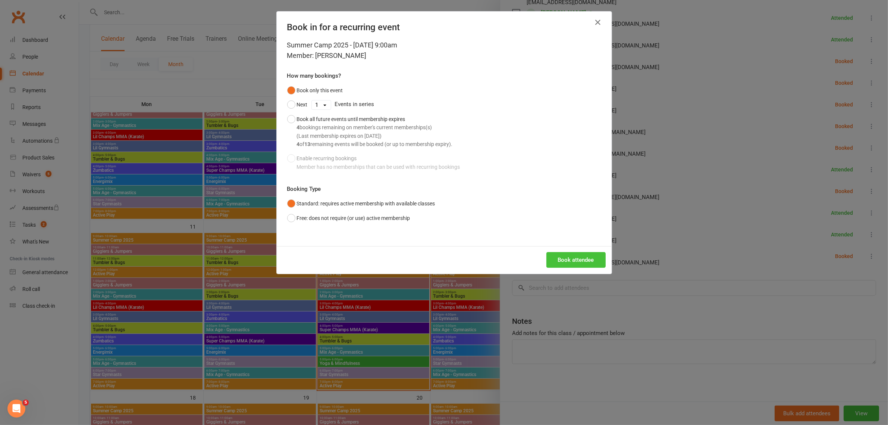
click at [565, 260] on button "Book attendee" at bounding box center [576, 260] width 59 height 16
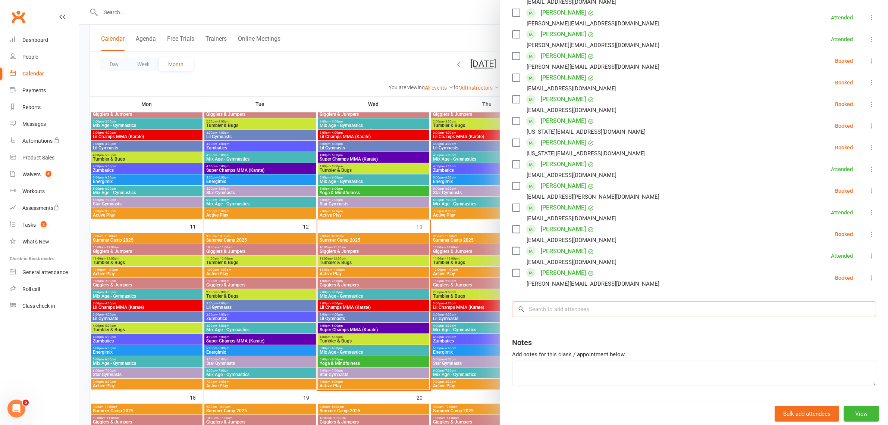
click at [575, 308] on input "search" at bounding box center [694, 309] width 364 height 16
click at [569, 309] on input "hridaan" at bounding box center [694, 309] width 364 height 16
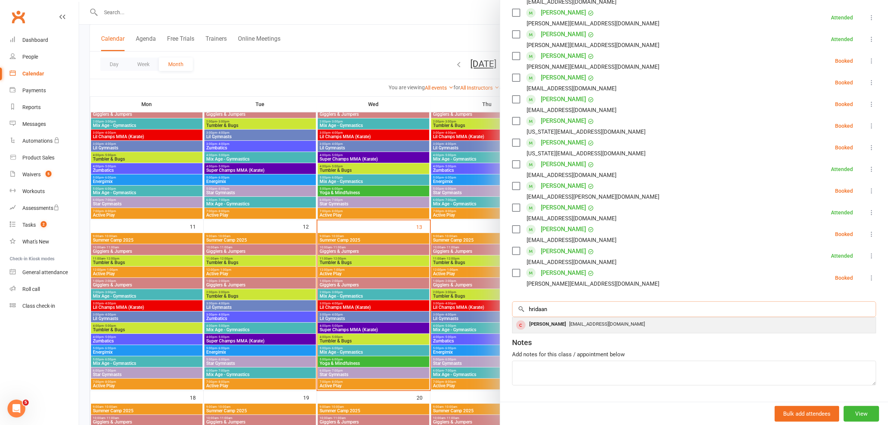
type input "hridaan"
click at [534, 320] on div "Hridaan Talreja" at bounding box center [547, 324] width 43 height 11
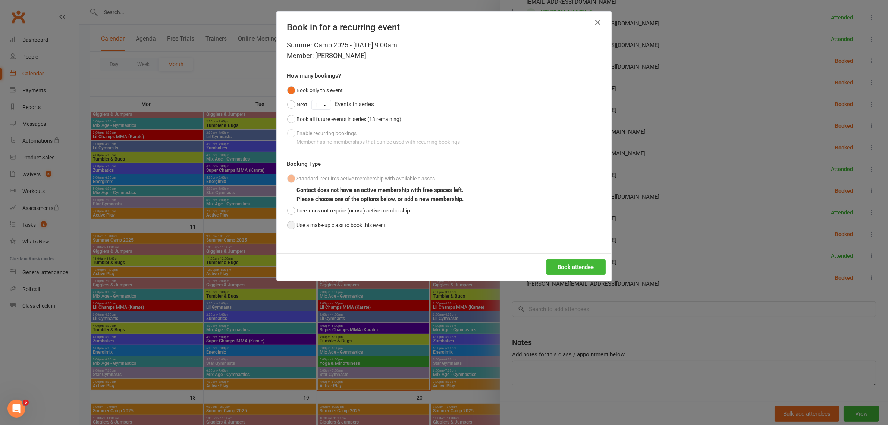
click at [351, 225] on button "Use a make-up class to book this event" at bounding box center [336, 225] width 99 height 14
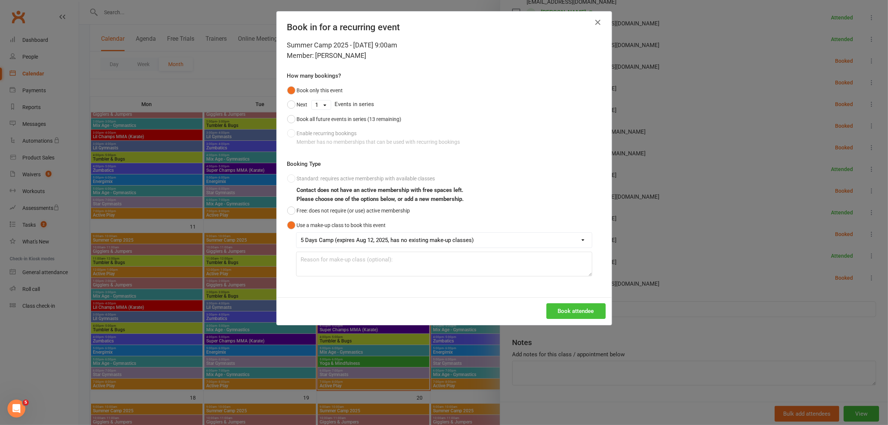
click at [591, 309] on button "Book attendee" at bounding box center [576, 311] width 59 height 16
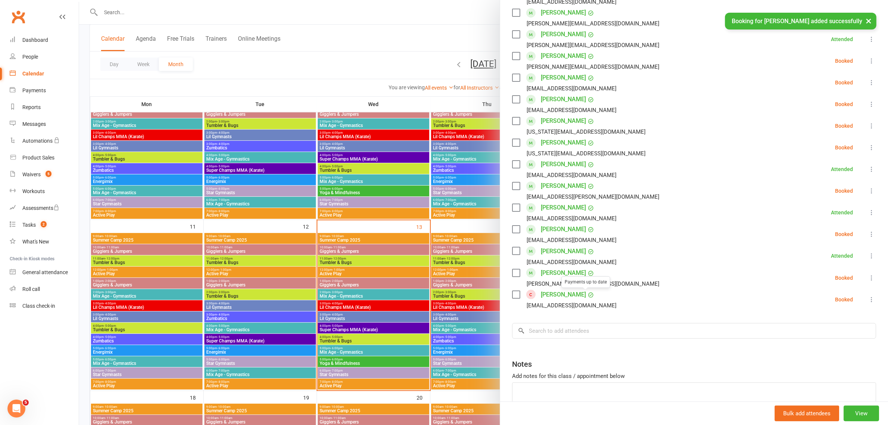
click at [574, 296] on link "Hridaan Talreja" at bounding box center [563, 294] width 45 height 12
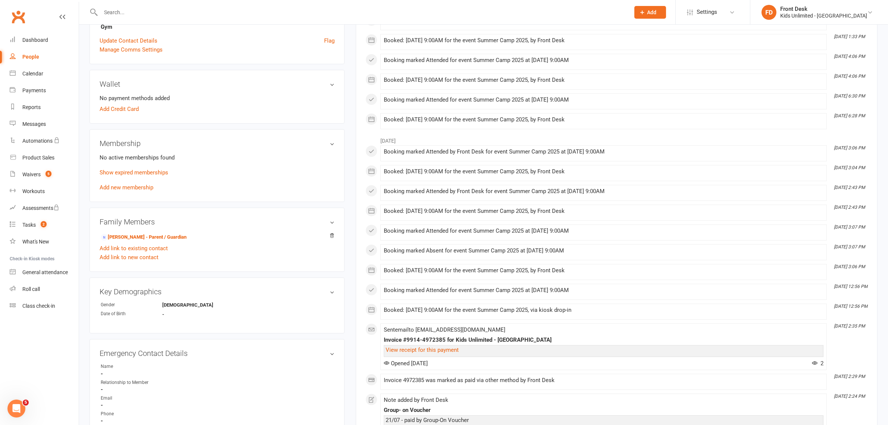
scroll to position [47, 0]
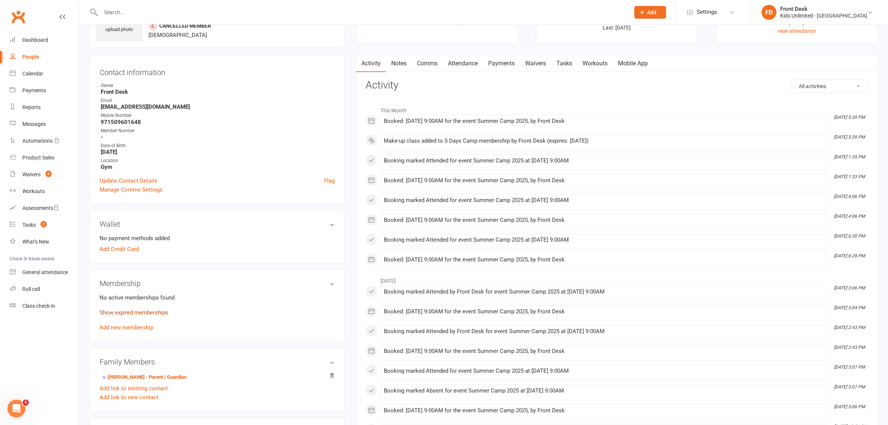
click at [134, 310] on link "Show expired memberships" at bounding box center [134, 312] width 69 height 7
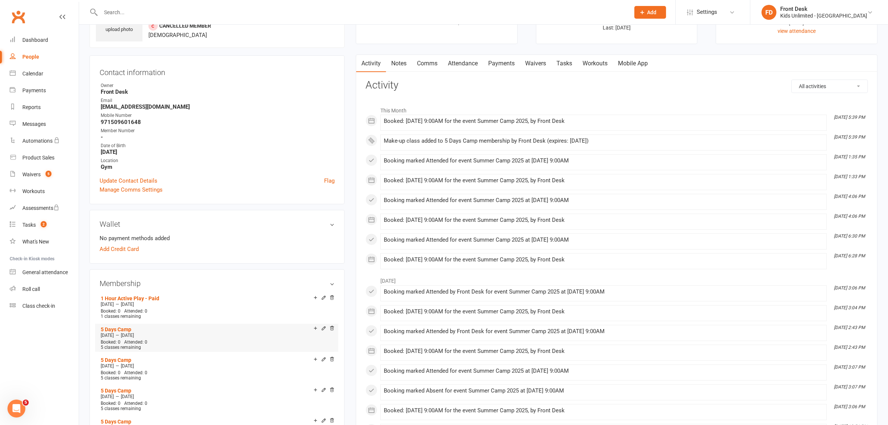
scroll to position [0, 0]
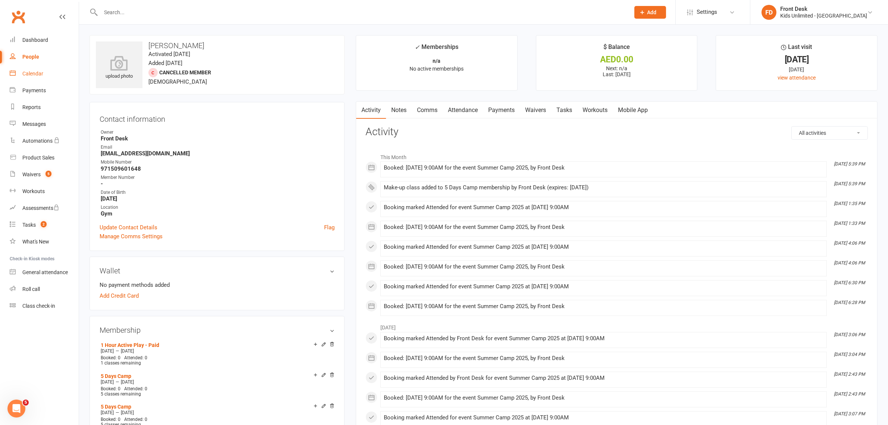
click at [35, 71] on div "Calendar" at bounding box center [32, 74] width 21 height 6
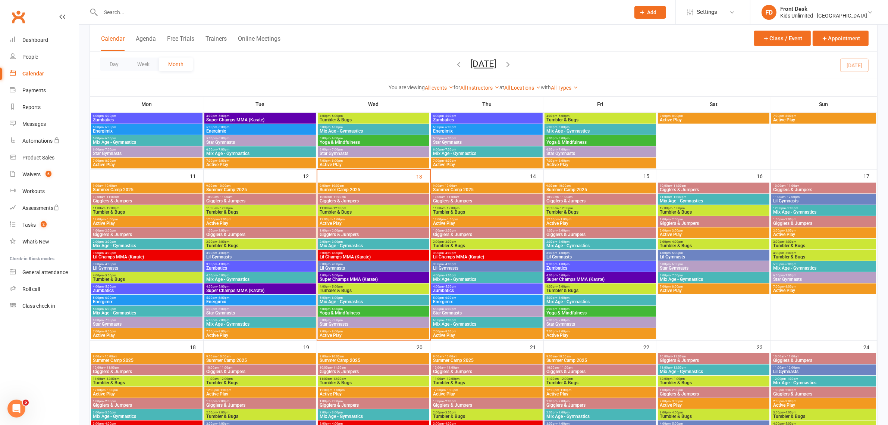
scroll to position [326, 0]
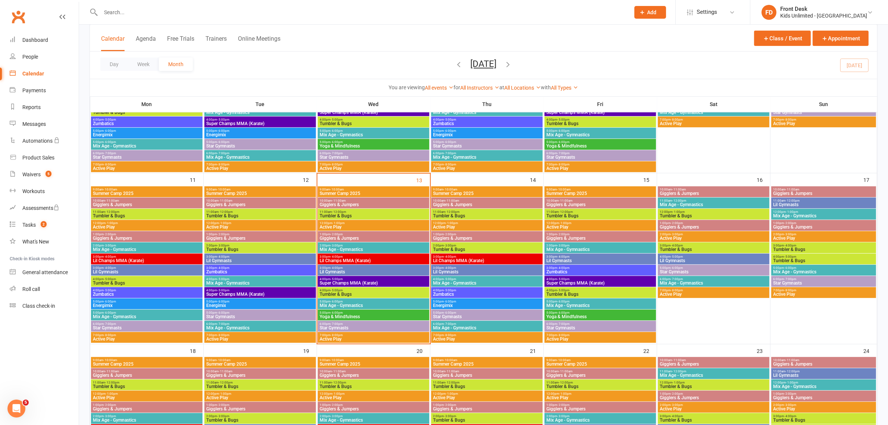
click at [353, 186] on div "9:00am - 10:00am Summer Camp 2025" at bounding box center [374, 191] width 112 height 11
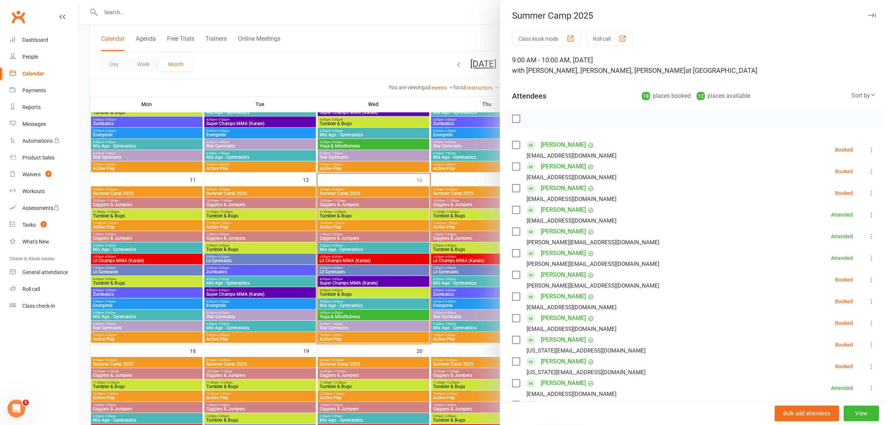
click at [512, 120] on label at bounding box center [515, 118] width 7 height 7
click at [530, 118] on icon "button" at bounding box center [533, 119] width 8 height 8
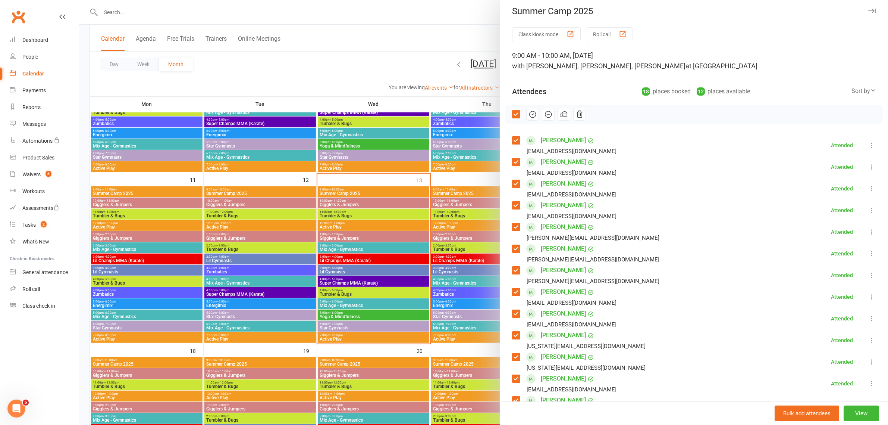
scroll to position [0, 0]
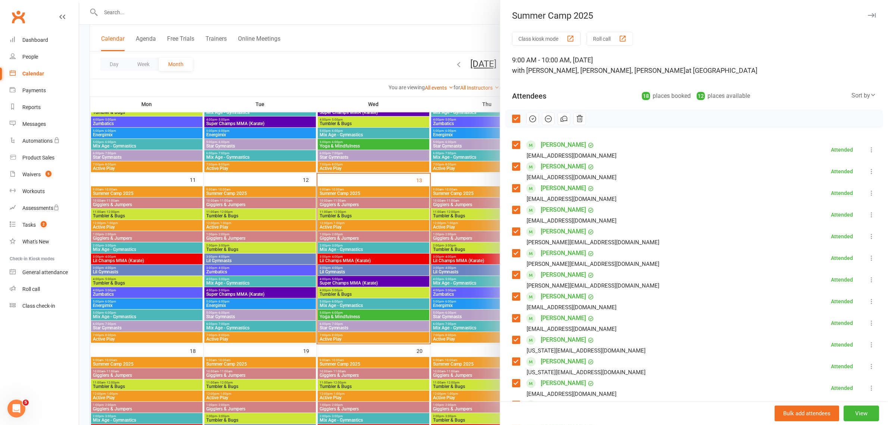
click at [343, 269] on div at bounding box center [483, 212] width 809 height 425
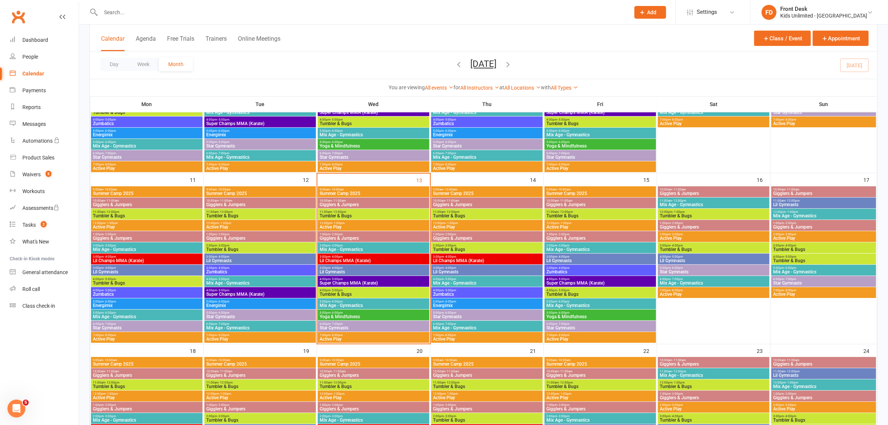
click at [343, 269] on span "Lil Gymnasts" at bounding box center [373, 271] width 109 height 4
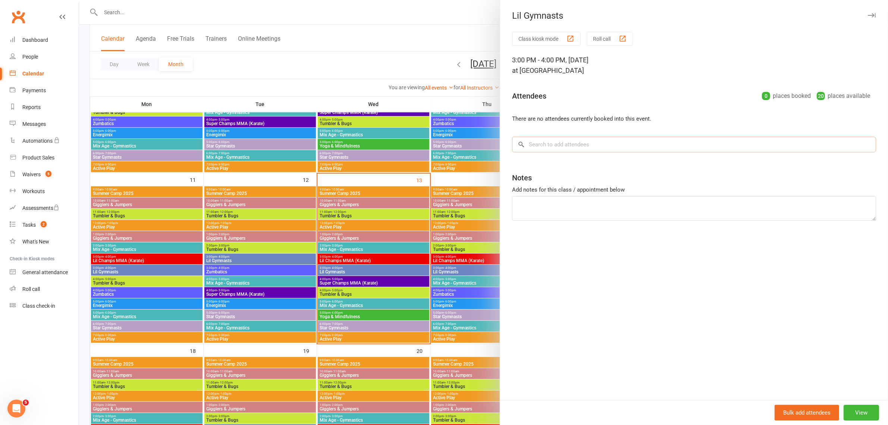
click at [576, 151] on input "search" at bounding box center [694, 145] width 364 height 16
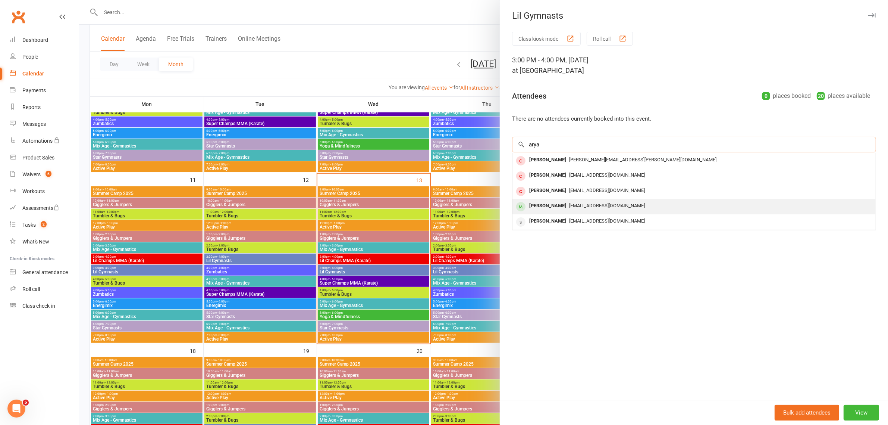
type input "arya"
click at [559, 201] on div "[PERSON_NAME]" at bounding box center [547, 205] width 43 height 11
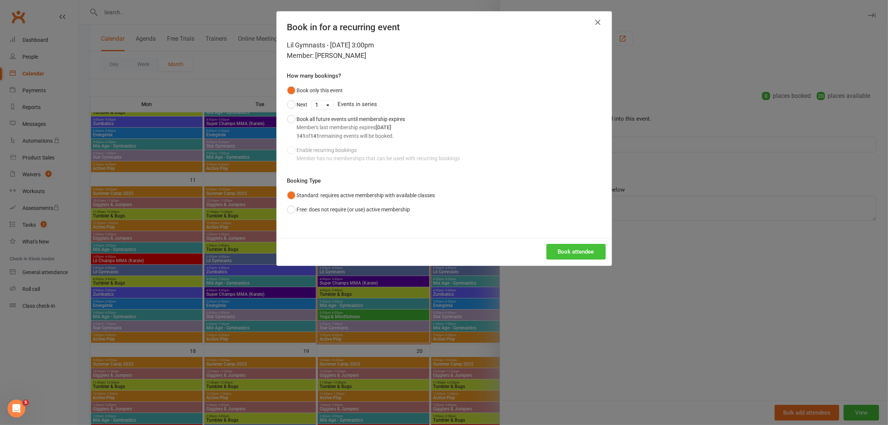
click at [575, 254] on button "Book attendee" at bounding box center [576, 252] width 59 height 16
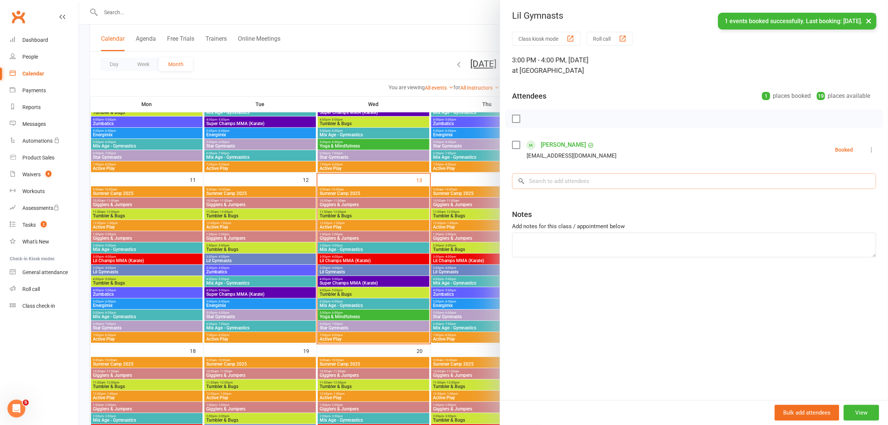
click at [559, 184] on input "search" at bounding box center [694, 181] width 364 height 16
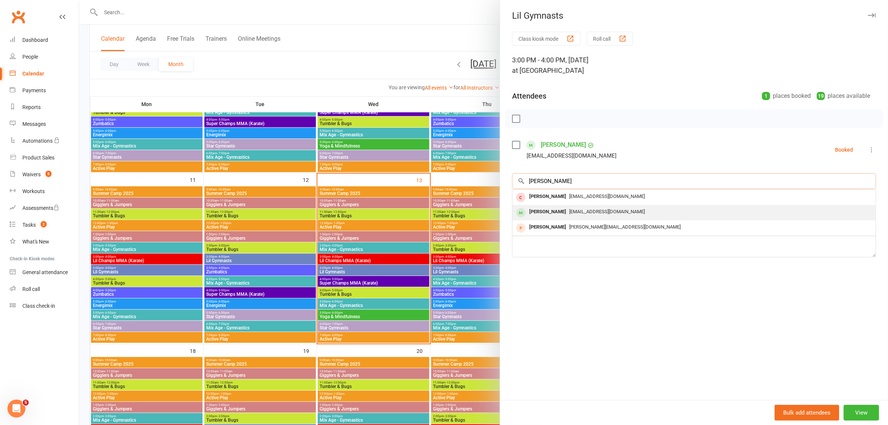
type input "alisha"
click at [555, 207] on div "[PERSON_NAME]" at bounding box center [547, 211] width 43 height 11
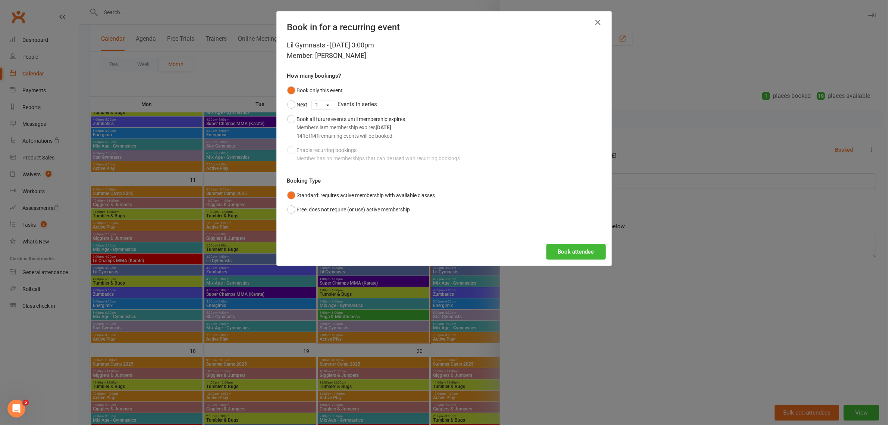
click at [560, 238] on div "Book attendee" at bounding box center [444, 252] width 335 height 28
click at [560, 248] on button "Book attendee" at bounding box center [576, 252] width 59 height 16
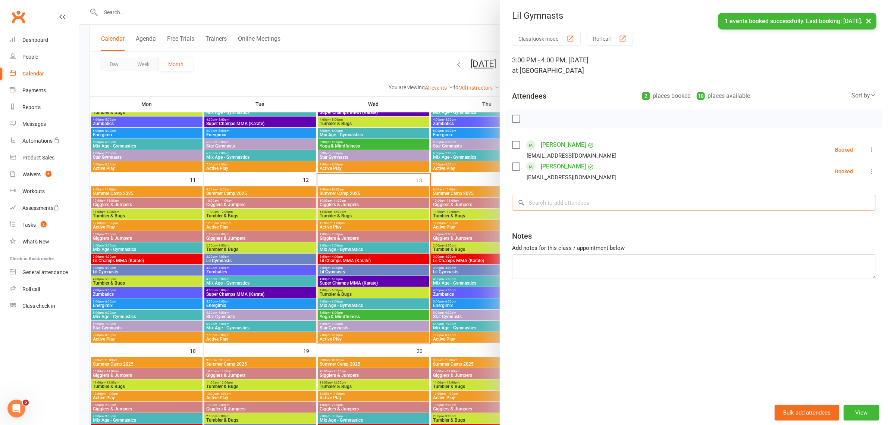
click at [542, 204] on input "search" at bounding box center [694, 203] width 364 height 16
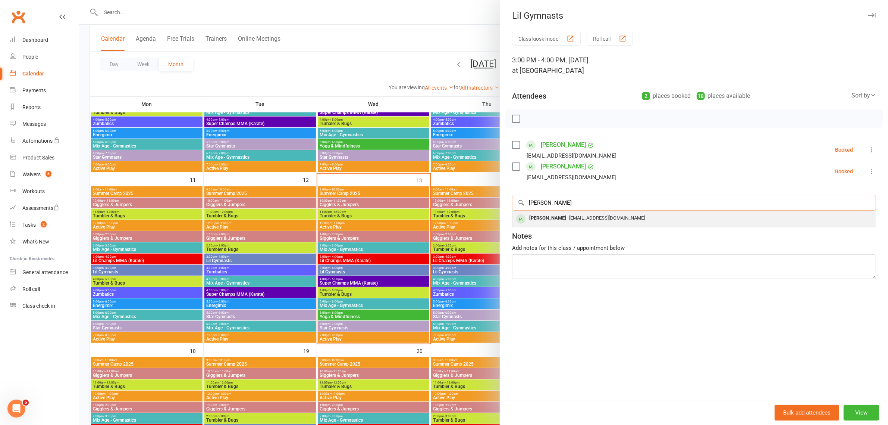
type input "vyom"
click at [547, 222] on div "Vyom Panwani" at bounding box center [547, 218] width 43 height 11
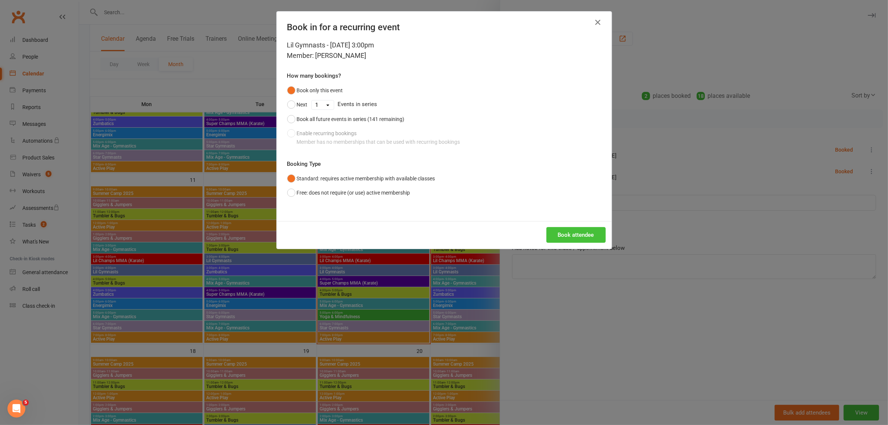
click at [565, 241] on button "Book attendee" at bounding box center [576, 235] width 59 height 16
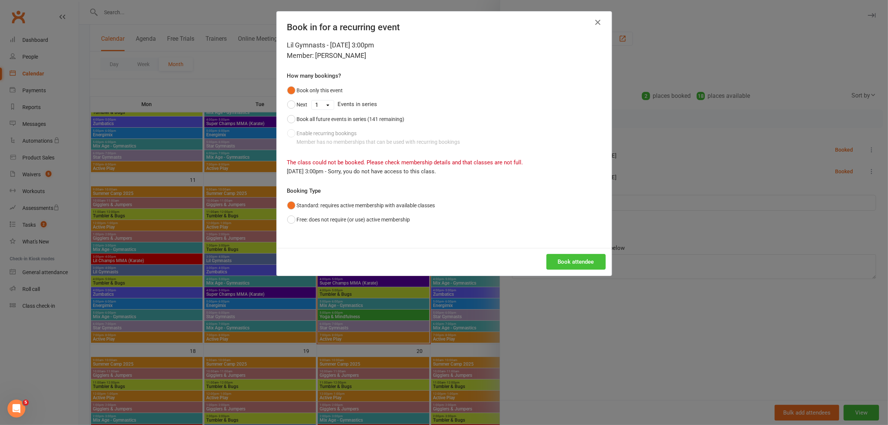
click at [594, 259] on button "Book attendee" at bounding box center [576, 262] width 59 height 16
click at [400, 218] on button "Free: does not require (or use) active membership" at bounding box center [348, 219] width 123 height 14
click at [571, 263] on button "Book attendee" at bounding box center [576, 262] width 59 height 16
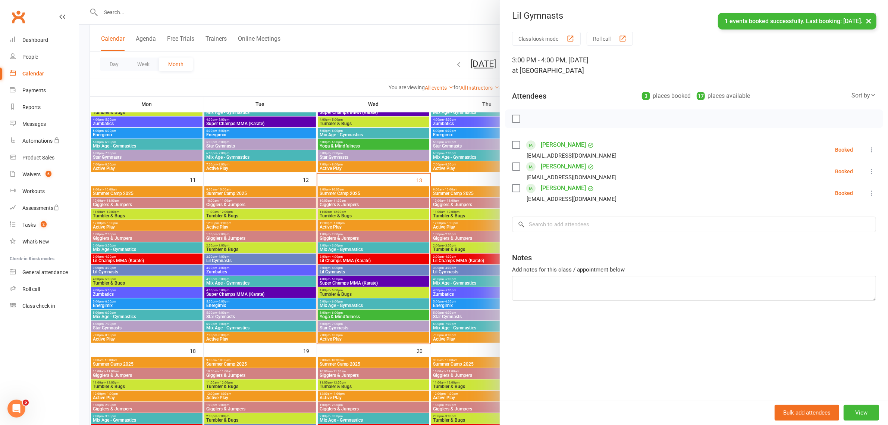
click at [515, 112] on div at bounding box center [694, 118] width 378 height 19
click at [513, 116] on label at bounding box center [515, 118] width 7 height 7
click at [529, 118] on icon "button" at bounding box center [533, 119] width 8 height 8
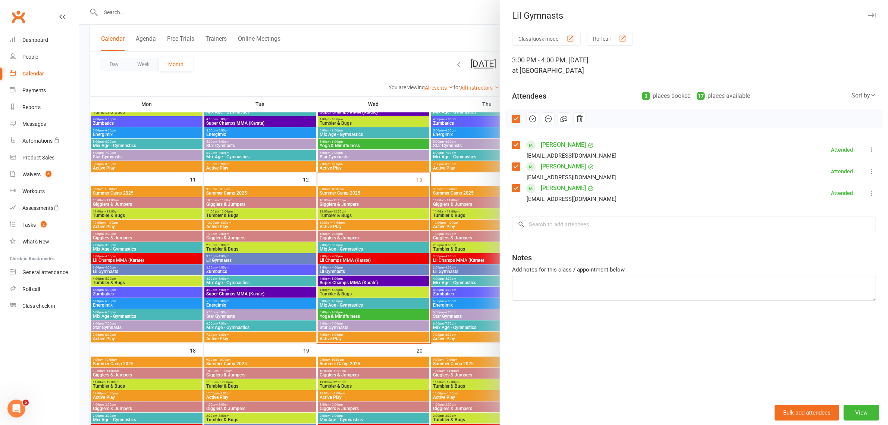
scroll to position [326, 0]
click at [443, 25] on div at bounding box center [483, 212] width 809 height 425
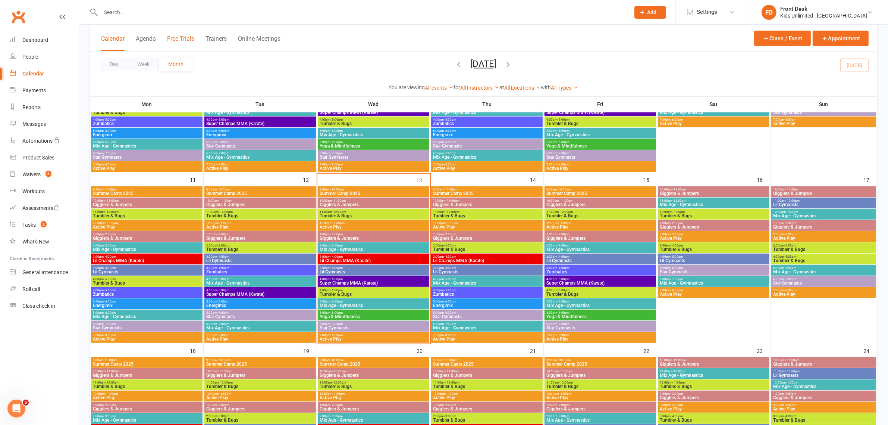
click at [183, 40] on button "Free Trials" at bounding box center [180, 43] width 27 height 16
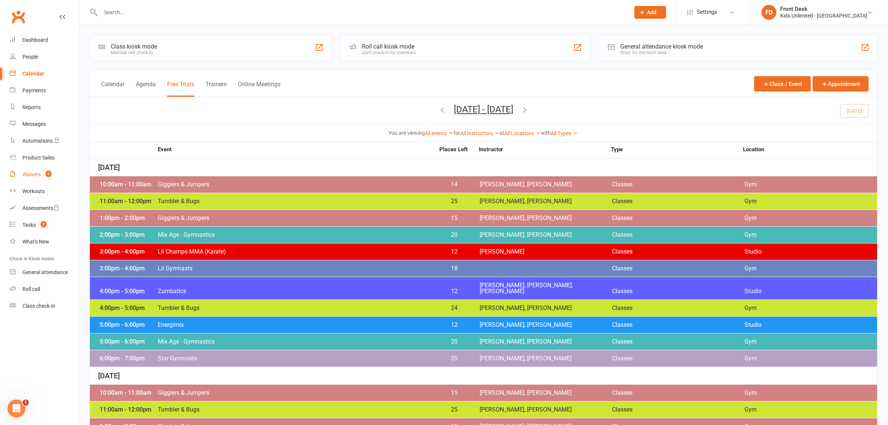
click at [38, 172] on div "Waivers" at bounding box center [31, 174] width 18 height 6
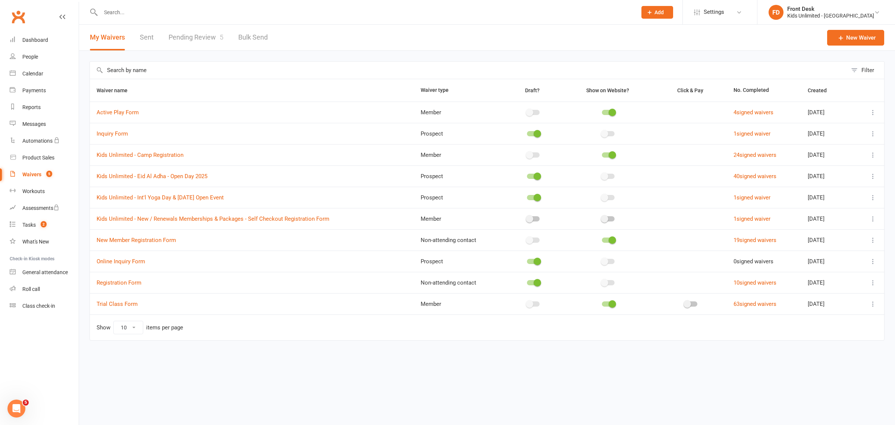
click at [200, 38] on link "Pending Review 5" at bounding box center [196, 38] width 55 height 26
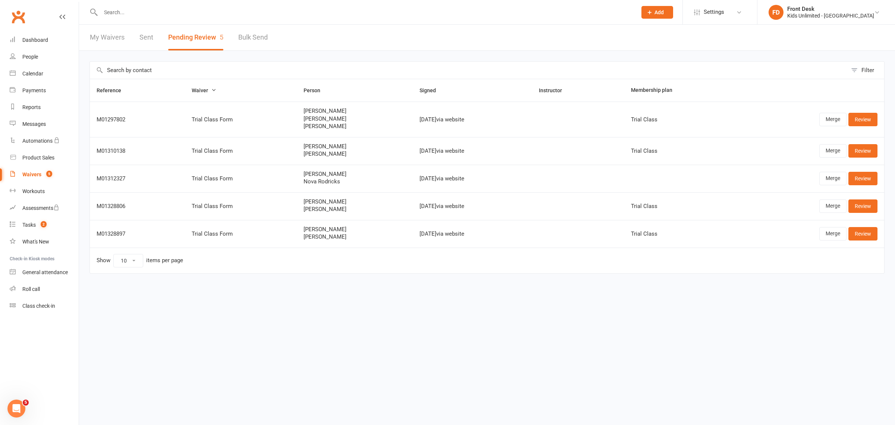
click at [387, 305] on html "Prospect Member Non-attending contact Class / event Appointment Task Membership…" at bounding box center [447, 152] width 895 height 305
click at [893, 203] on div "Filter Reference Waiver Person Signed Instructor Membership plan M01297802 Tria…" at bounding box center [487, 173] width 816 height 244
click at [38, 176] on div "Waivers" at bounding box center [31, 174] width 19 height 6
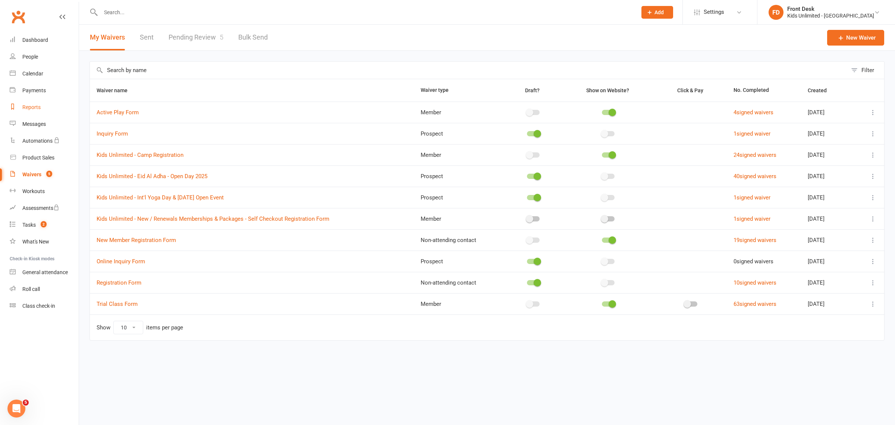
click at [33, 101] on link "Reports" at bounding box center [44, 107] width 69 height 17
select select "100"
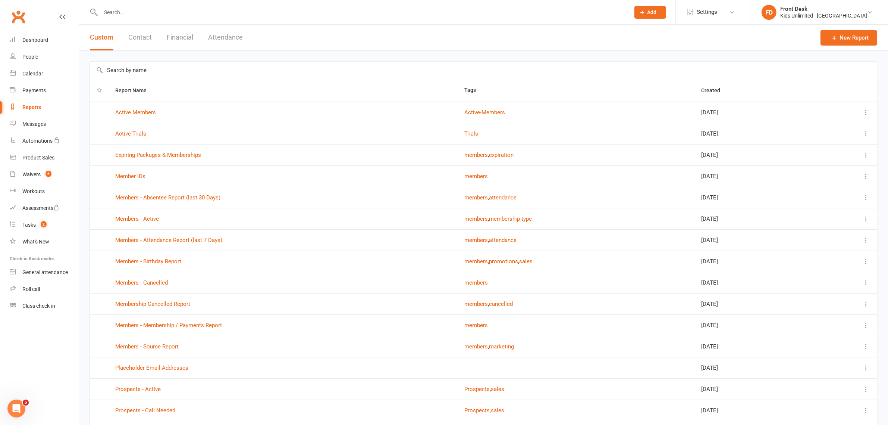
click at [184, 37] on button "Financial" at bounding box center [180, 38] width 26 height 26
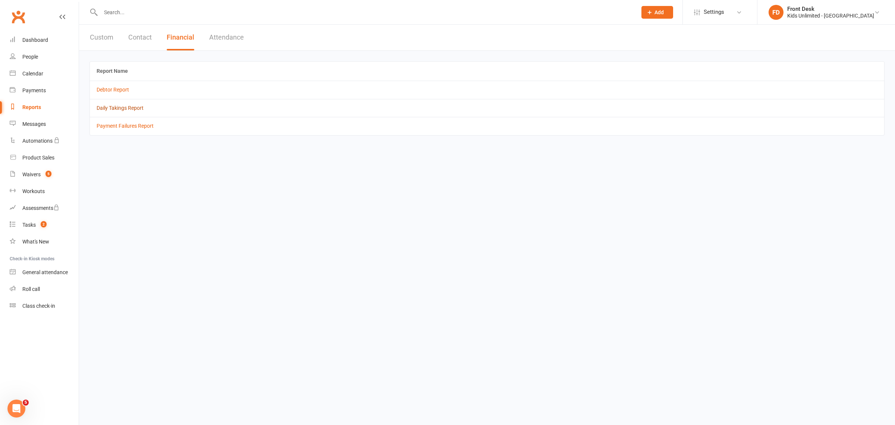
click at [126, 107] on link "Daily Takings Report" at bounding box center [120, 108] width 47 height 6
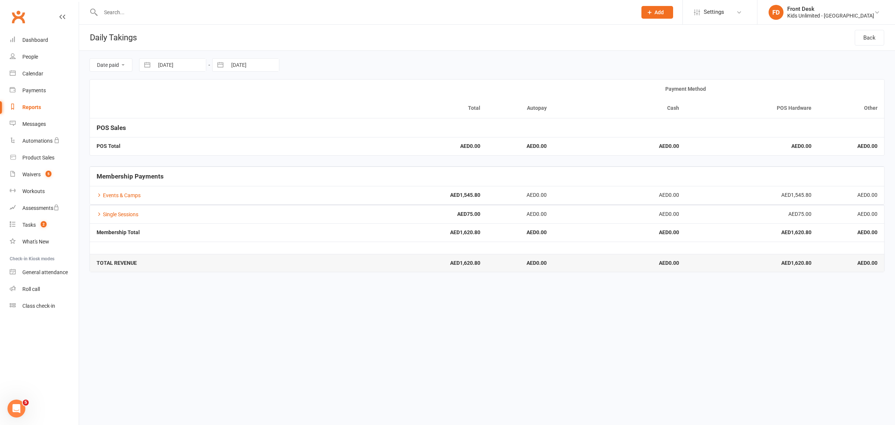
click at [32, 106] on div "Reports" at bounding box center [31, 107] width 19 height 6
select select "100"
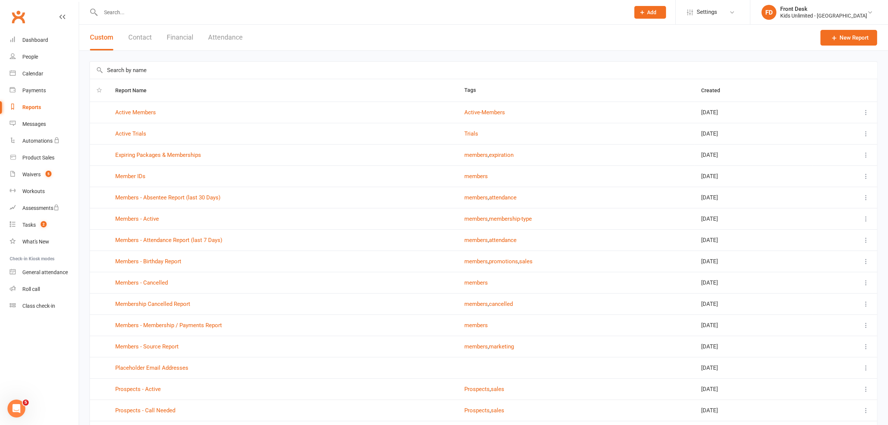
click at [219, 37] on button "Attendance" at bounding box center [225, 38] width 35 height 26
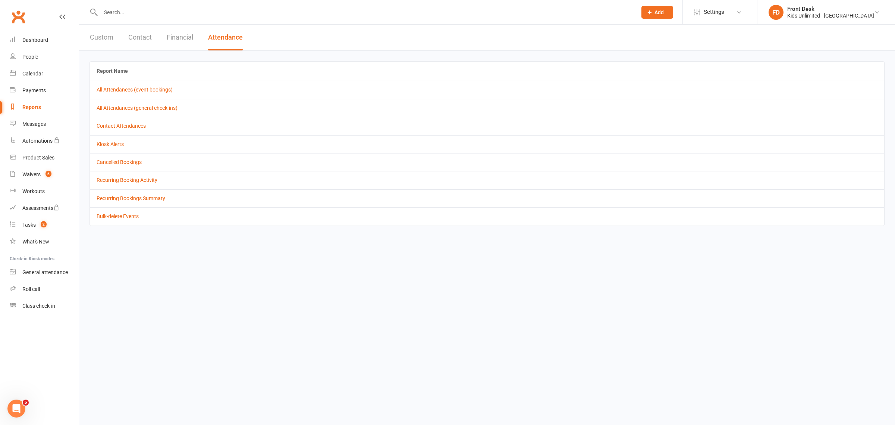
click at [160, 94] on td "All Attendances (event bookings)" at bounding box center [487, 90] width 795 height 18
click at [160, 90] on link "All Attendances (event bookings)" at bounding box center [135, 90] width 76 height 6
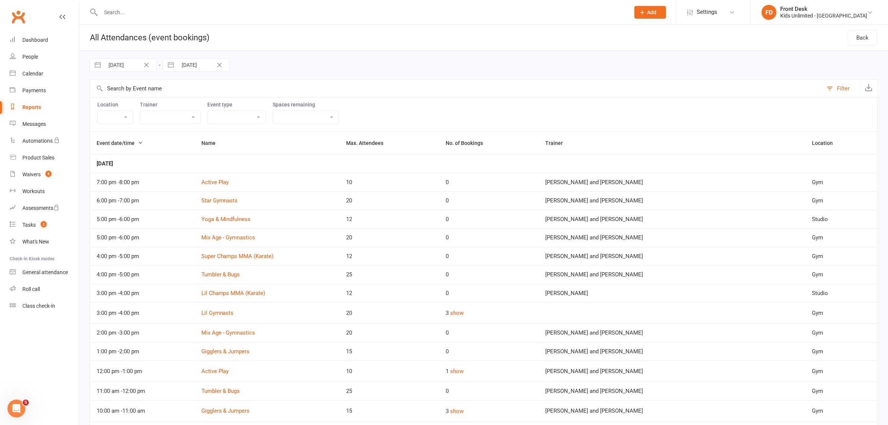
select select "5"
select select "2025"
select select "6"
select select "2025"
select select "7"
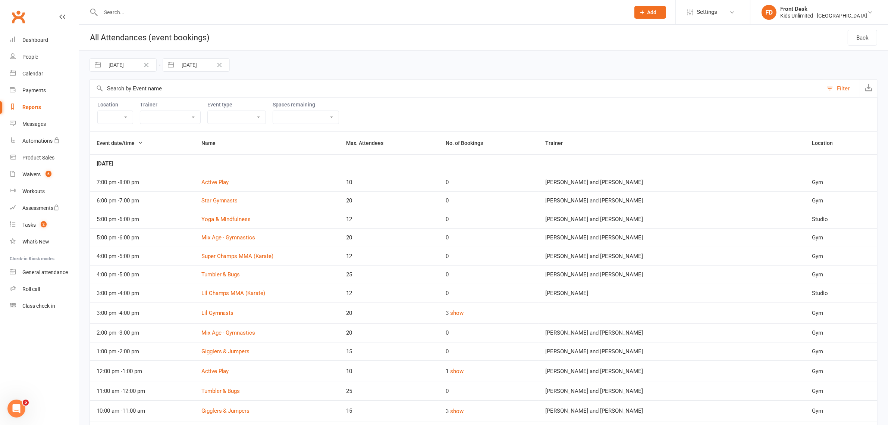
select select "2025"
click at [137, 65] on input "[DATE]" at bounding box center [130, 65] width 52 height 13
click at [190, 97] on icon "Move forward to switch to the next month." at bounding box center [192, 95] width 7 height 7
select select "8"
select select "2025"
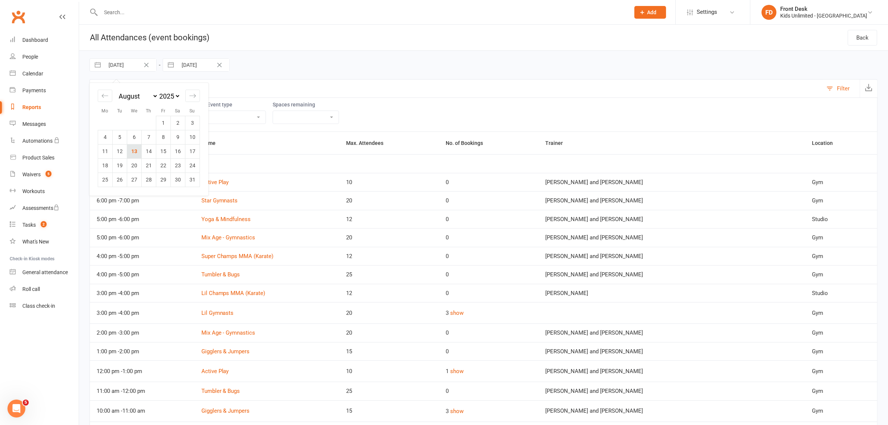
click at [137, 146] on td "13" at bounding box center [134, 151] width 15 height 14
type input "[DATE]"
click at [171, 16] on input "text" at bounding box center [362, 12] width 526 height 10
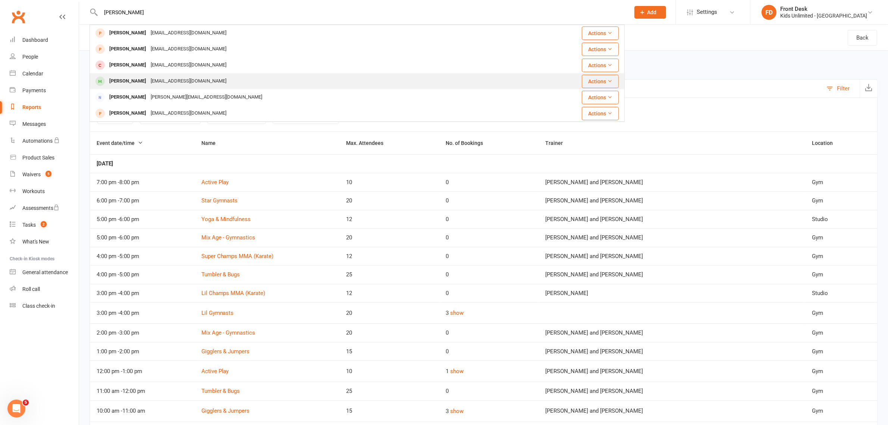
type input "aarav"
click at [174, 83] on div "[EMAIL_ADDRESS][DOMAIN_NAME]" at bounding box center [189, 81] width 80 height 11
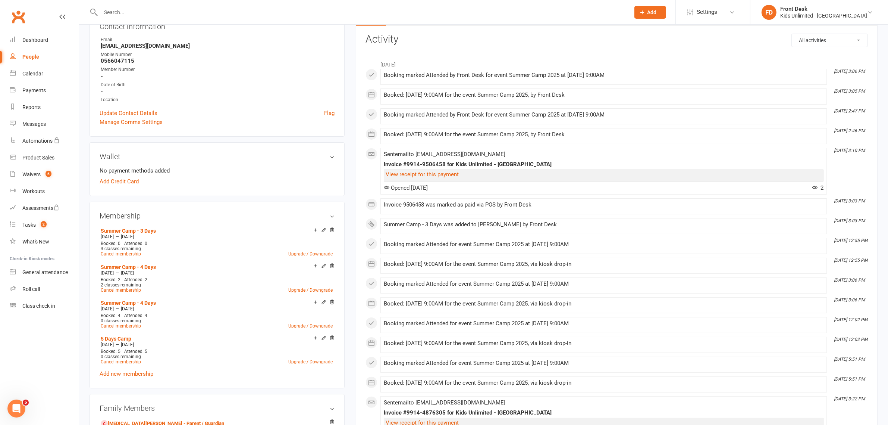
scroll to position [93, 0]
click at [146, 372] on link "Add new membership" at bounding box center [127, 372] width 54 height 7
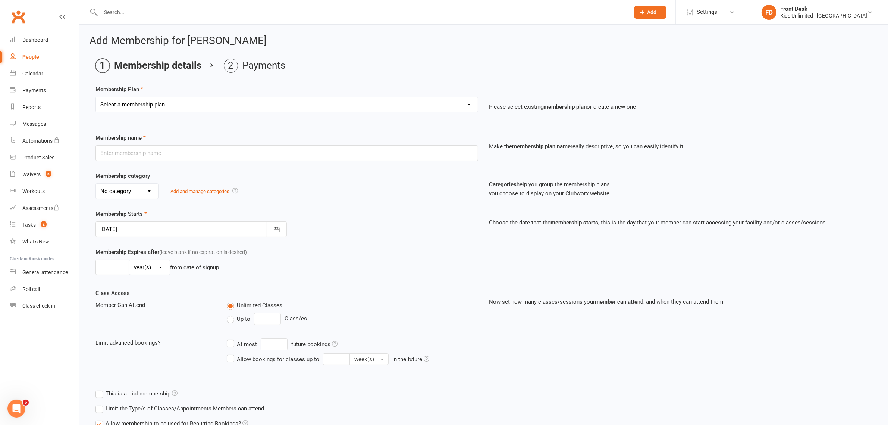
click at [236, 109] on select "Select a membership plan Create new Membership Plan Active Play - Free 1/2 Hour…" at bounding box center [287, 104] width 382 height 15
select select "16"
click at [96, 97] on select "Select a membership plan Create new Membership Plan Active Play - Free 1/2 Hour…" at bounding box center [287, 104] width 382 height 15
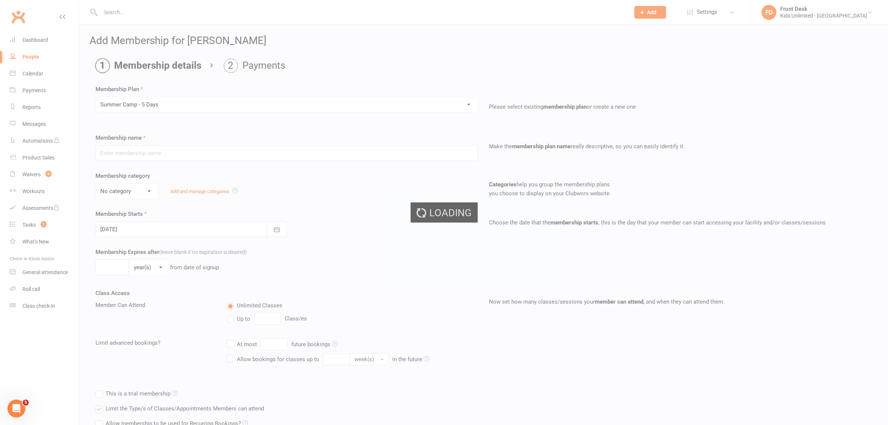
type input "Summer Camp - 5 Days"
select select "1"
type input "60"
select select "0"
type input "5"
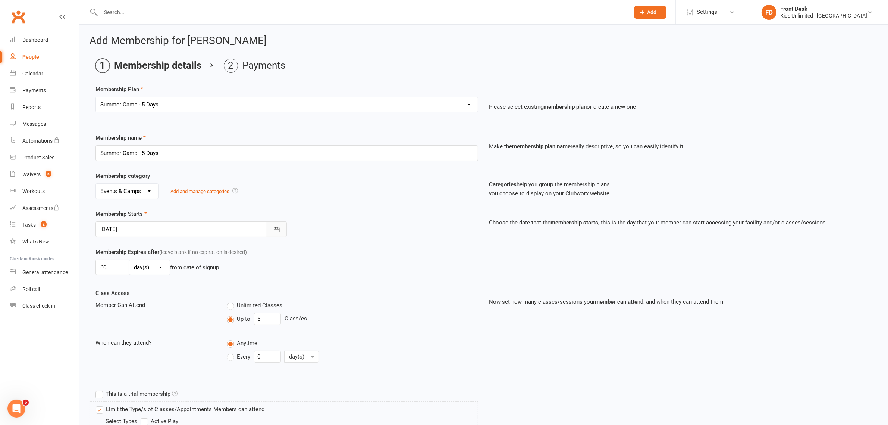
click at [277, 230] on icon "button" at bounding box center [276, 229] width 7 height 7
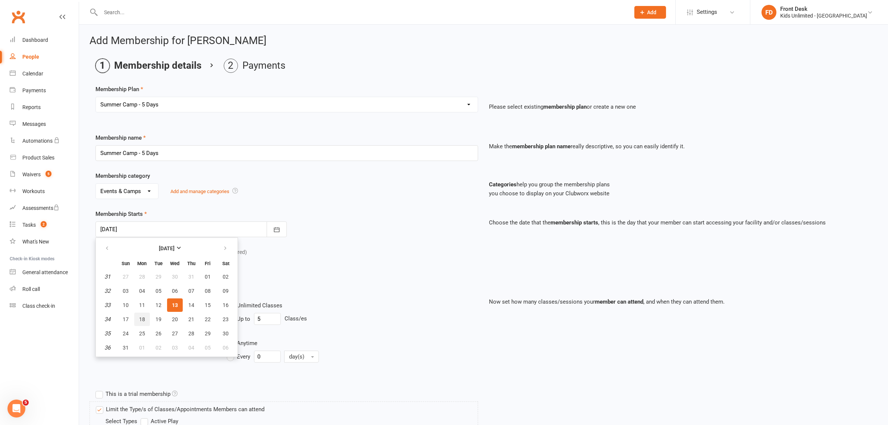
click at [139, 318] on span "18" at bounding box center [142, 319] width 6 height 6
type input "18 Aug 2025"
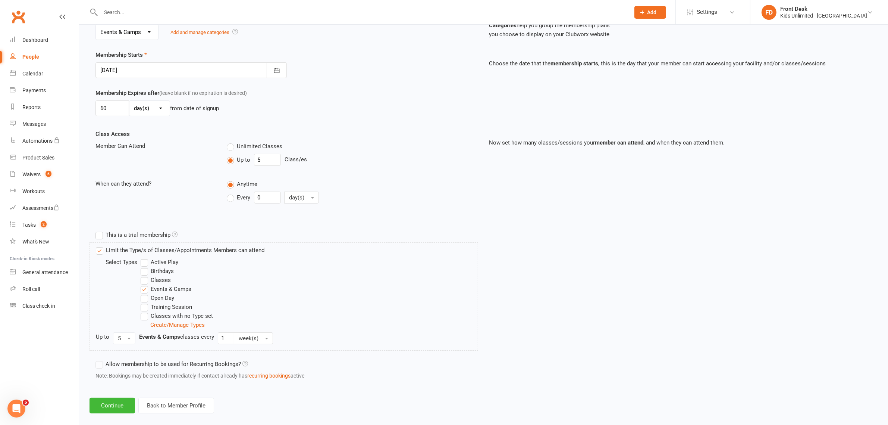
scroll to position [169, 0]
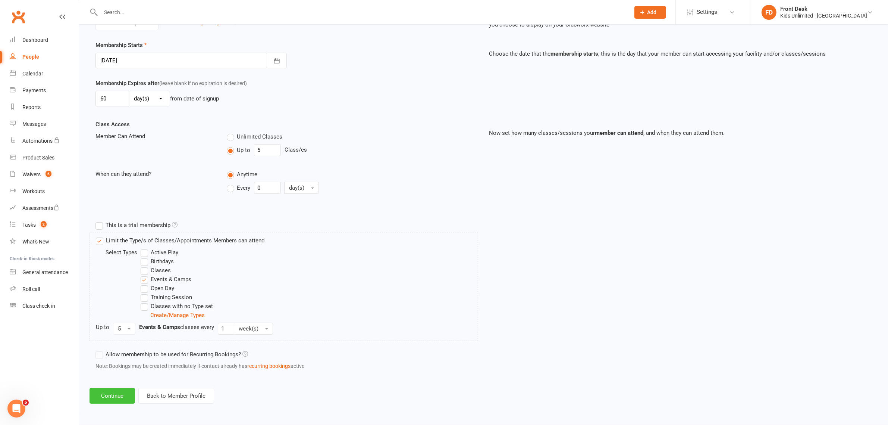
click at [122, 392] on button "Continue" at bounding box center [113, 396] width 46 height 16
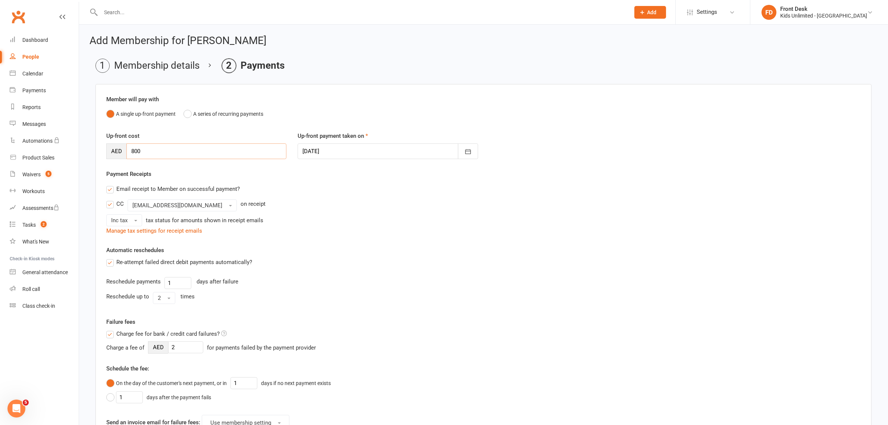
drag, startPoint x: 147, startPoint y: 146, endPoint x: 107, endPoint y: 142, distance: 39.4
click at [107, 142] on div "Up-front cost AED 800" at bounding box center [196, 145] width 191 height 28
type input "646"
click at [470, 150] on icon "button" at bounding box center [468, 151] width 6 height 5
click at [376, 227] on span "13" at bounding box center [377, 227] width 6 height 6
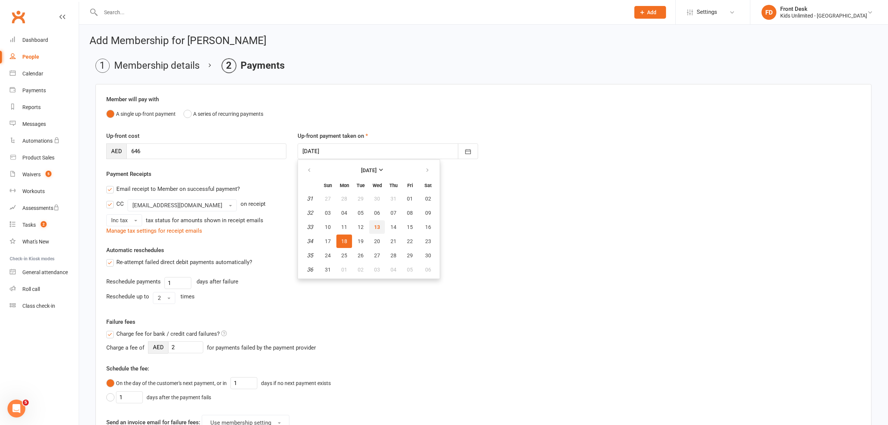
type input "[DATE]"
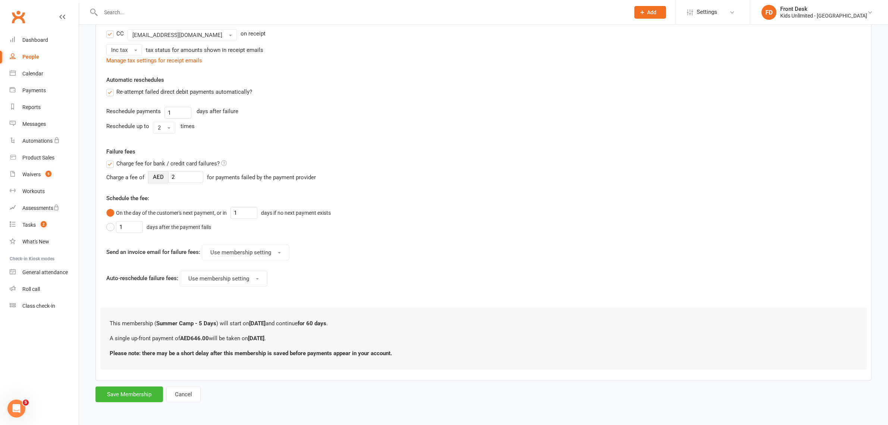
scroll to position [172, 0]
click at [133, 392] on button "Save Membership" at bounding box center [130, 394] width 68 height 16
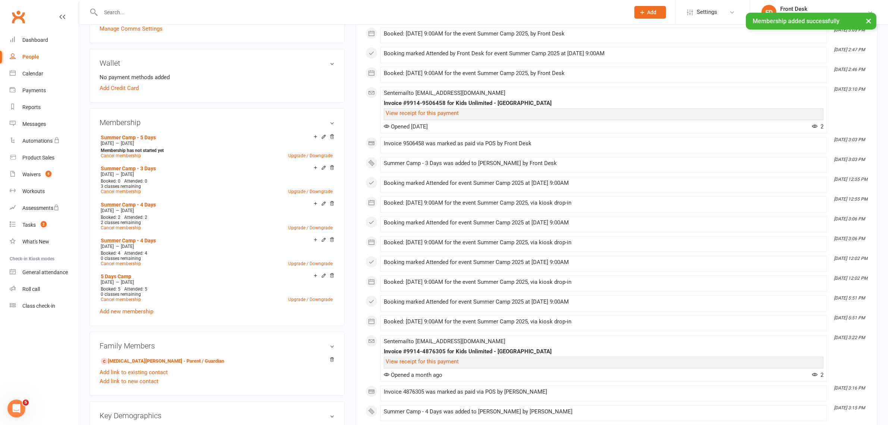
scroll to position [187, 0]
click at [122, 312] on link "Add new membership" at bounding box center [127, 310] width 54 height 7
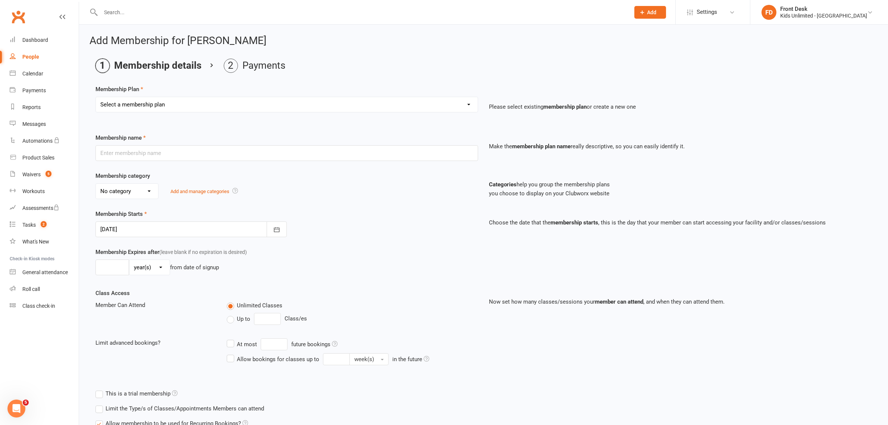
click at [193, 103] on select "Select a membership plan Create new Membership Plan Active Play - Free 1/2 Hour…" at bounding box center [287, 104] width 382 height 15
select select "12"
click at [96, 97] on select "Select a membership plan Create new Membership Plan Active Play - Free 1/2 Hour…" at bounding box center [287, 104] width 382 height 15
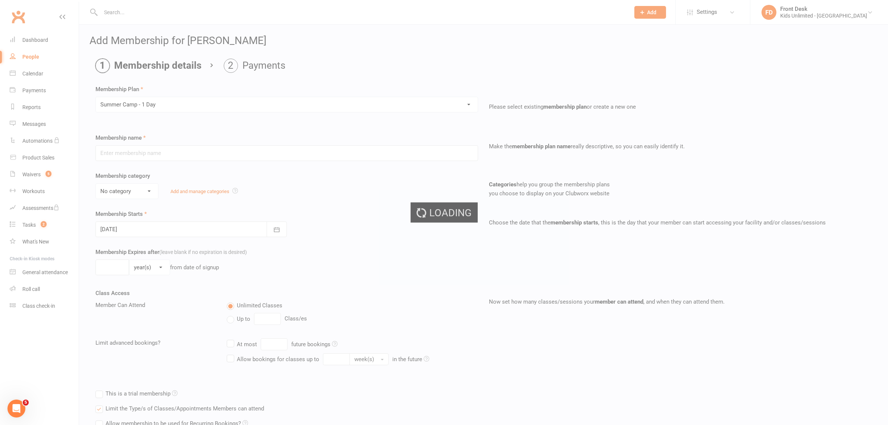
type input "Summer Camp - 1 Day"
select select "1"
type input "60"
select select "0"
type input "1"
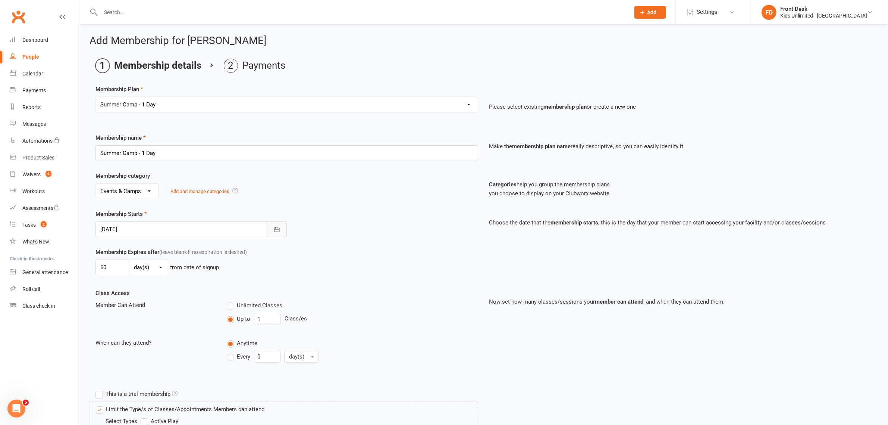
click at [280, 227] on icon "button" at bounding box center [276, 229] width 7 height 7
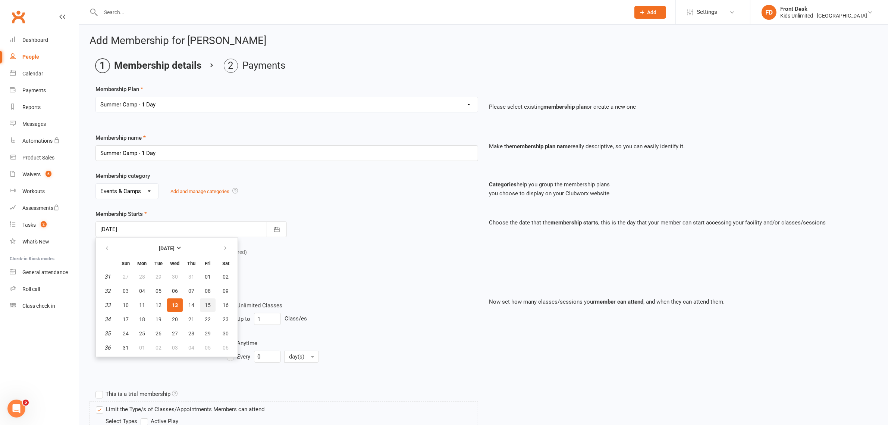
click at [200, 301] on button "15" at bounding box center [208, 304] width 16 height 13
type input "15 Aug 2025"
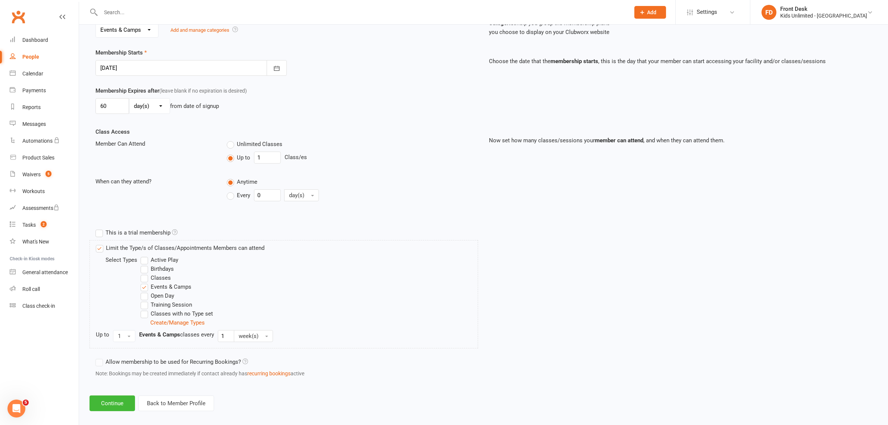
scroll to position [169, 0]
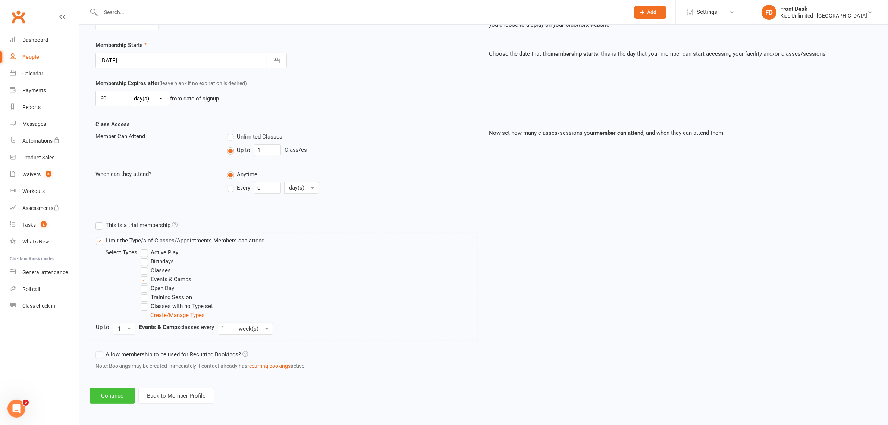
click at [124, 396] on button "Continue" at bounding box center [113, 396] width 46 height 16
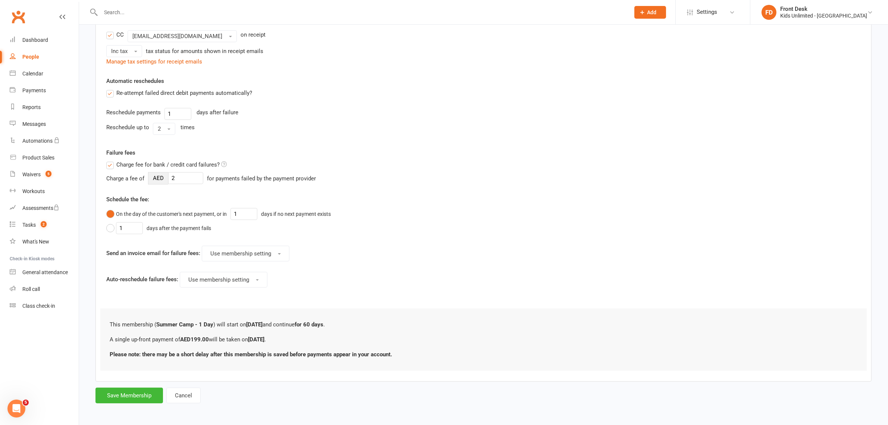
scroll to position [0, 0]
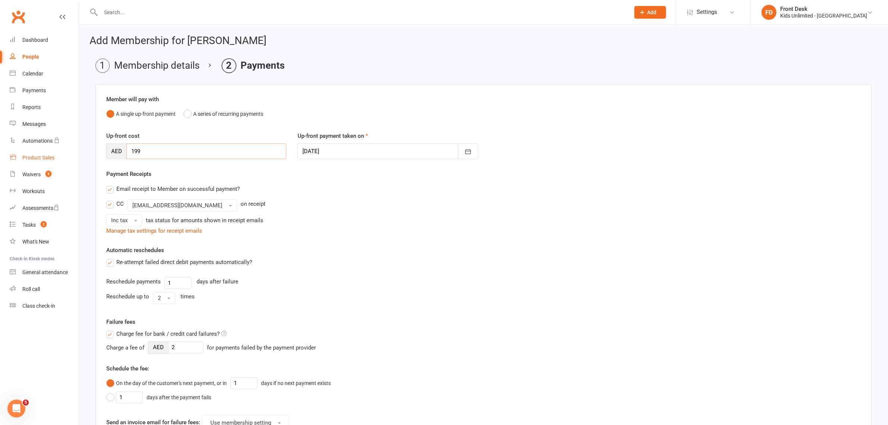
drag, startPoint x: 182, startPoint y: 149, endPoint x: 15, endPoint y: 150, distance: 166.4
click at [15, 150] on ui-view "Prospect Member Non-attending contact Class / event Appointment Task Membership…" at bounding box center [444, 293] width 888 height 582
type input "129.6"
click at [474, 150] on button "button" at bounding box center [468, 151] width 20 height 16
click at [379, 224] on button "13" at bounding box center [377, 226] width 16 height 13
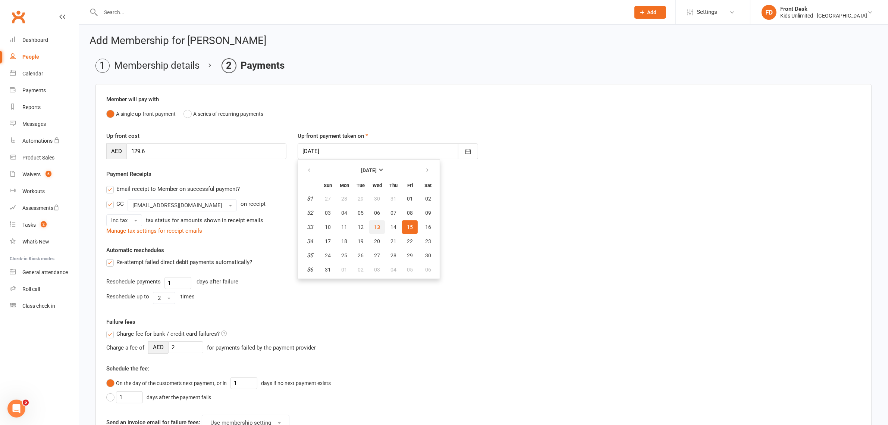
type input "[DATE]"
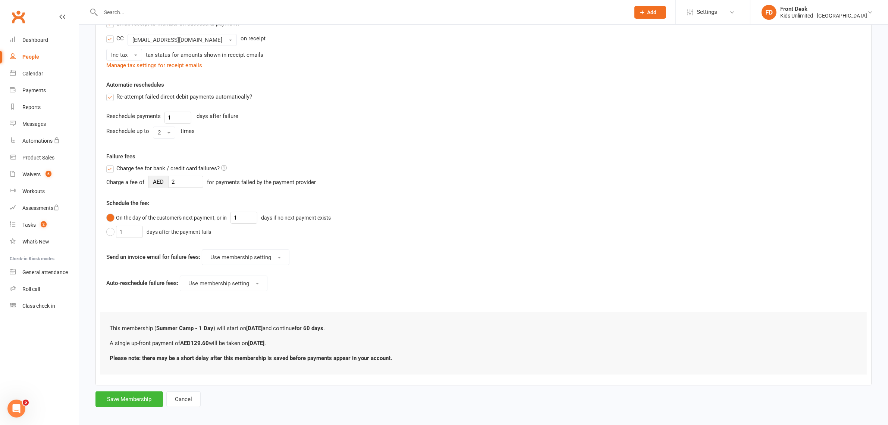
scroll to position [172, 0]
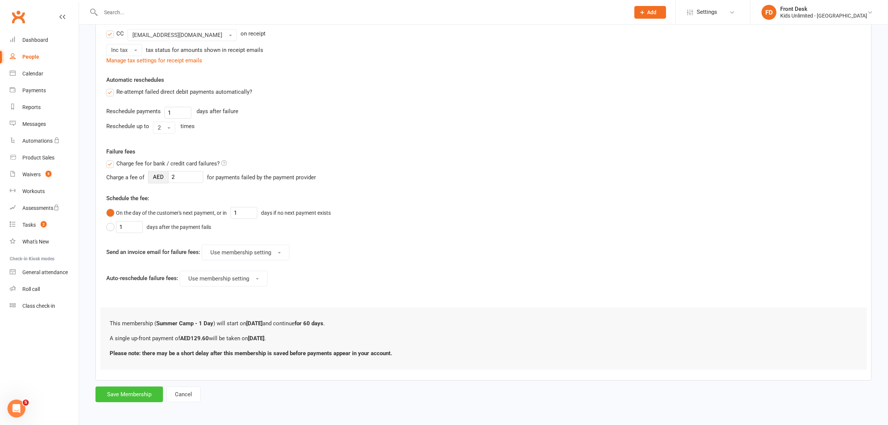
click at [125, 391] on button "Save Membership" at bounding box center [130, 394] width 68 height 16
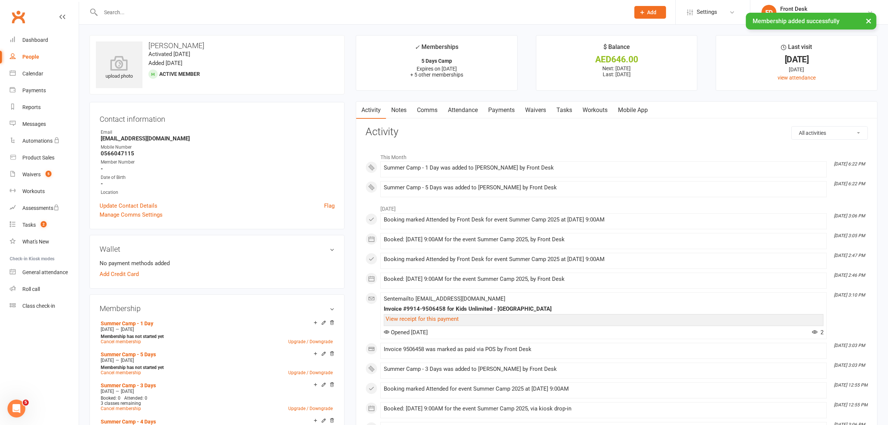
click at [497, 107] on link "Payments" at bounding box center [501, 109] width 37 height 17
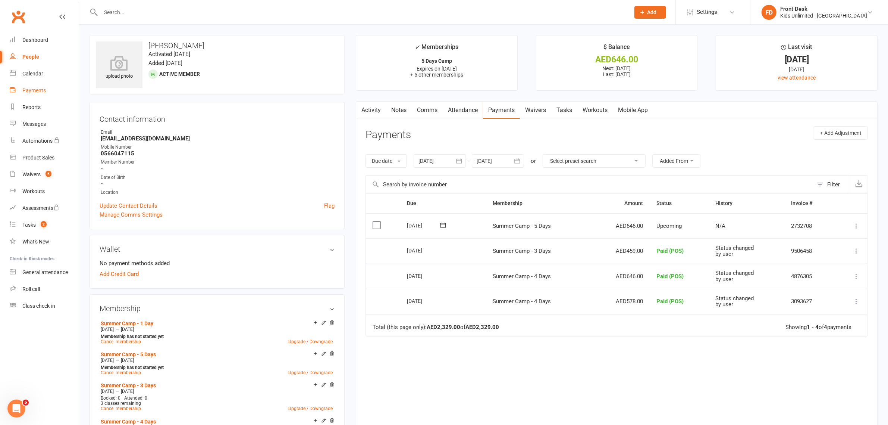
click at [41, 92] on div "Payments" at bounding box center [34, 90] width 24 height 6
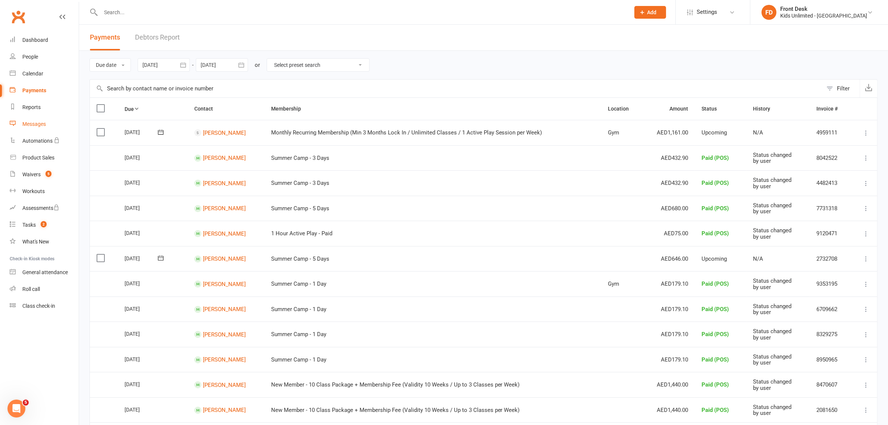
click at [33, 120] on link "Messages" at bounding box center [44, 124] width 69 height 17
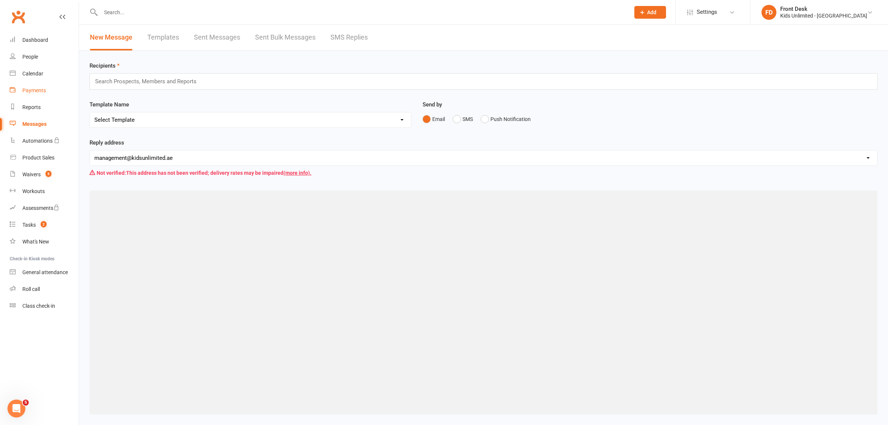
click at [34, 92] on div "Payments" at bounding box center [34, 90] width 24 height 6
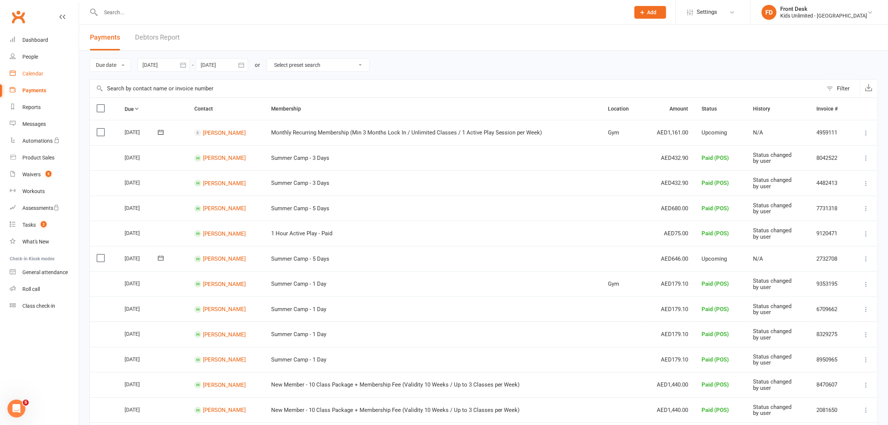
click at [25, 71] on div "Calendar" at bounding box center [32, 74] width 21 height 6
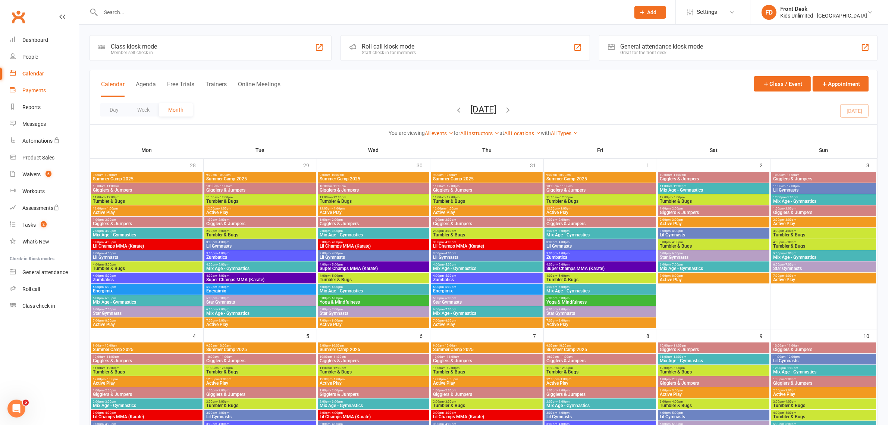
click at [37, 90] on div "Payments" at bounding box center [34, 90] width 24 height 6
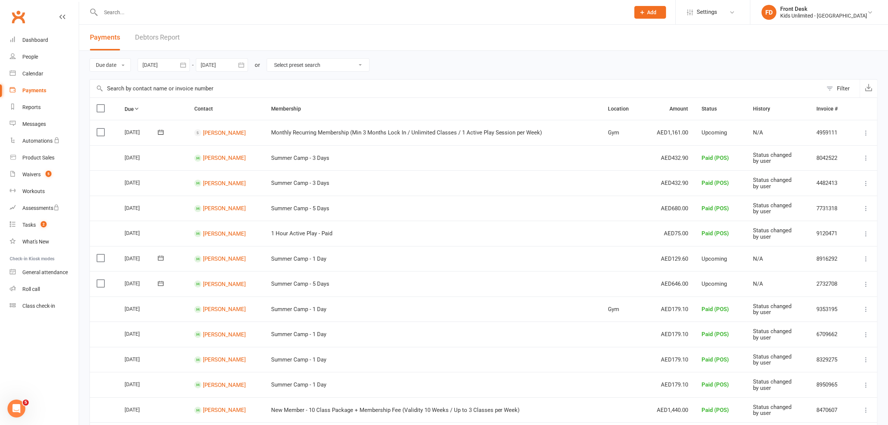
click at [98, 257] on label at bounding box center [102, 257] width 10 height 7
click at [98, 254] on input "checkbox" at bounding box center [99, 254] width 5 height 0
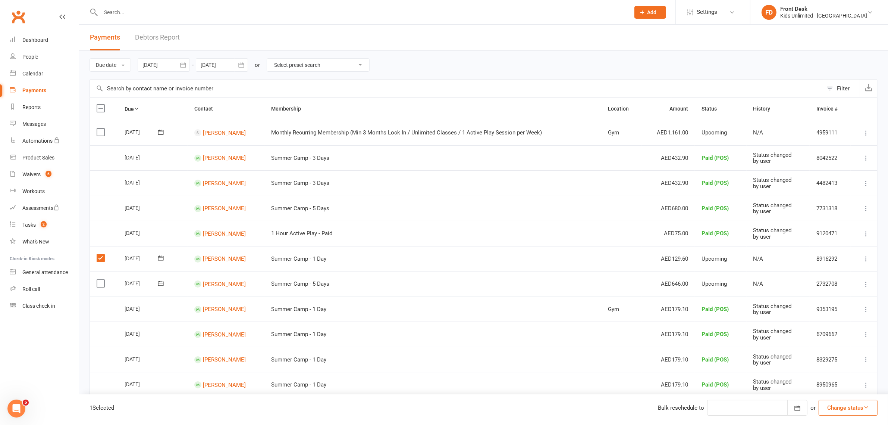
click at [100, 284] on label at bounding box center [102, 282] width 10 height 7
click at [100, 279] on input "checkbox" at bounding box center [99, 279] width 5 height 0
click at [868, 409] on icon "button" at bounding box center [867, 407] width 6 height 6
click at [845, 373] on link "Paid (Other)" at bounding box center [841, 372] width 74 height 15
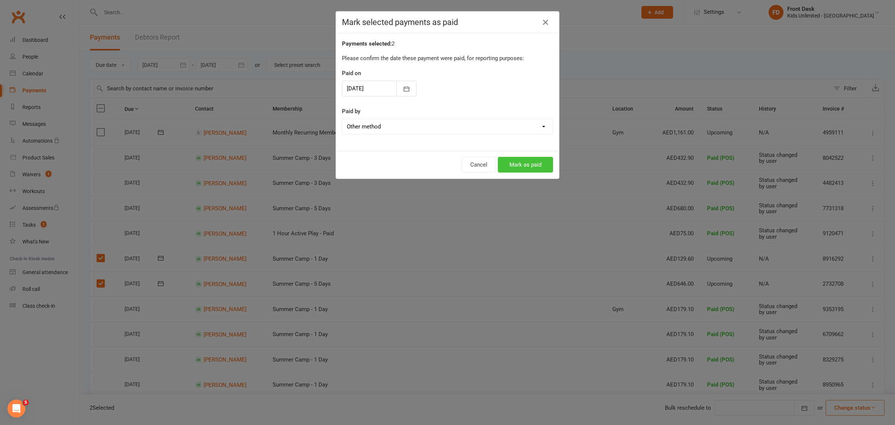
click at [540, 171] on button "Mark as paid" at bounding box center [525, 165] width 55 height 16
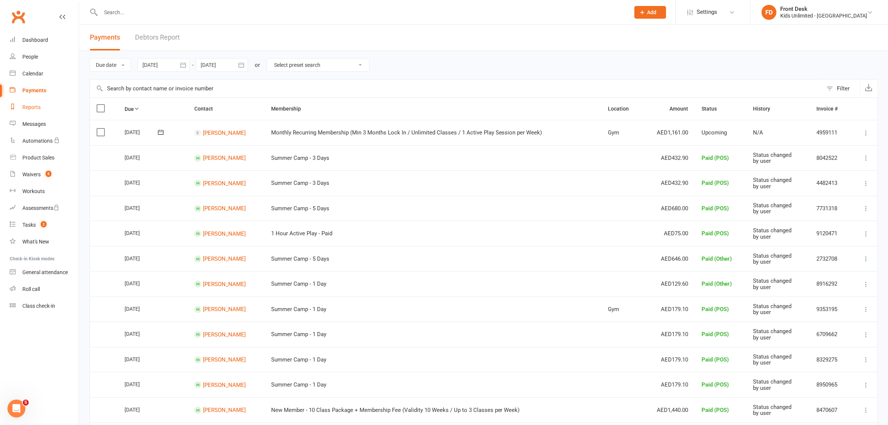
click at [35, 104] on div "Reports" at bounding box center [31, 107] width 18 height 6
select select "100"
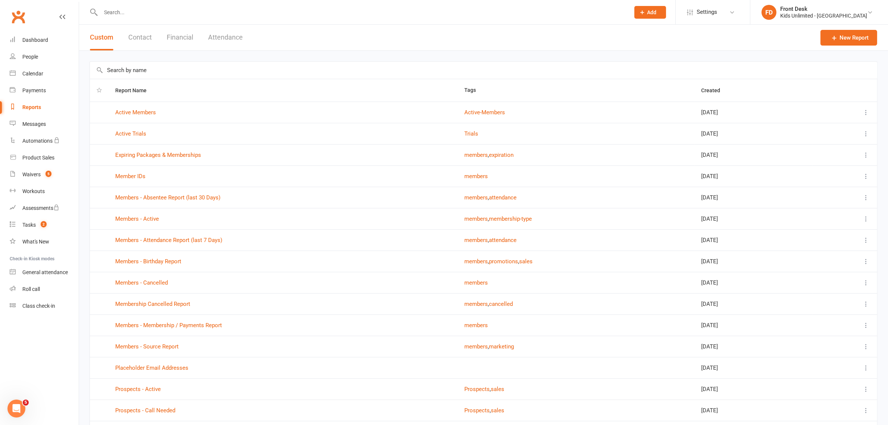
click at [170, 35] on button "Financial" at bounding box center [180, 38] width 26 height 26
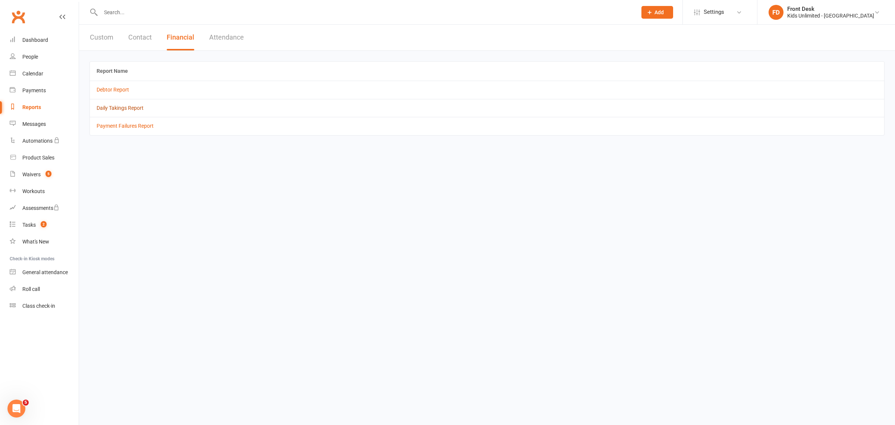
click at [137, 105] on link "Daily Takings Report" at bounding box center [120, 108] width 47 height 6
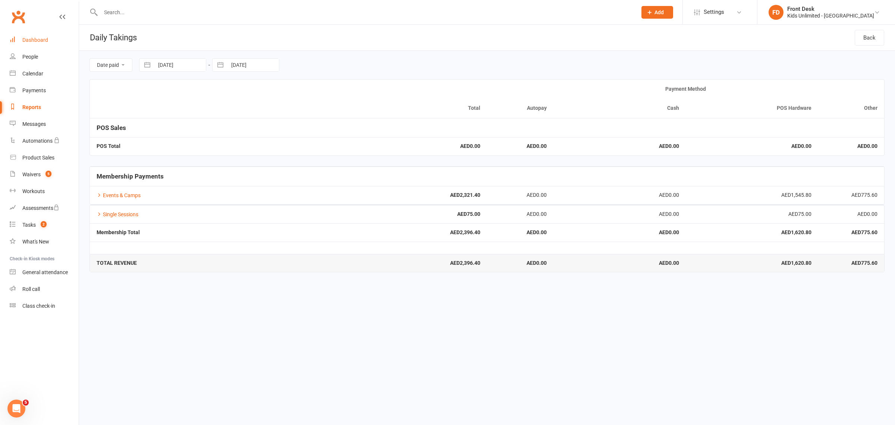
click at [40, 42] on div "Dashboard" at bounding box center [35, 40] width 26 height 6
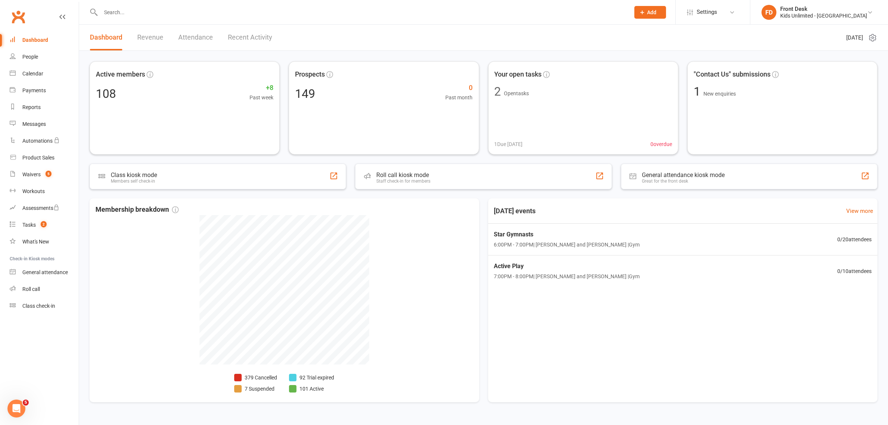
click at [158, 38] on link "Revenue" at bounding box center [150, 38] width 26 height 26
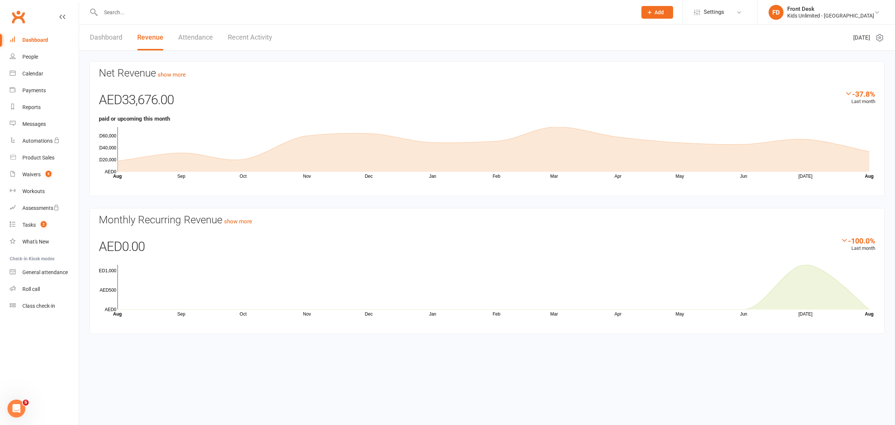
click at [465, 25] on header "Dashboard Revenue Attendance Recent Activity Wednesday 13th, August 2025" at bounding box center [487, 38] width 816 height 26
click at [515, 15] on input "text" at bounding box center [366, 12] width 534 height 10
drag, startPoint x: 181, startPoint y: 8, endPoint x: 181, endPoint y: 4, distance: 4.5
click at [181, 8] on input "text" at bounding box center [366, 12] width 534 height 10
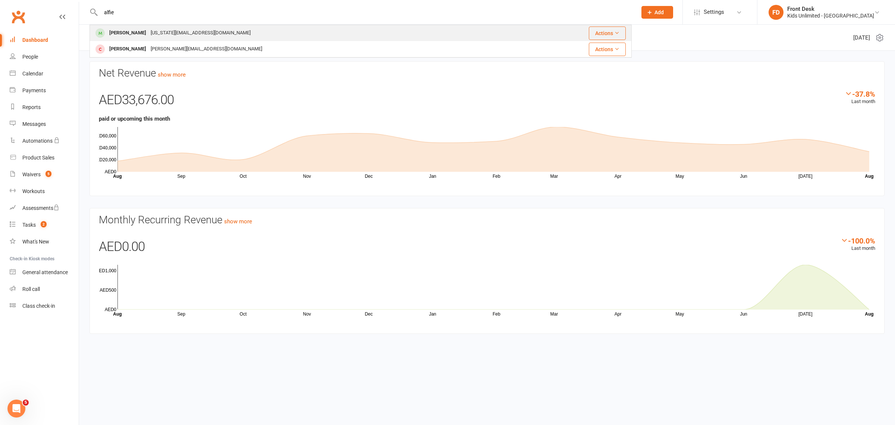
type input "alfie"
click at [149, 34] on div "[US_STATE][EMAIL_ADDRESS][DOMAIN_NAME]" at bounding box center [201, 33] width 104 height 11
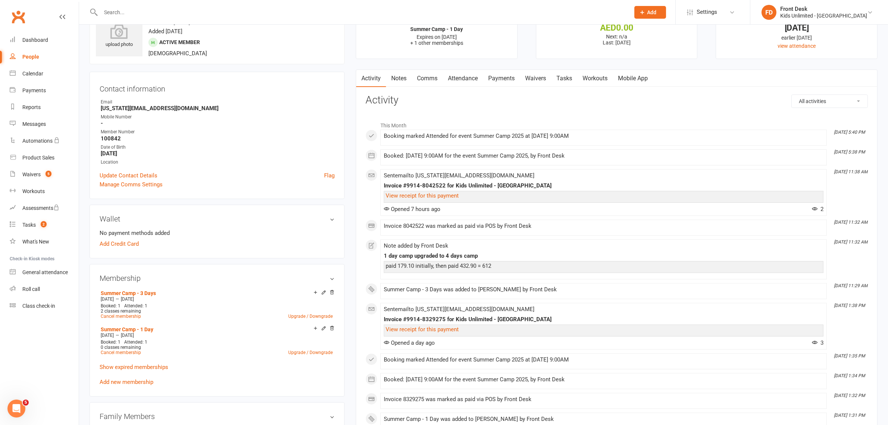
scroll to position [47, 0]
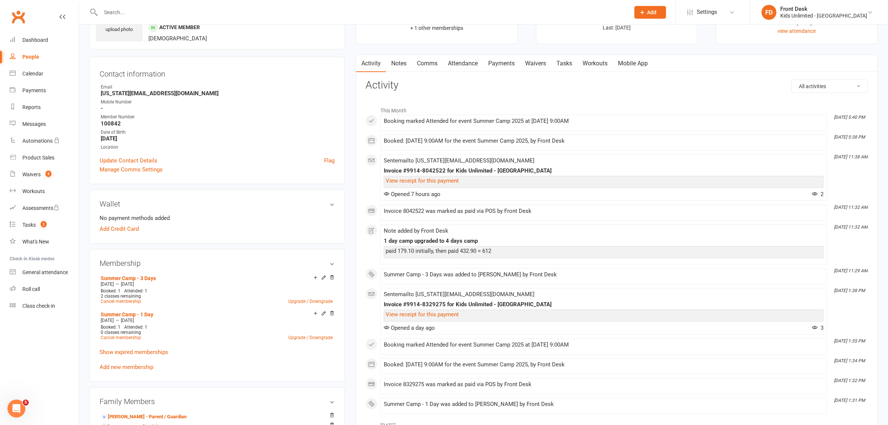
click at [498, 66] on link "Payments" at bounding box center [501, 63] width 37 height 17
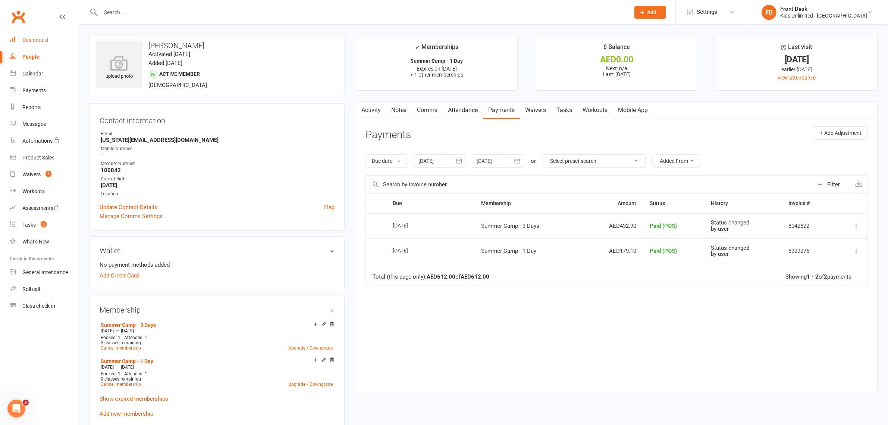
click at [35, 32] on link "Dashboard" at bounding box center [44, 40] width 69 height 17
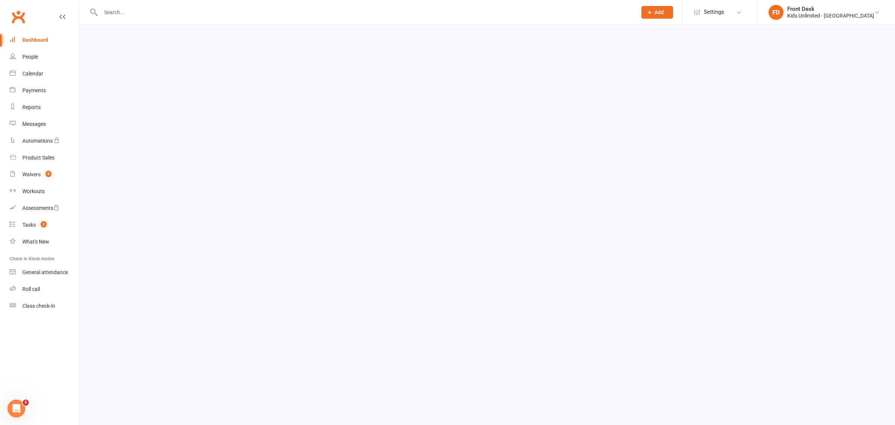
click at [31, 40] on div "Dashboard" at bounding box center [35, 40] width 26 height 6
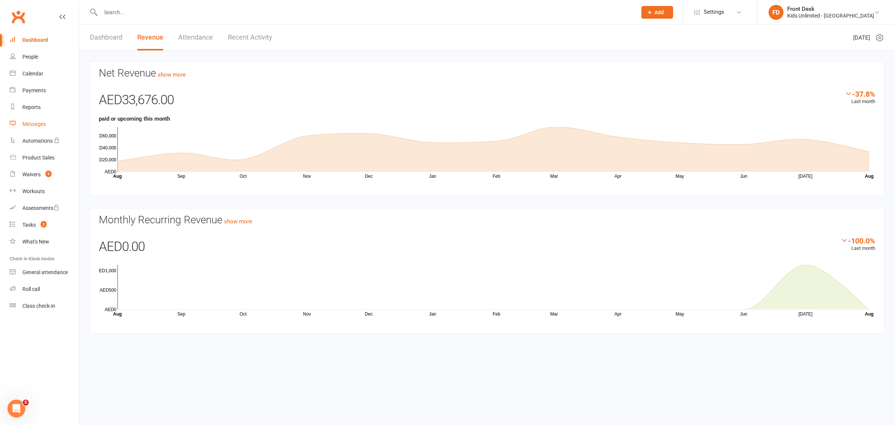
click at [47, 123] on link "Messages" at bounding box center [44, 124] width 69 height 17
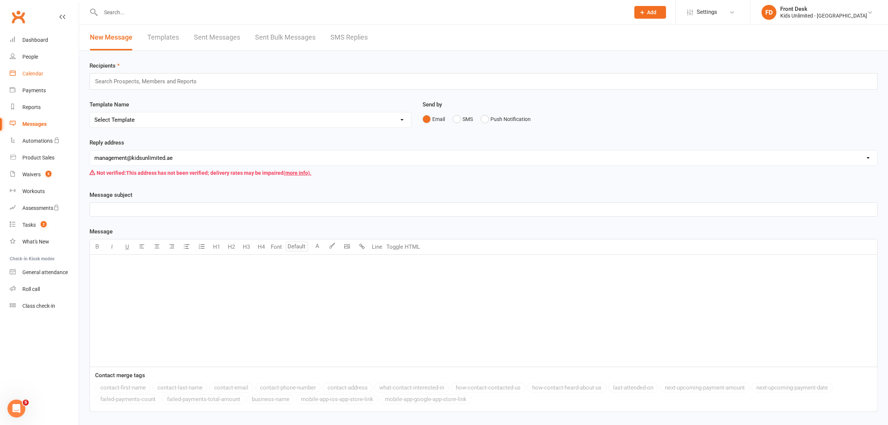
drag, startPoint x: 72, startPoint y: 346, endPoint x: 34, endPoint y: 74, distance: 274.7
click at [34, 74] on div "Calendar" at bounding box center [32, 74] width 21 height 6
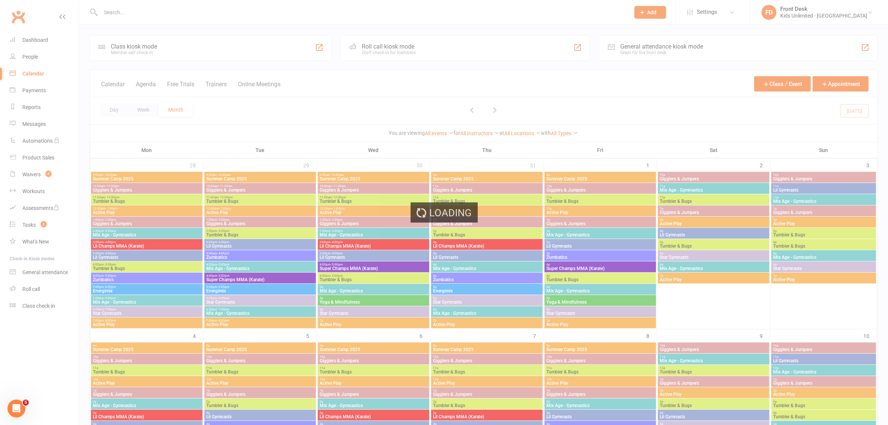
click at [32, 172] on div "Loading" at bounding box center [444, 212] width 888 height 425
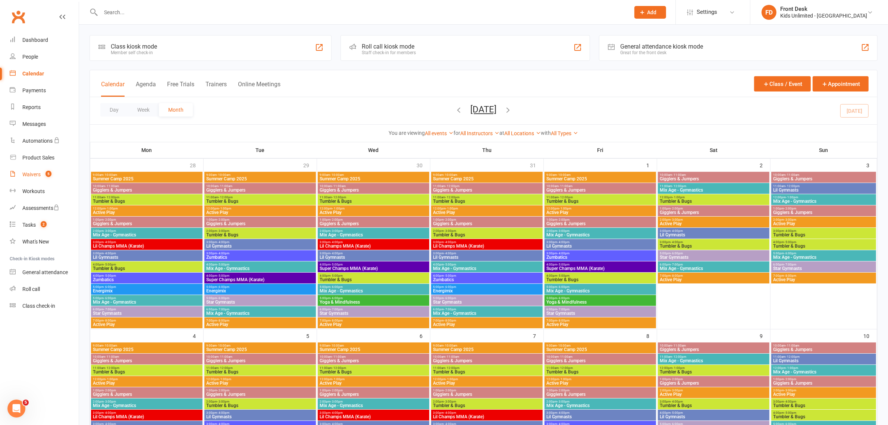
click at [32, 176] on div "Waivers" at bounding box center [31, 174] width 18 height 6
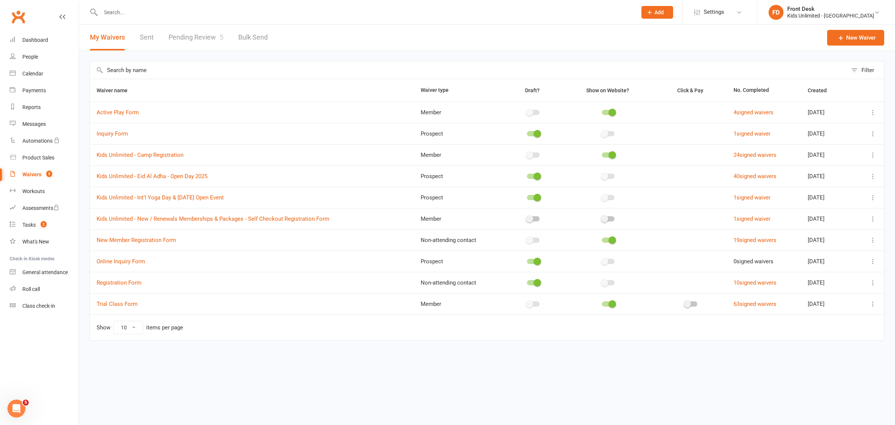
click at [187, 36] on link "Pending Review 5" at bounding box center [196, 38] width 55 height 26
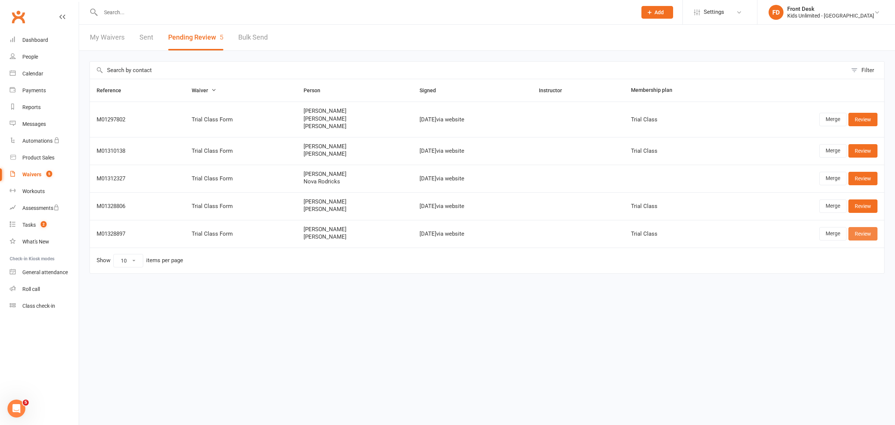
click at [863, 233] on link "Review" at bounding box center [863, 233] width 29 height 13
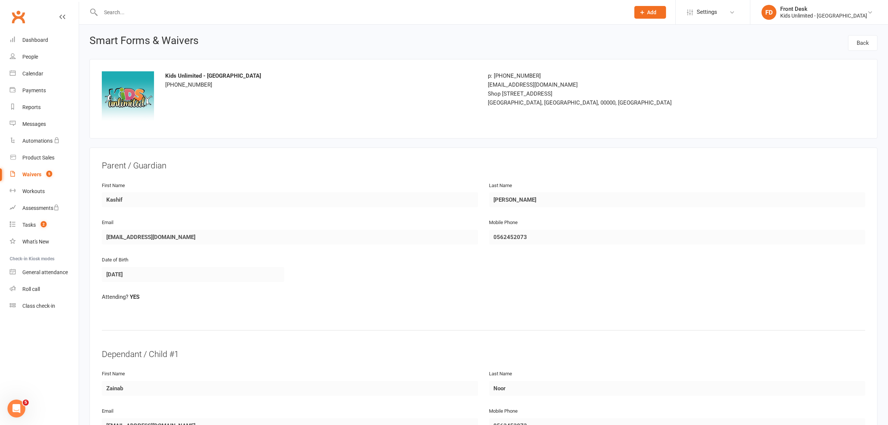
click at [31, 174] on div "Waivers" at bounding box center [31, 174] width 19 height 6
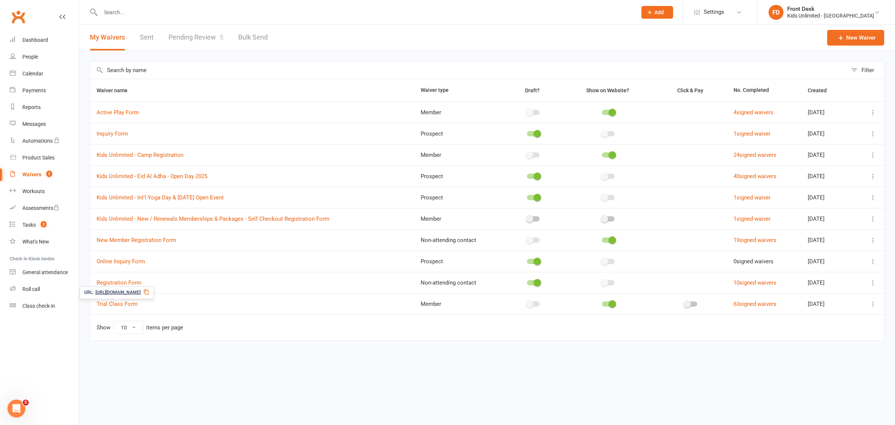
click at [149, 294] on icon at bounding box center [146, 292] width 5 height 6
click at [102, 9] on input "text" at bounding box center [366, 12] width 534 height 10
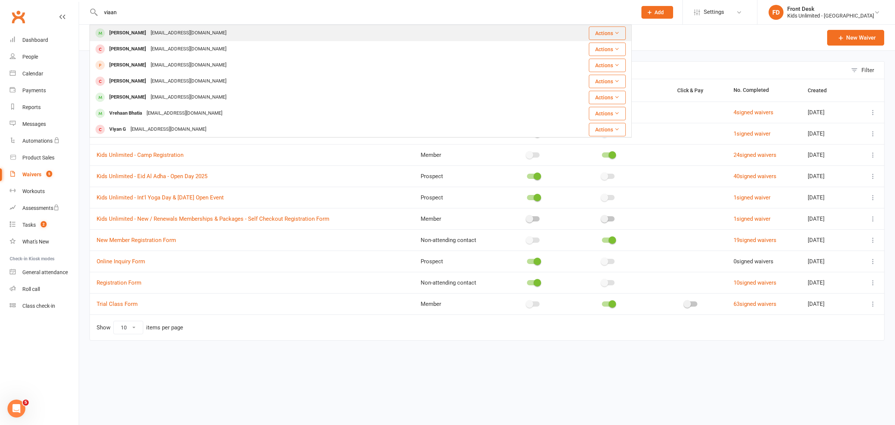
type input "viaan"
click at [132, 32] on div "Viaan Manwani" at bounding box center [127, 33] width 41 height 11
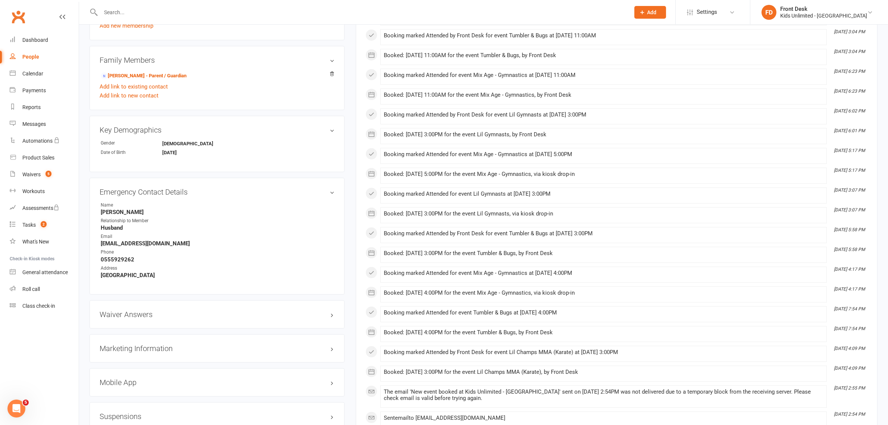
scroll to position [513, 0]
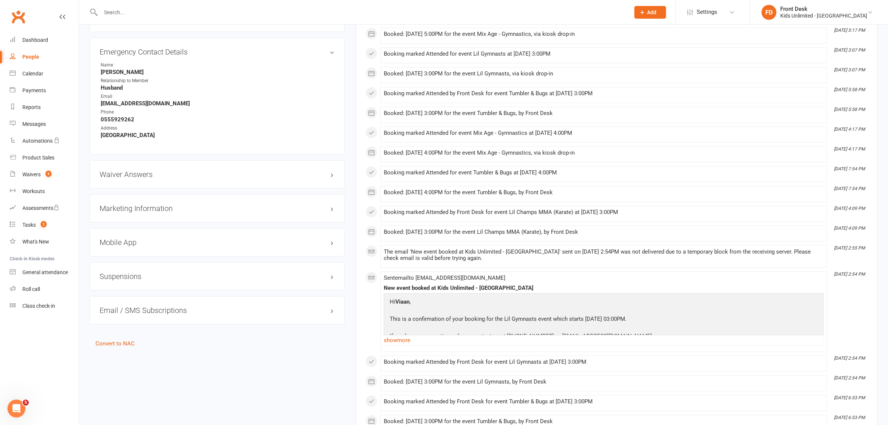
click at [128, 281] on div "Suspensions" at bounding box center [217, 276] width 255 height 28
click at [128, 279] on h3 "Suspensions" at bounding box center [217, 276] width 235 height 8
click at [135, 305] on link "Add new suspension" at bounding box center [125, 305] width 51 height 7
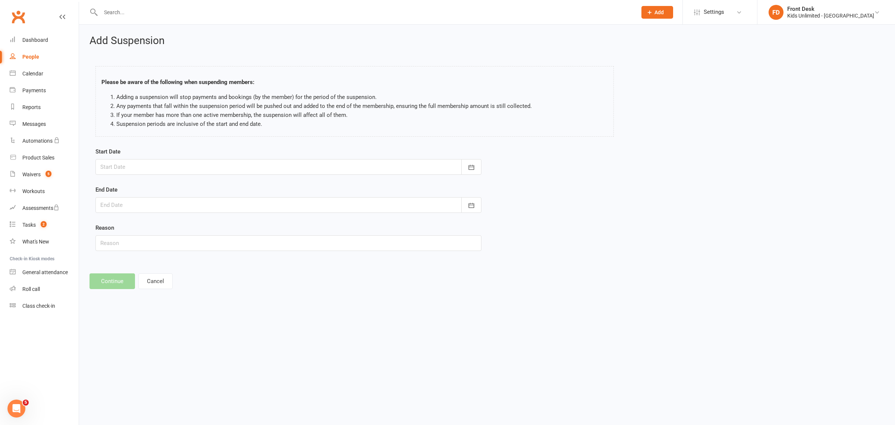
click at [254, 165] on div at bounding box center [289, 167] width 386 height 16
click at [175, 240] on span "13" at bounding box center [175, 243] width 6 height 6
type input "[DATE]"
click at [166, 208] on div at bounding box center [289, 205] width 386 height 16
click at [176, 306] on span "27" at bounding box center [175, 309] width 6 height 6
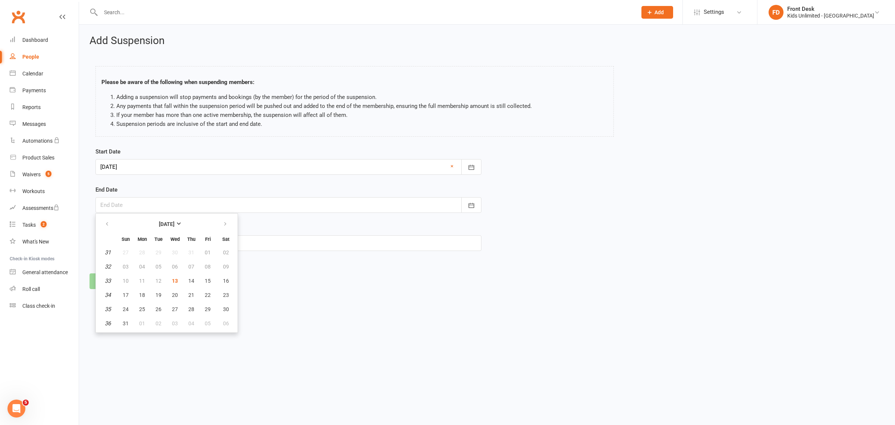
type input "27 Aug 2025"
click at [113, 286] on button "Continue" at bounding box center [113, 281] width 46 height 16
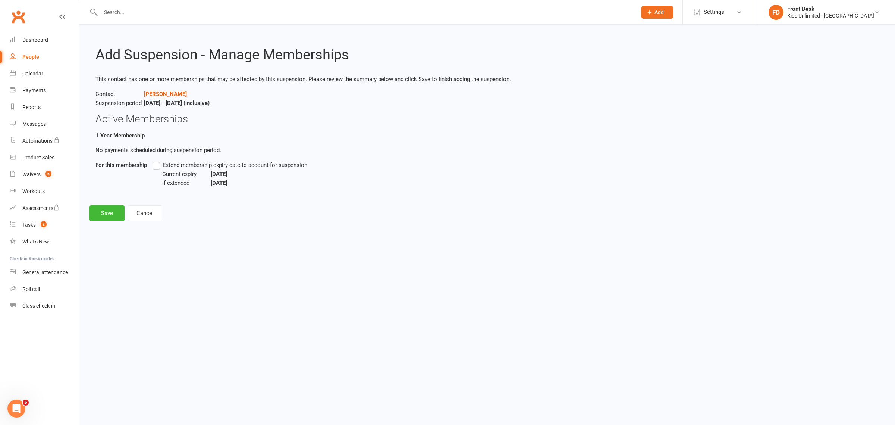
click at [157, 163] on label "Extend membership expiry date to account for suspension" at bounding box center [230, 164] width 155 height 9
click at [157, 160] on input "Extend membership expiry date to account for suspension" at bounding box center [155, 160] width 5 height 0
click at [110, 211] on button "Save" at bounding box center [107, 213] width 35 height 16
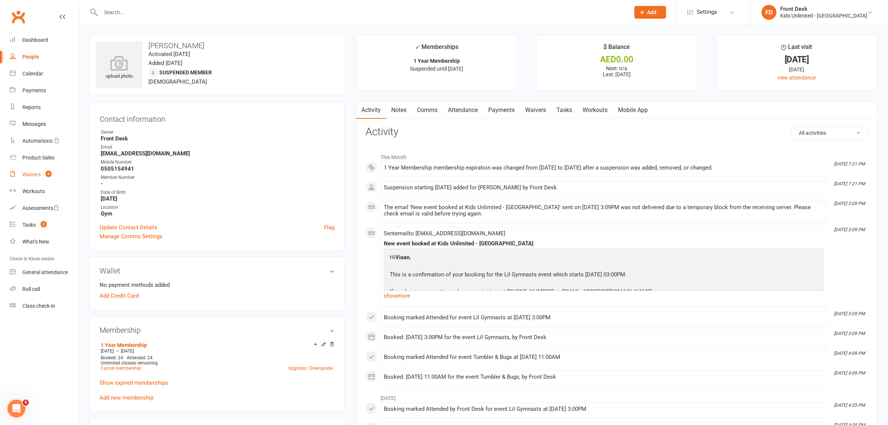
click at [40, 169] on link "Waivers 5" at bounding box center [44, 174] width 69 height 17
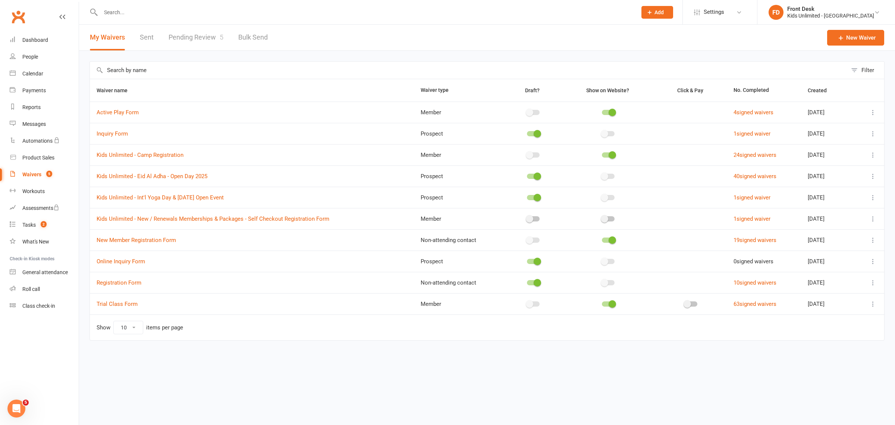
click at [208, 40] on link "Pending Review 5" at bounding box center [196, 38] width 55 height 26
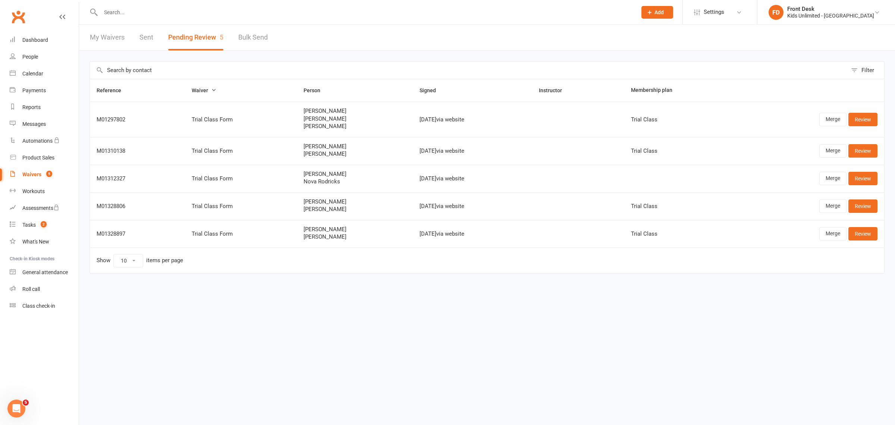
click at [647, 305] on html "Prospect Member Non-attending contact Class / event Appointment Task Membership…" at bounding box center [447, 152] width 895 height 305
click at [29, 173] on div "Waivers" at bounding box center [31, 174] width 19 height 6
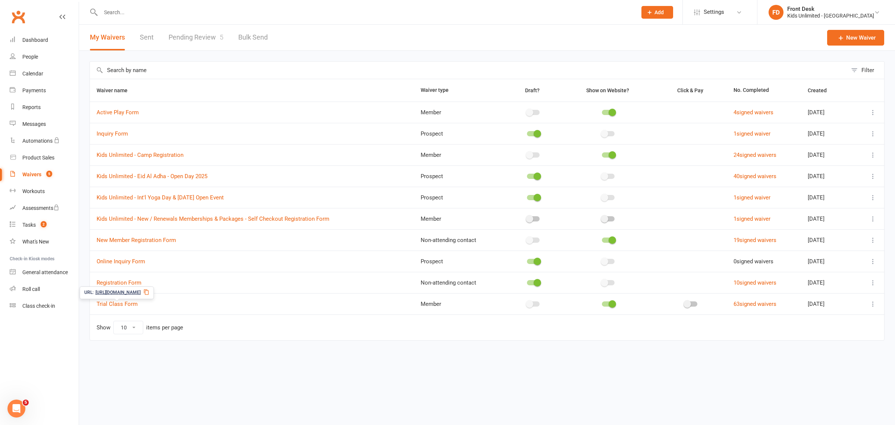
click at [149, 292] on icon at bounding box center [146, 292] width 5 height 6
click at [873, 152] on icon at bounding box center [873, 154] width 7 height 7
click at [819, 199] on link "Copy external link to clipboard" at bounding box center [834, 199] width 88 height 15
click at [31, 106] on div "Reports" at bounding box center [31, 107] width 18 height 6
select select "100"
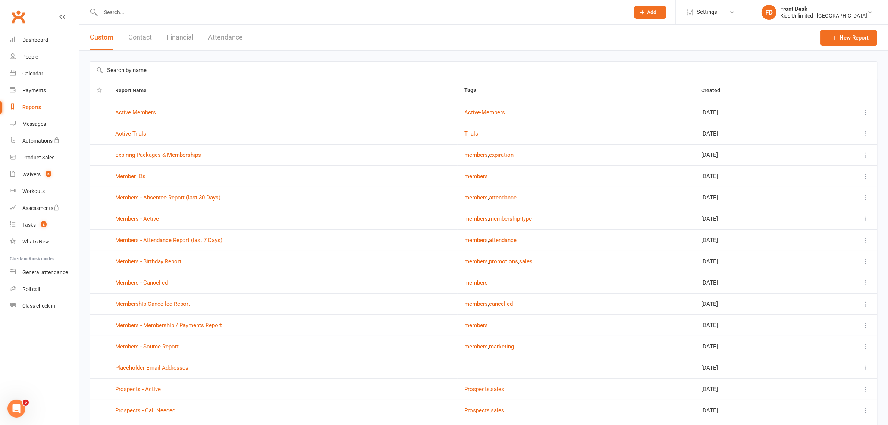
click at [192, 36] on button "Financial" at bounding box center [180, 38] width 26 height 26
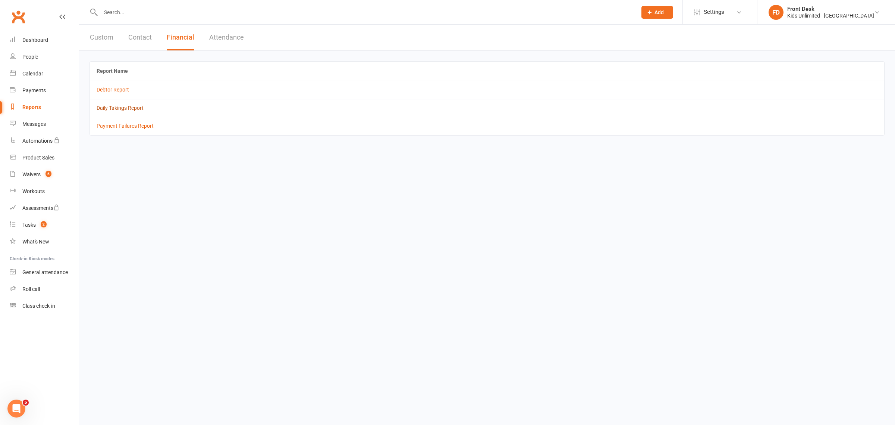
click at [128, 108] on link "Daily Takings Report" at bounding box center [120, 108] width 47 height 6
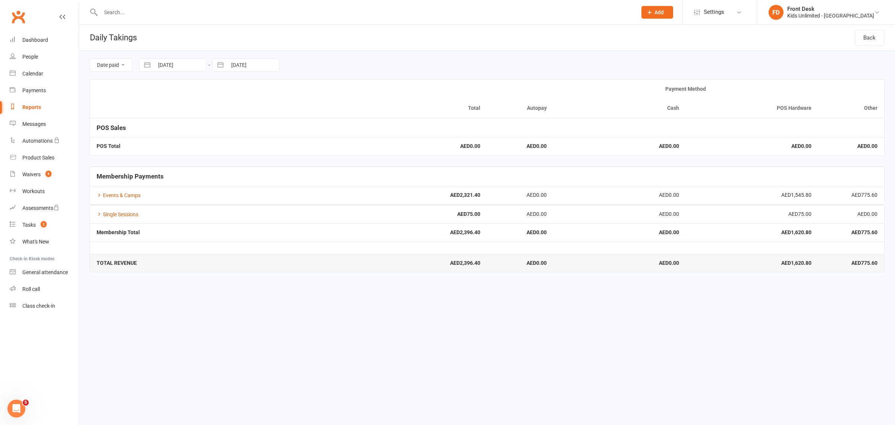
click at [34, 107] on div "Reports" at bounding box center [31, 107] width 19 height 6
select select "100"
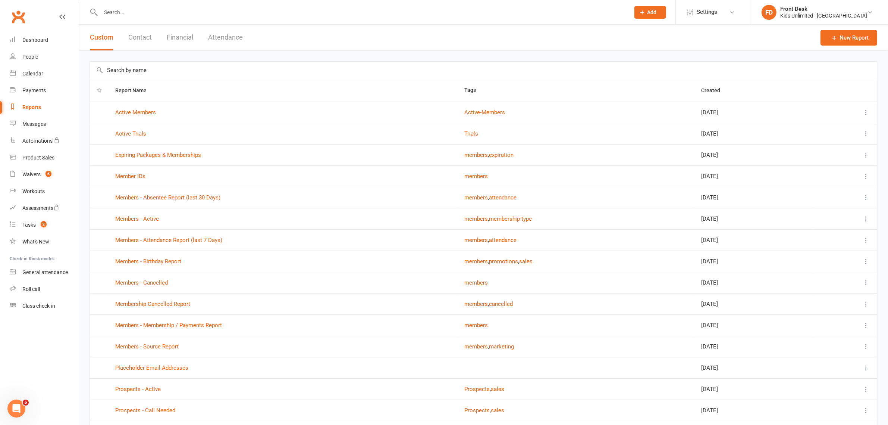
click at [226, 37] on button "Attendance" at bounding box center [225, 38] width 35 height 26
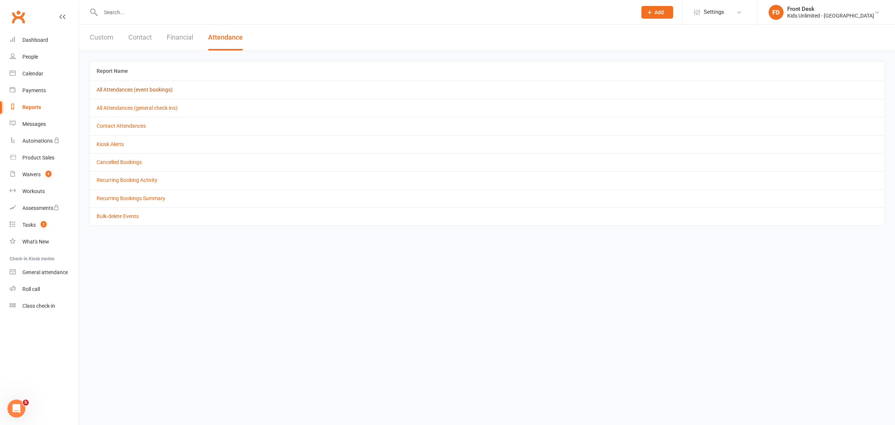
click at [140, 90] on link "All Attendances (event bookings)" at bounding box center [135, 90] width 76 height 6
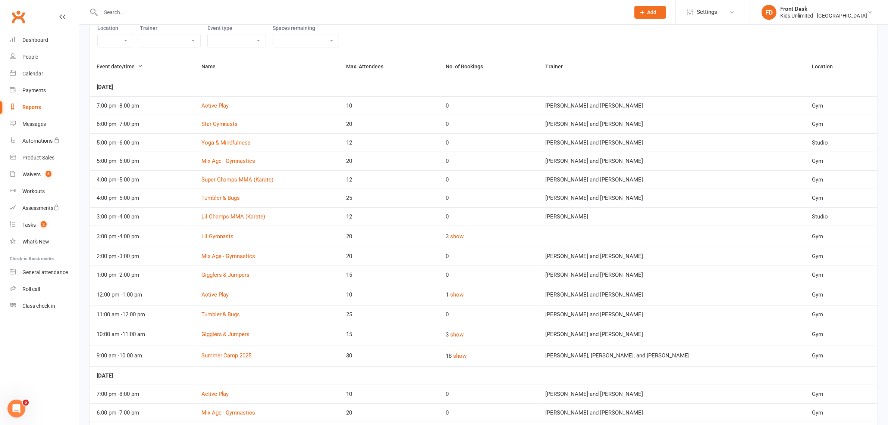
scroll to position [93, 0]
